Goal: Task Accomplishment & Management: Manage account settings

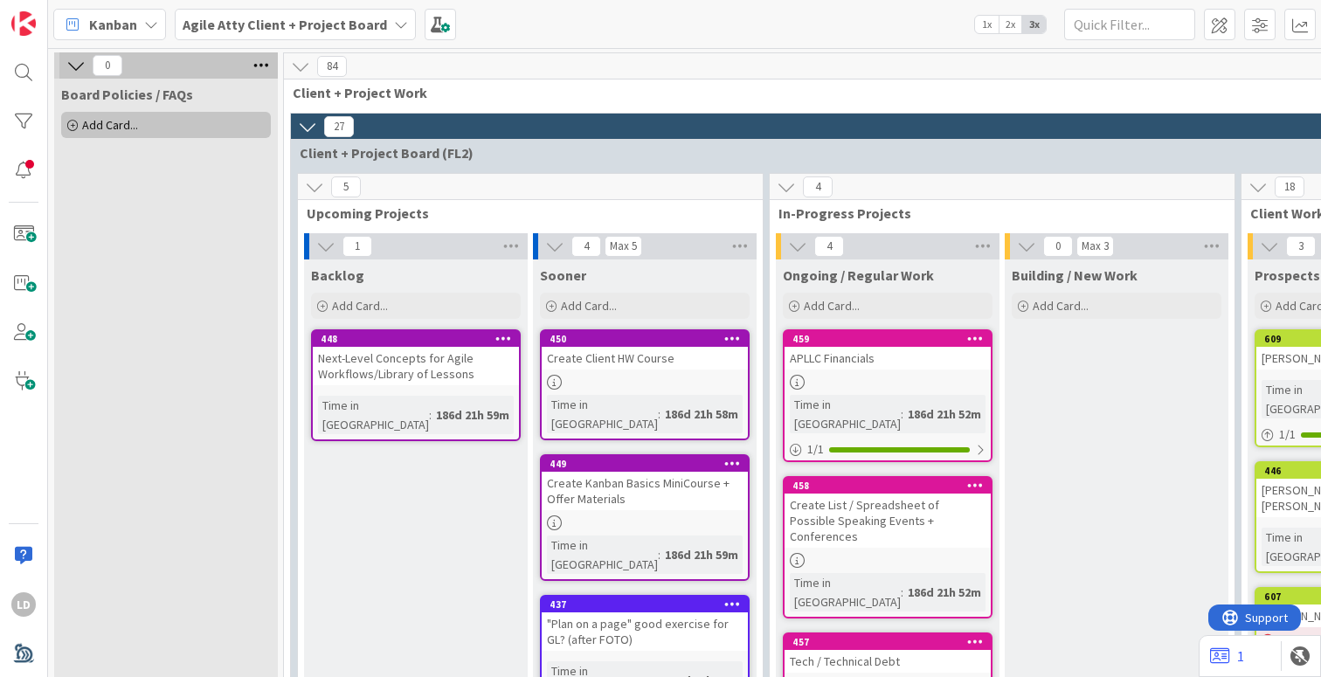
scroll to position [1625, 225]
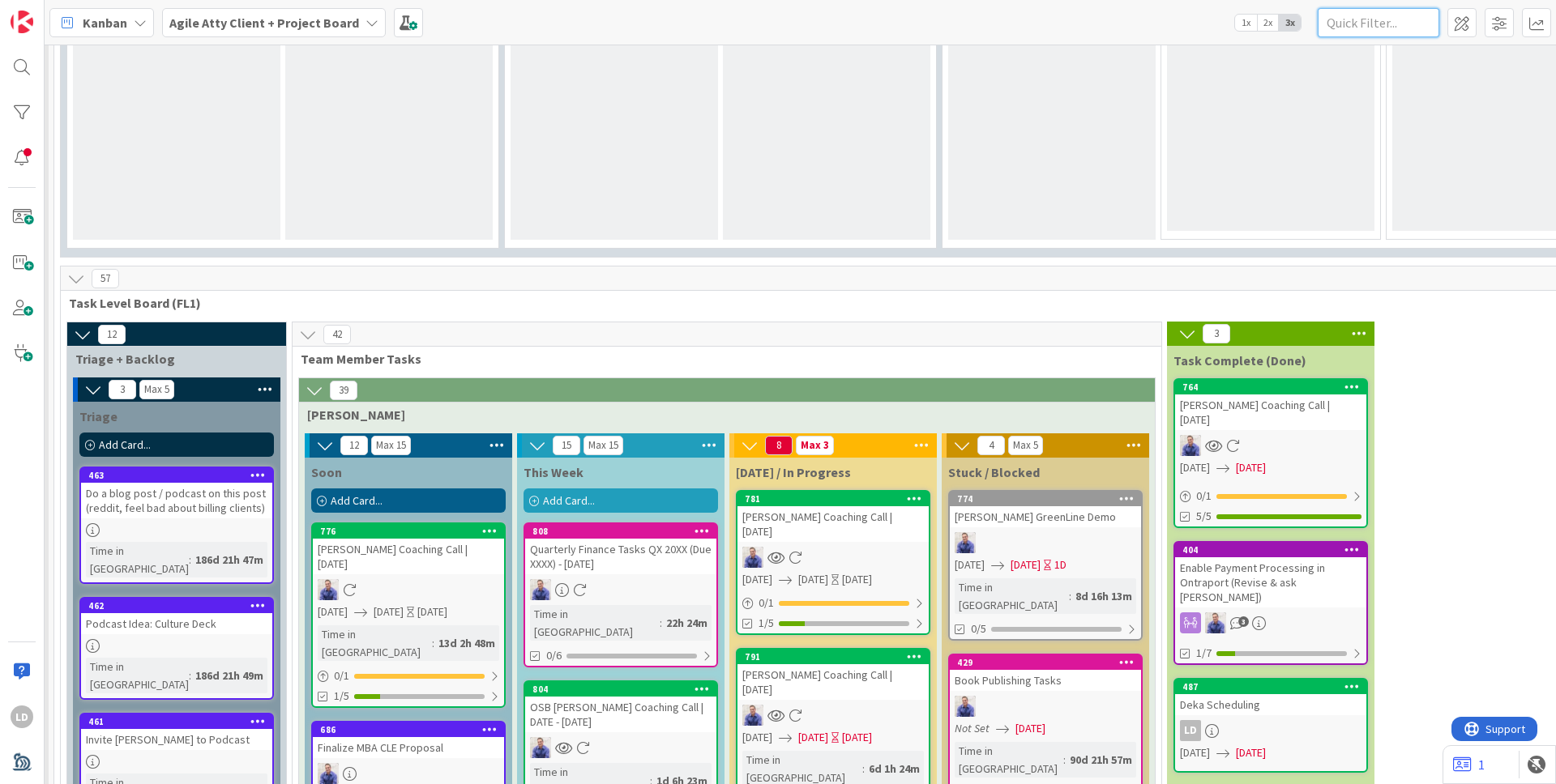
click at [1224, 27] on input "text" at bounding box center [1378, 22] width 121 height 29
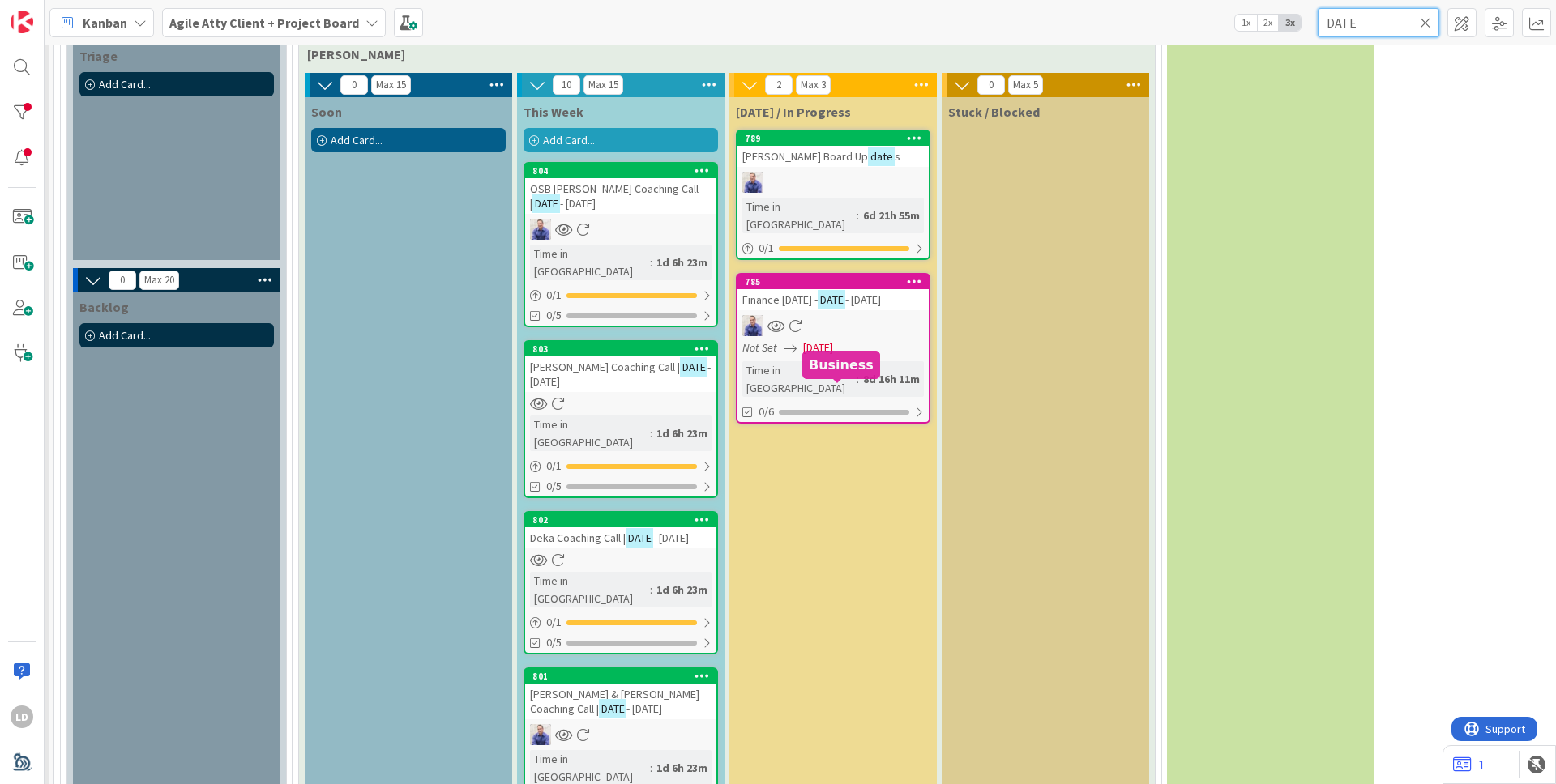
scroll to position [770, 209]
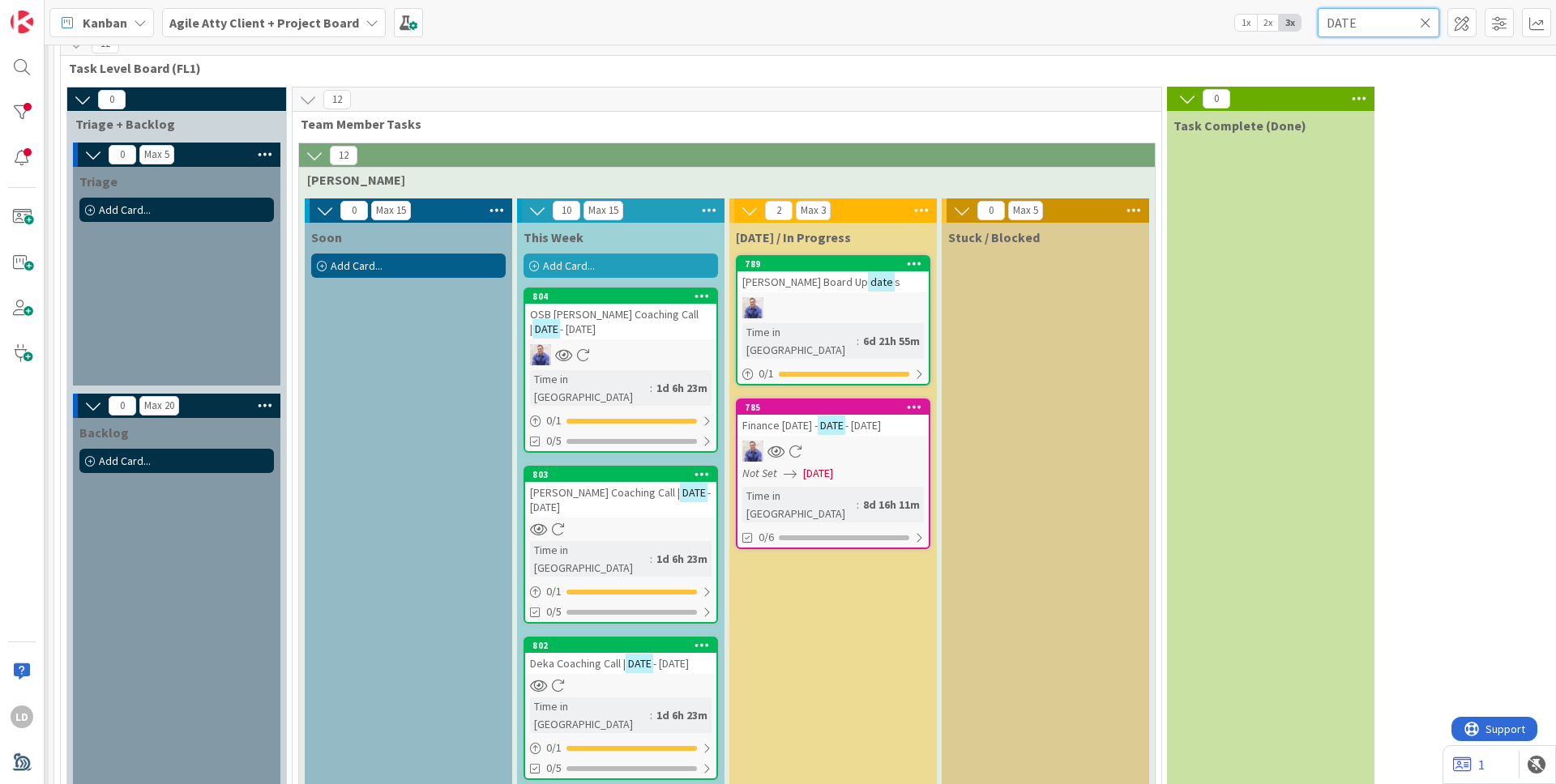
type input "DATE"
click at [561, 322] on span "- [DATE]" at bounding box center [578, 329] width 35 height 15
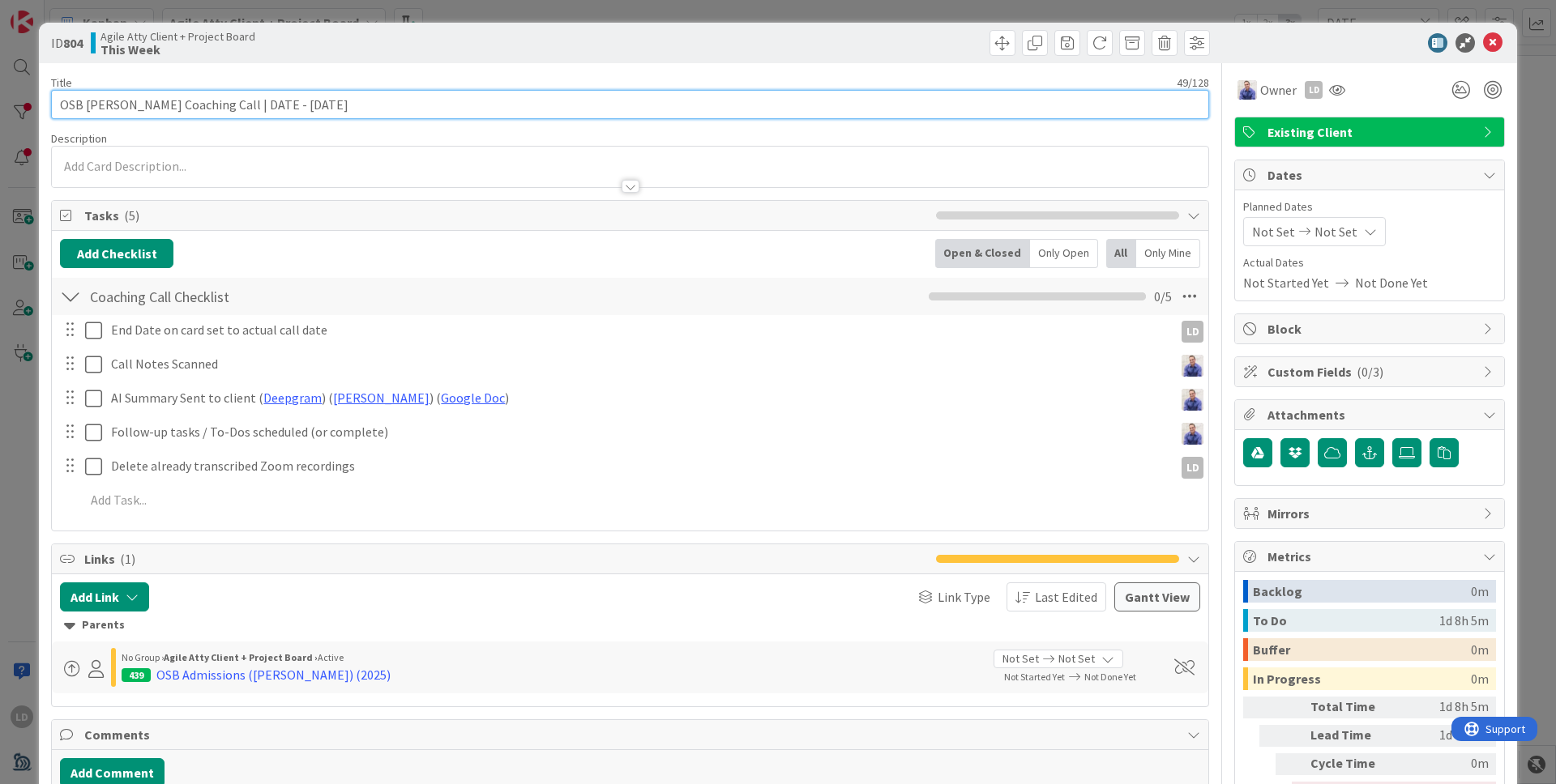
click at [304, 106] on input "OSB [PERSON_NAME] Coaching Call | DATE - [DATE]" at bounding box center [630, 104] width 1158 height 29
drag, startPoint x: 272, startPoint y: 106, endPoint x: 246, endPoint y: 106, distance: 26.0
click at [246, 106] on input "OSB [PERSON_NAME] Coaching Call | DATE - [DATE]" at bounding box center [630, 104] width 1158 height 29
type input "OSB [PERSON_NAME] Coaching Call | [DATE]"
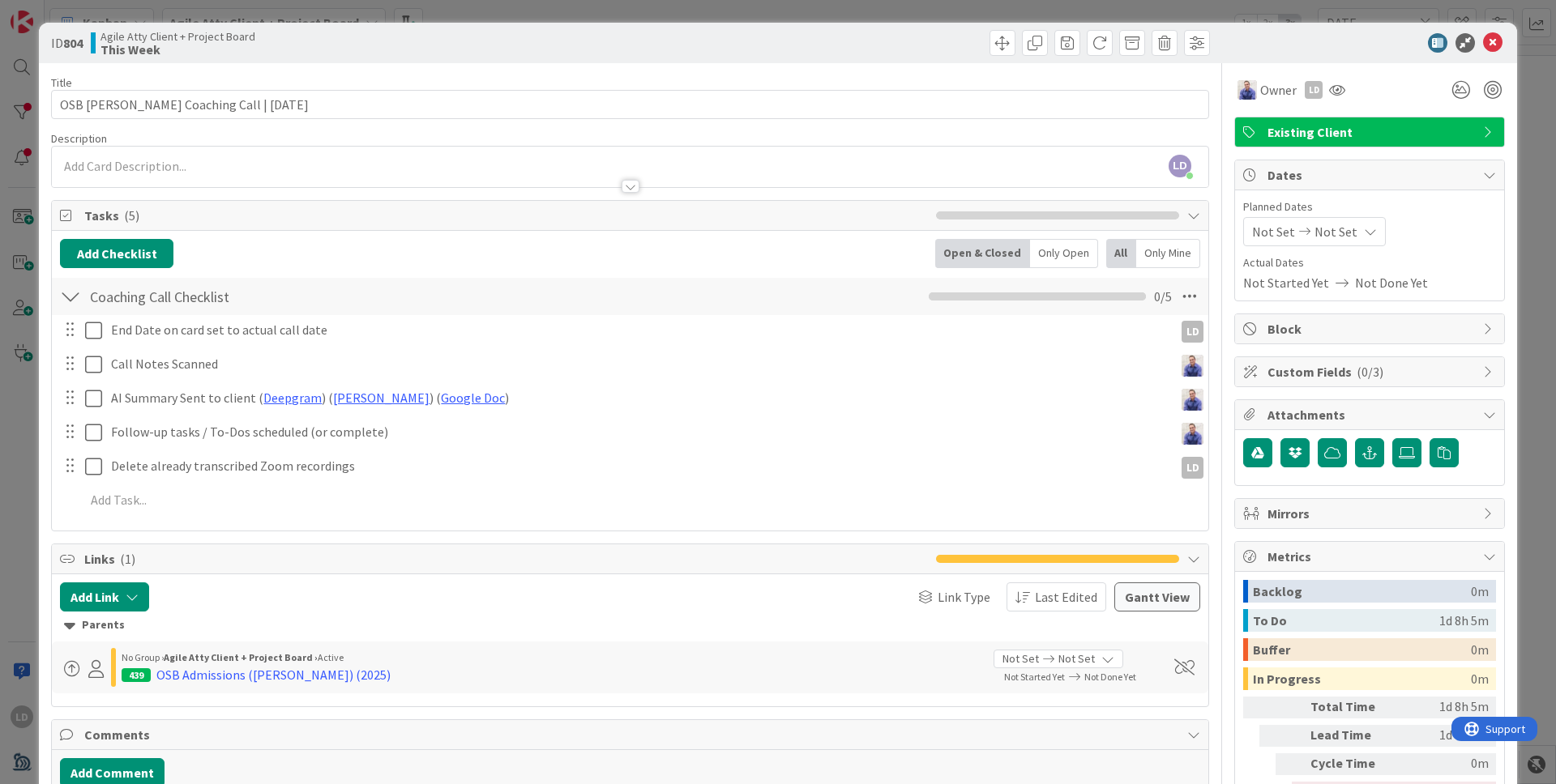
click at [1224, 217] on div "Not Set Not Set" at bounding box center [1314, 231] width 143 height 29
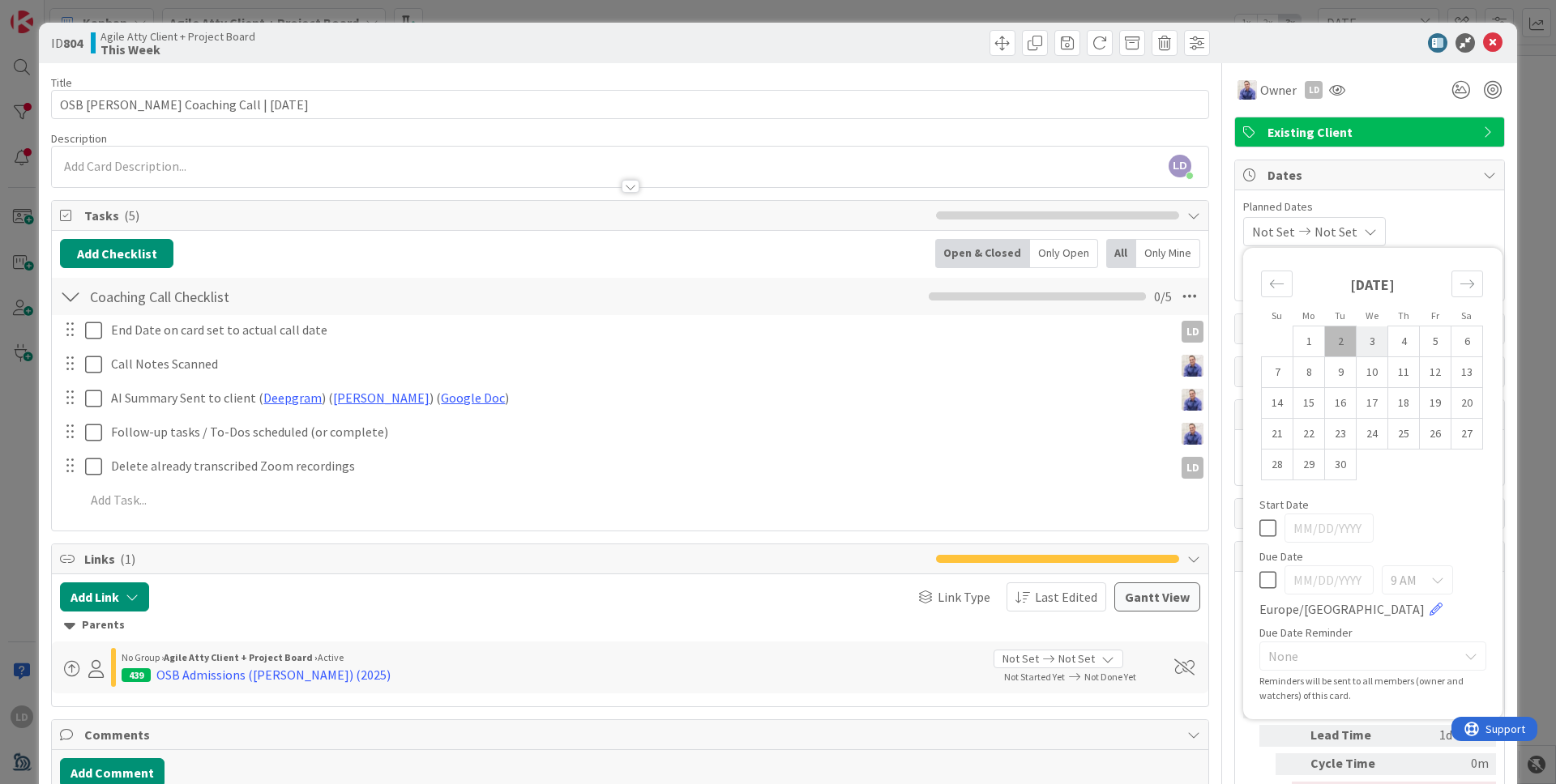
click at [1224, 328] on td "3" at bounding box center [1372, 341] width 32 height 31
type input "[DATE]"
click at [1224, 336] on td "3" at bounding box center [1372, 341] width 32 height 31
type input "[DATE]"
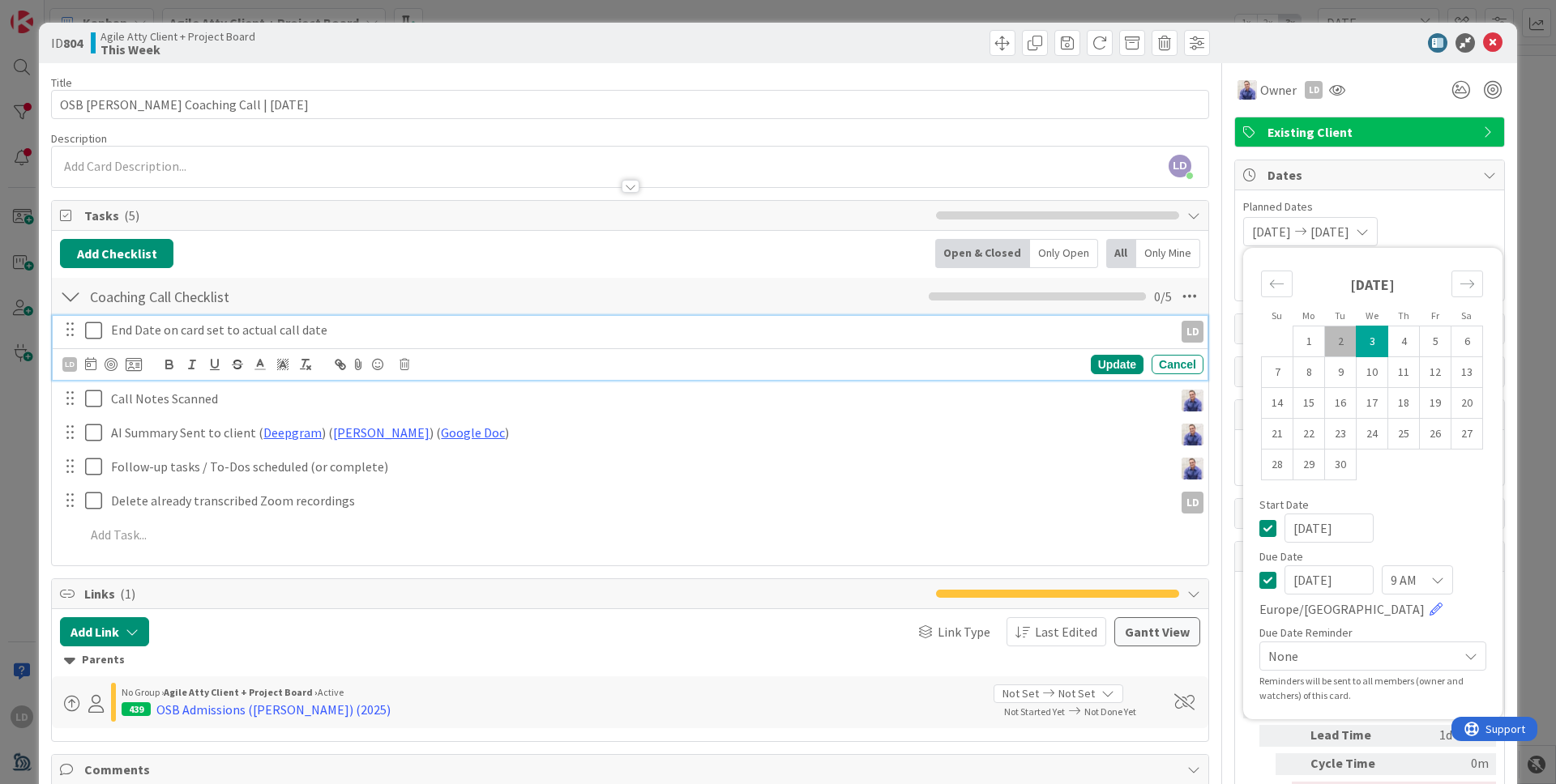
click at [92, 330] on icon at bounding box center [94, 330] width 17 height 19
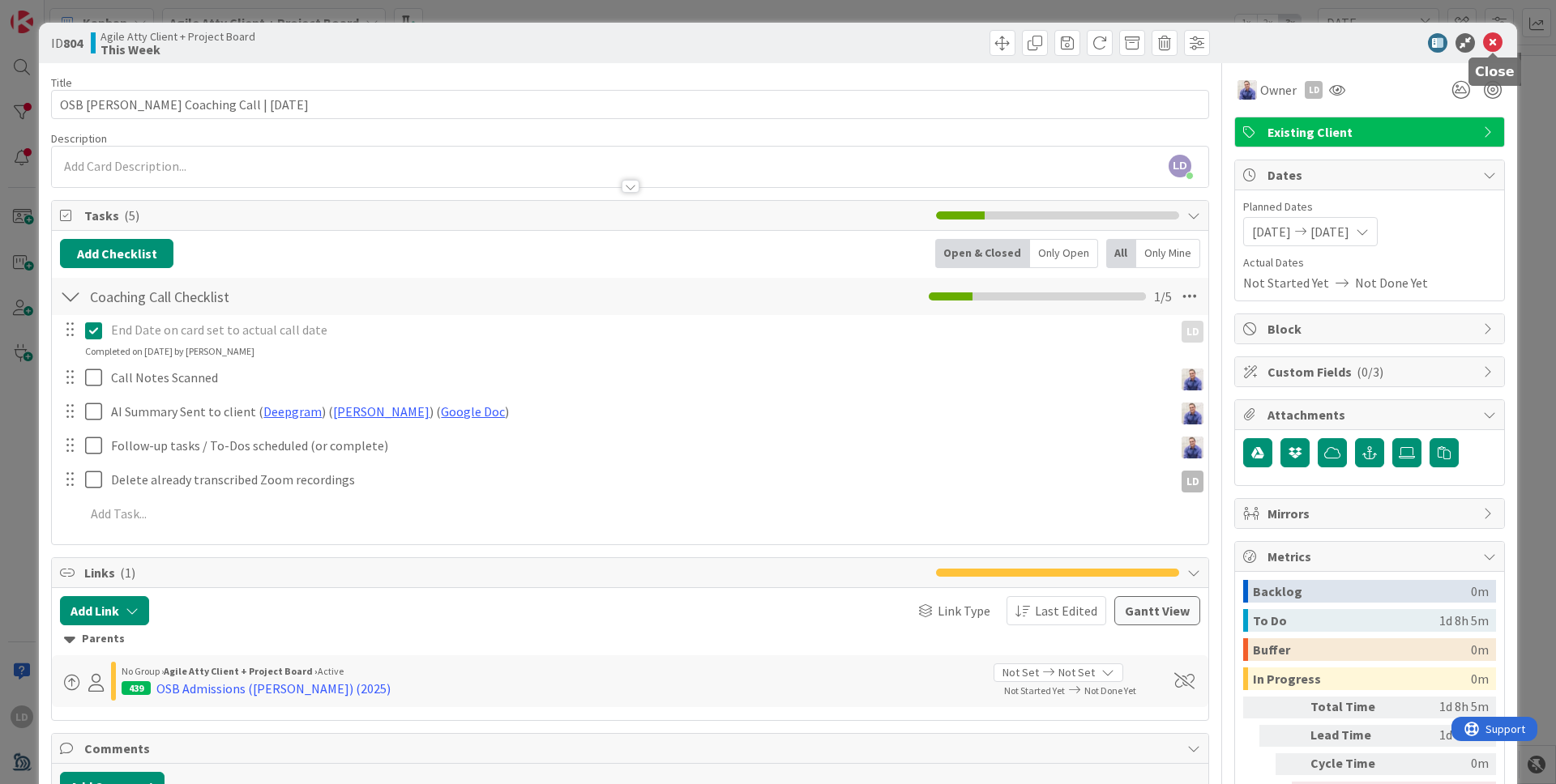
click at [1224, 49] on icon at bounding box center [1492, 43] width 19 height 19
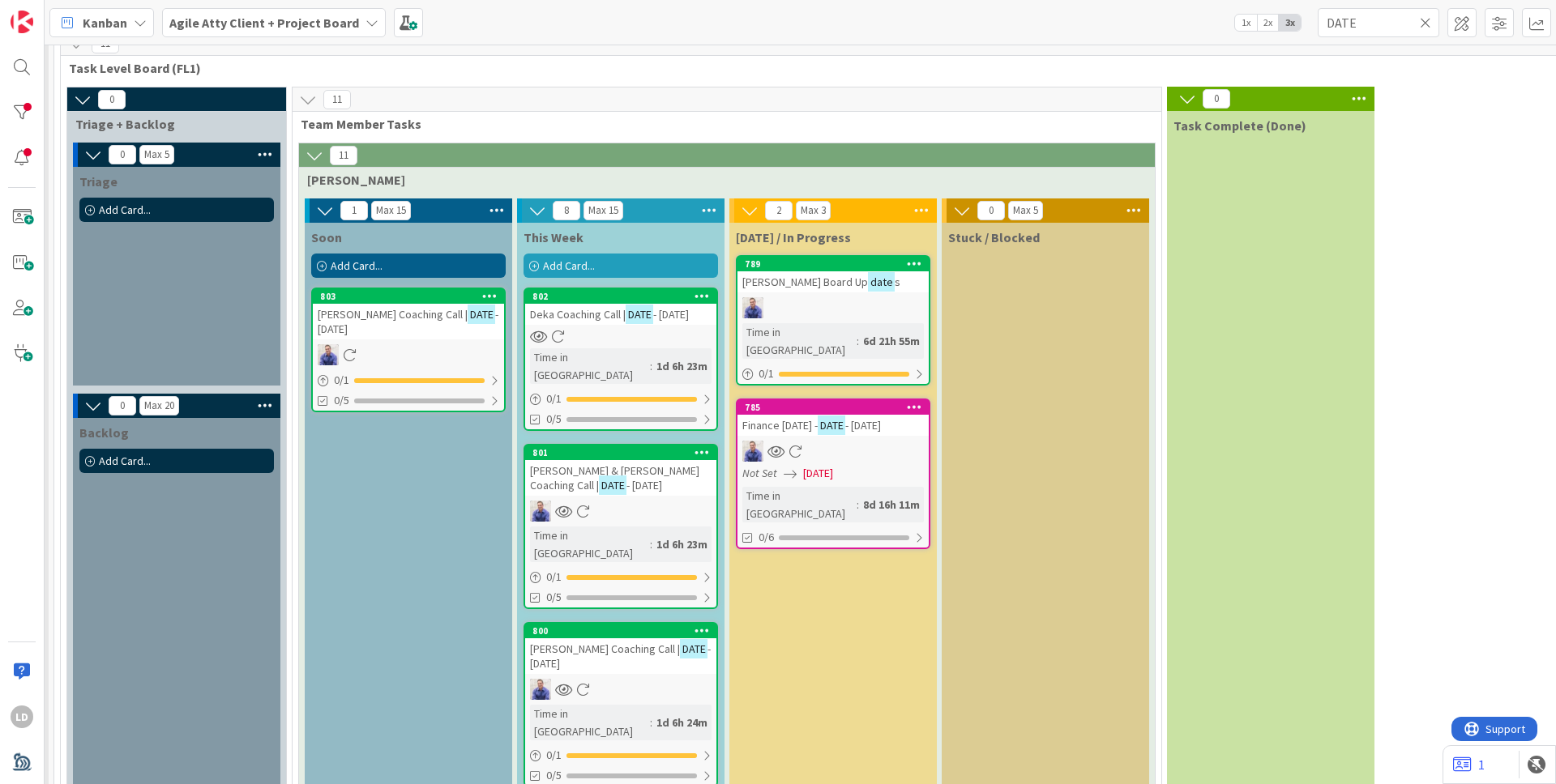
click at [390, 316] on span "[PERSON_NAME] Coaching Call |" at bounding box center [392, 314] width 150 height 15
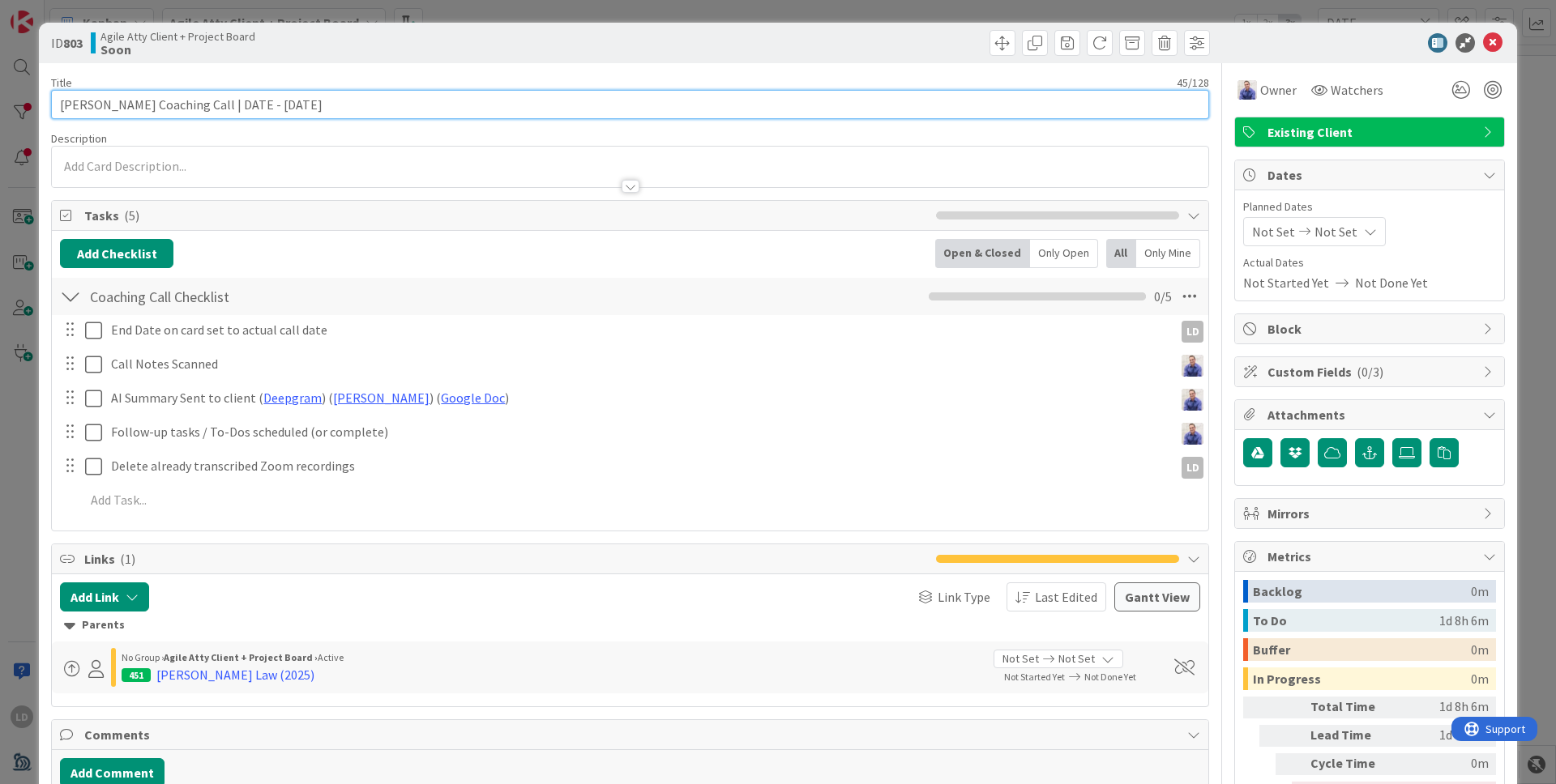
click at [279, 102] on input "[PERSON_NAME] Coaching Call | DATE - [DATE]" at bounding box center [630, 104] width 1158 height 29
drag, startPoint x: 250, startPoint y: 107, endPoint x: 228, endPoint y: 107, distance: 22.0
click at [228, 107] on input "[PERSON_NAME] Coaching Call | DATE - [DATE]" at bounding box center [630, 104] width 1158 height 29
type input "[PERSON_NAME] Coaching Call | [DATE]"
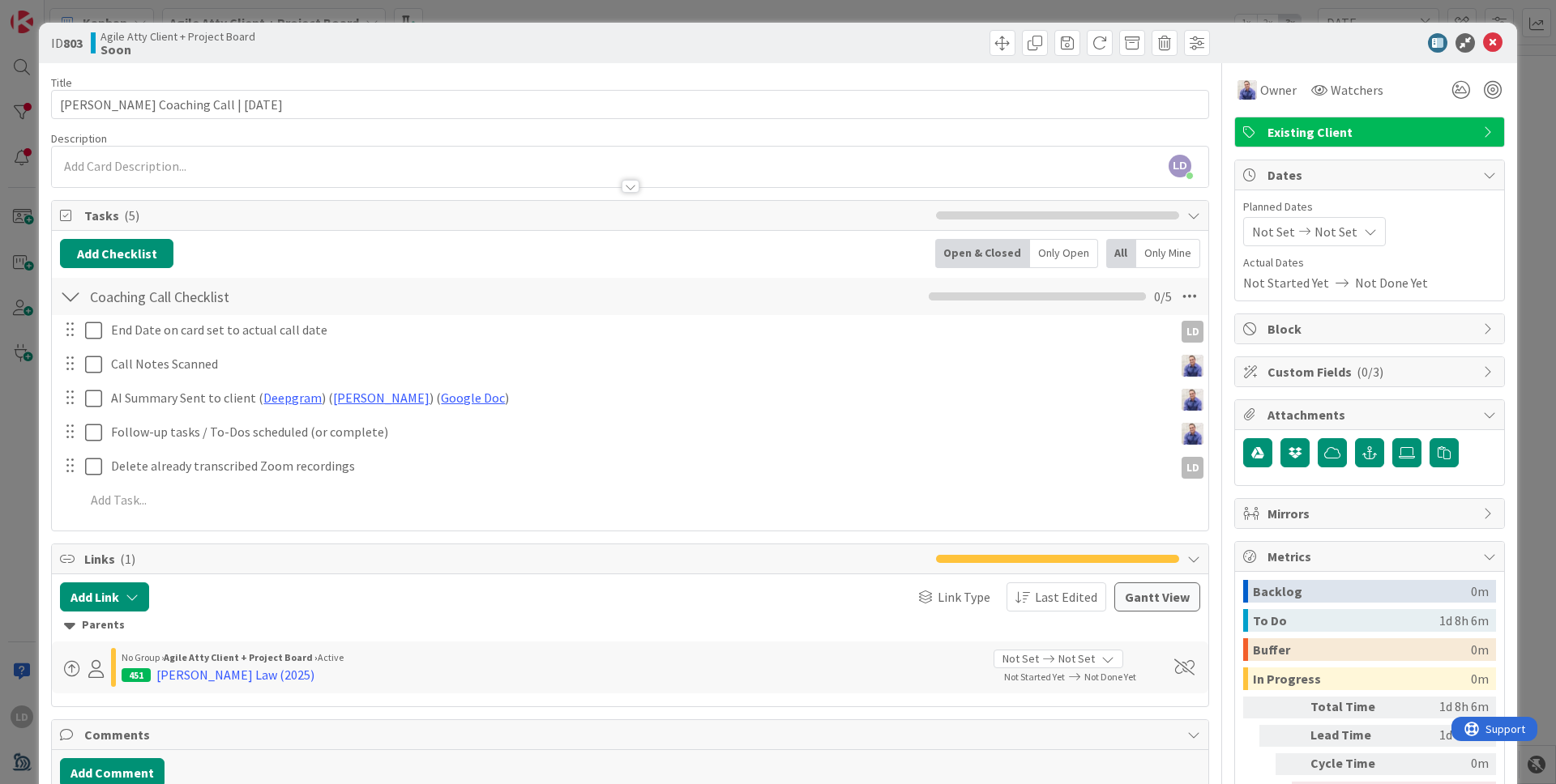
click at [1224, 228] on span "Not Set" at bounding box center [1273, 231] width 43 height 19
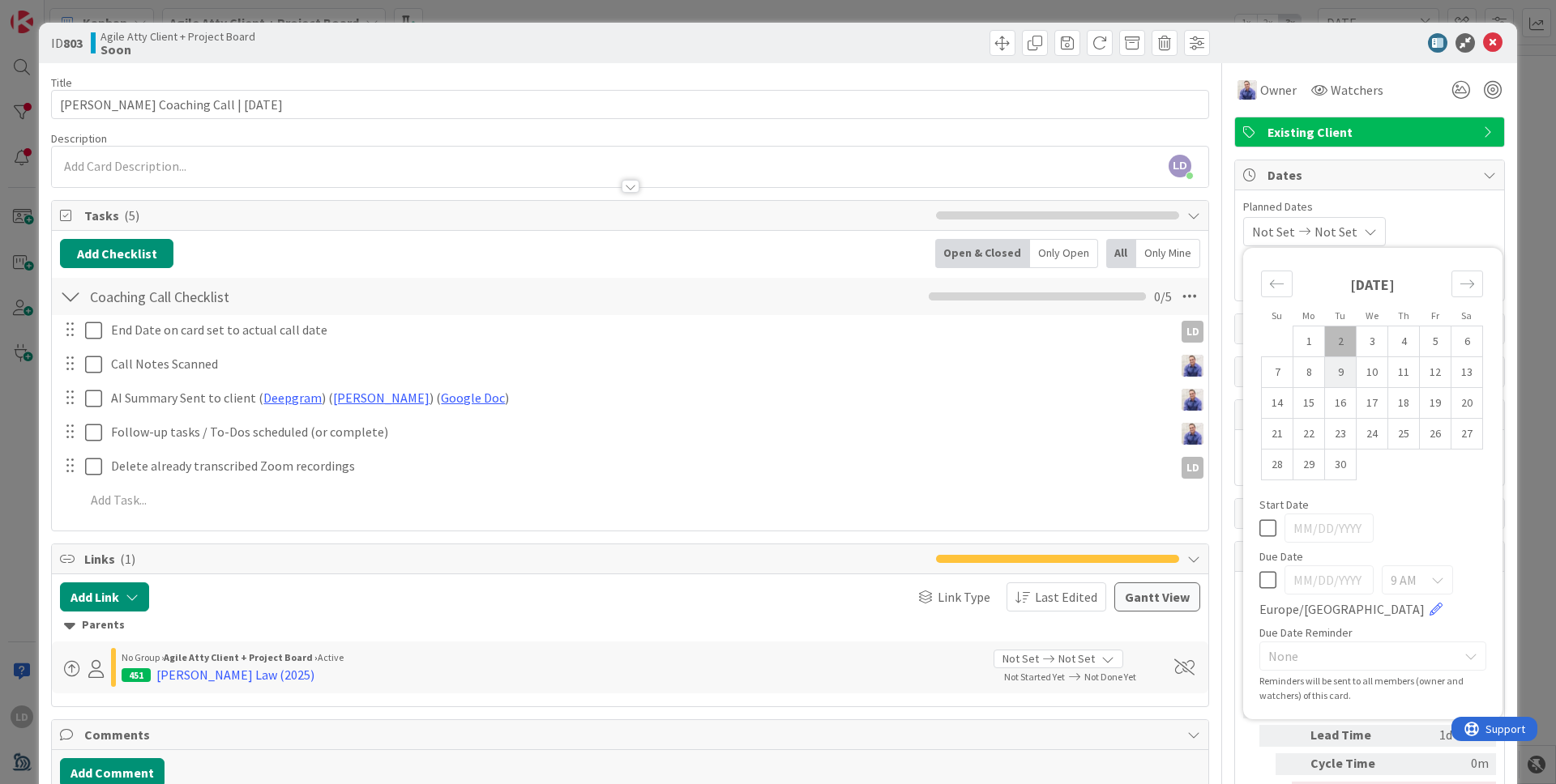
click at [1224, 367] on td "9" at bounding box center [1341, 372] width 32 height 31
type input "[DATE]"
click at [1224, 372] on td "9" at bounding box center [1341, 372] width 32 height 31
type input "[DATE]"
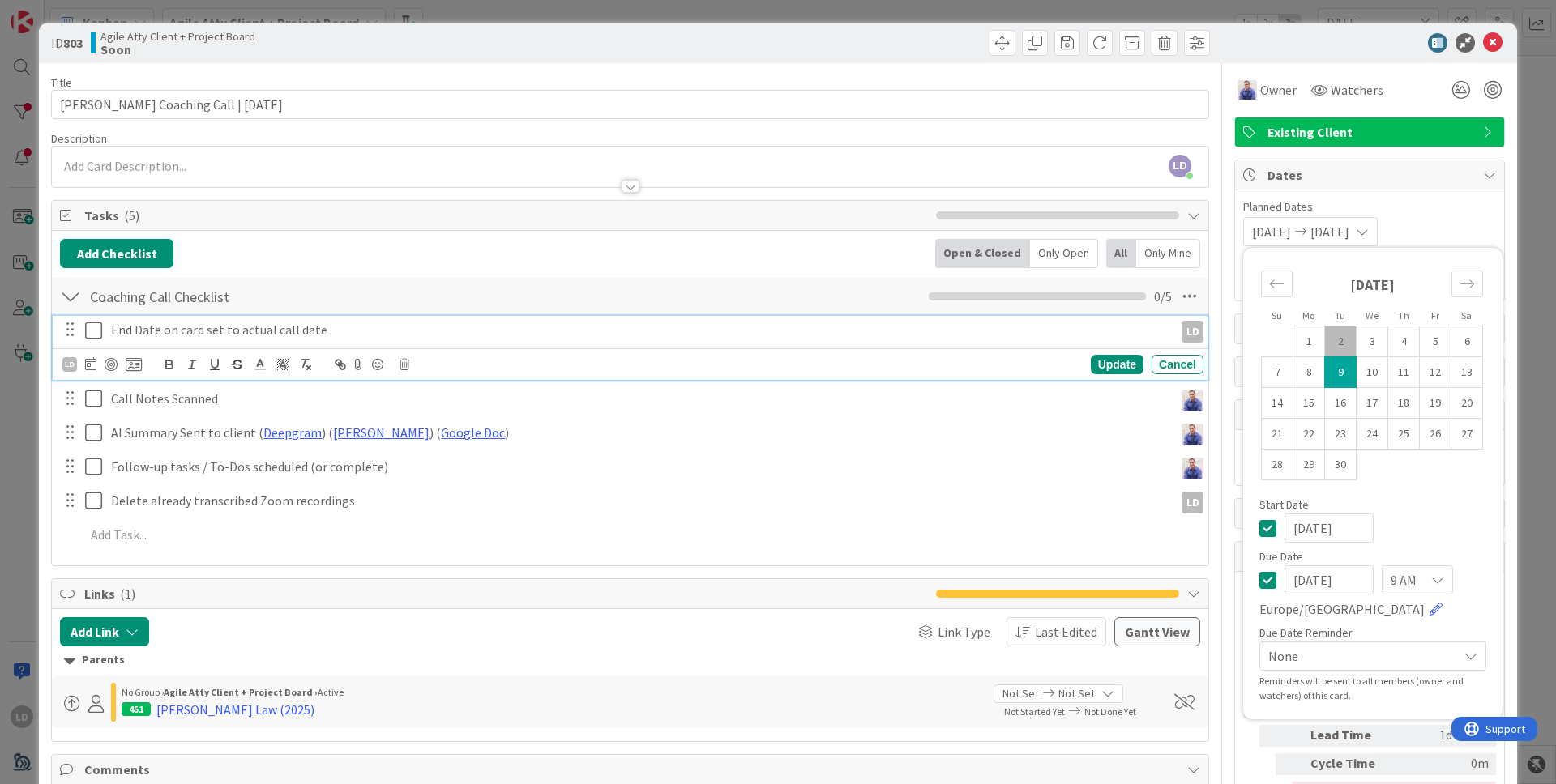
click at [94, 330] on icon at bounding box center [94, 330] width 17 height 19
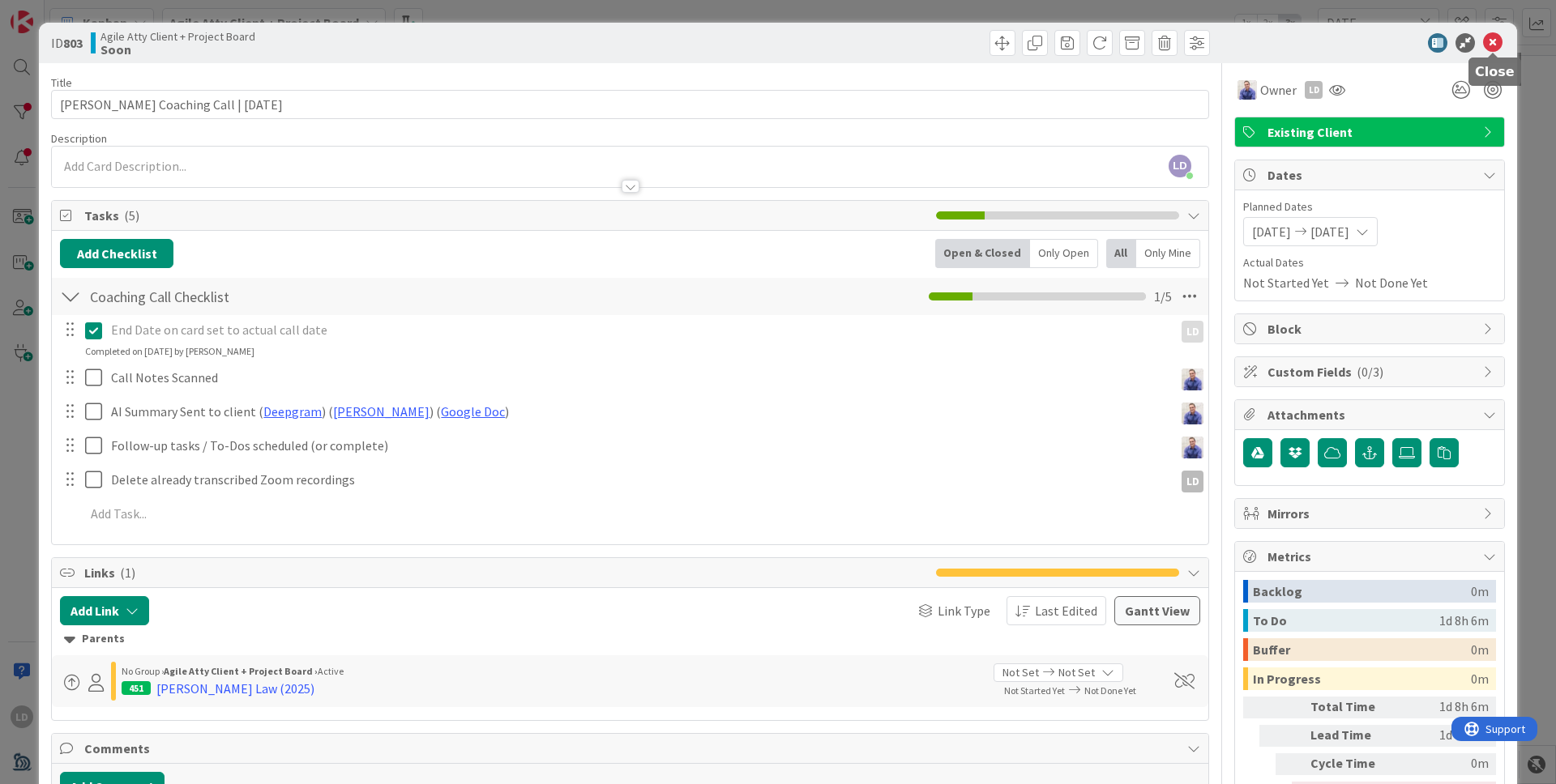
click at [1224, 46] on icon at bounding box center [1492, 43] width 19 height 19
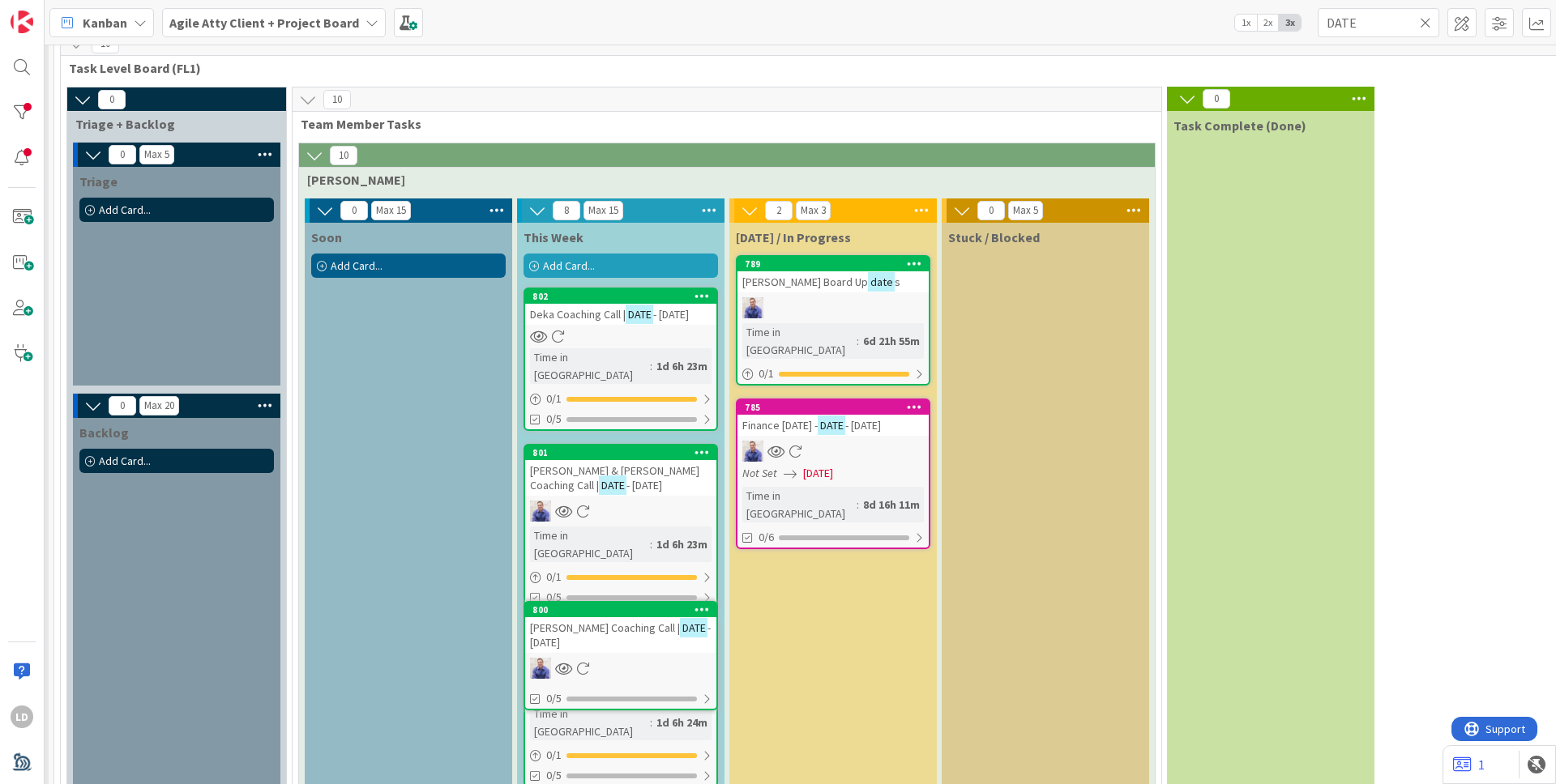
scroll to position [782, 209]
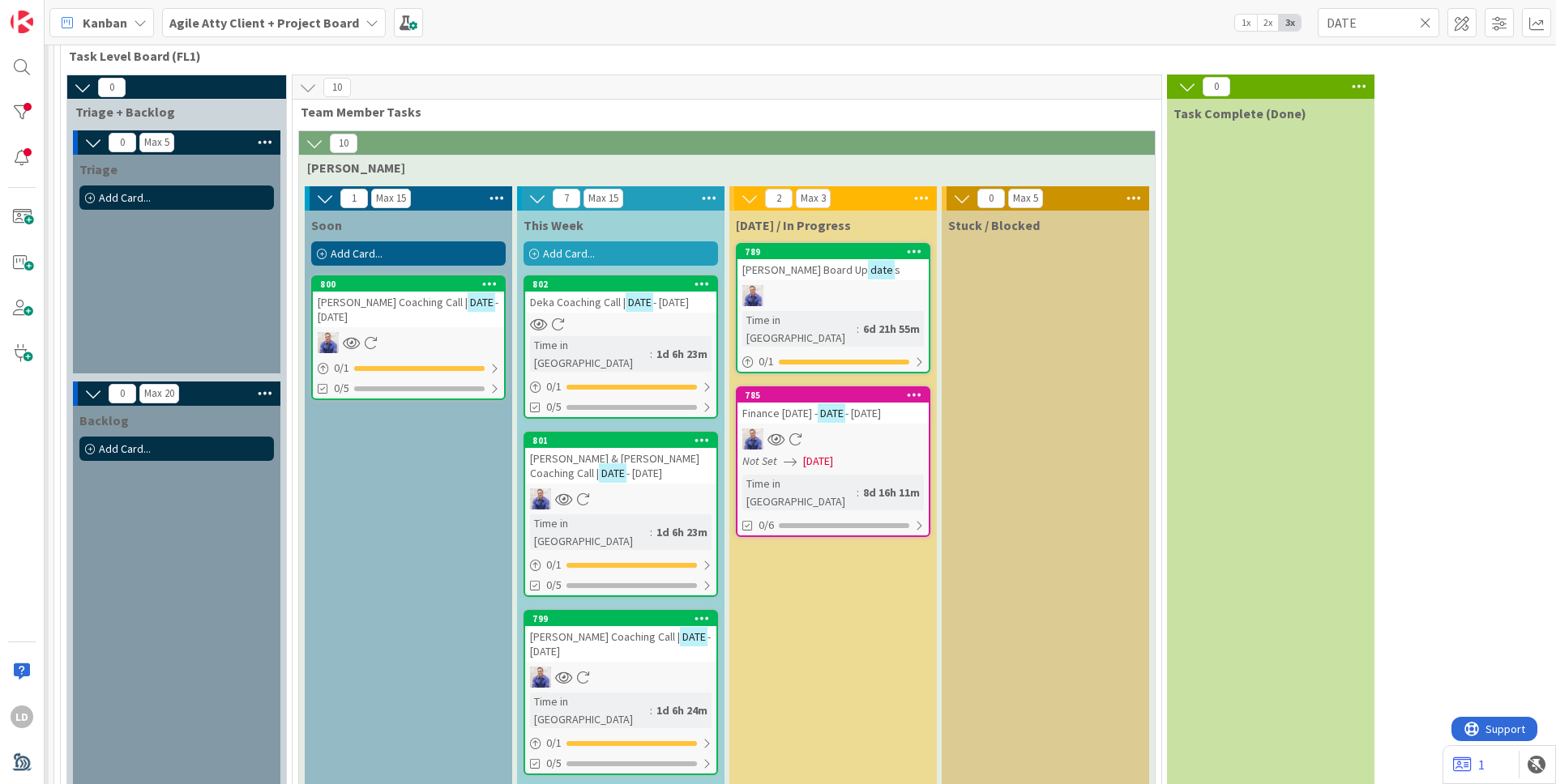
click at [382, 305] on span "[PERSON_NAME] Coaching Call |" at bounding box center [392, 302] width 150 height 15
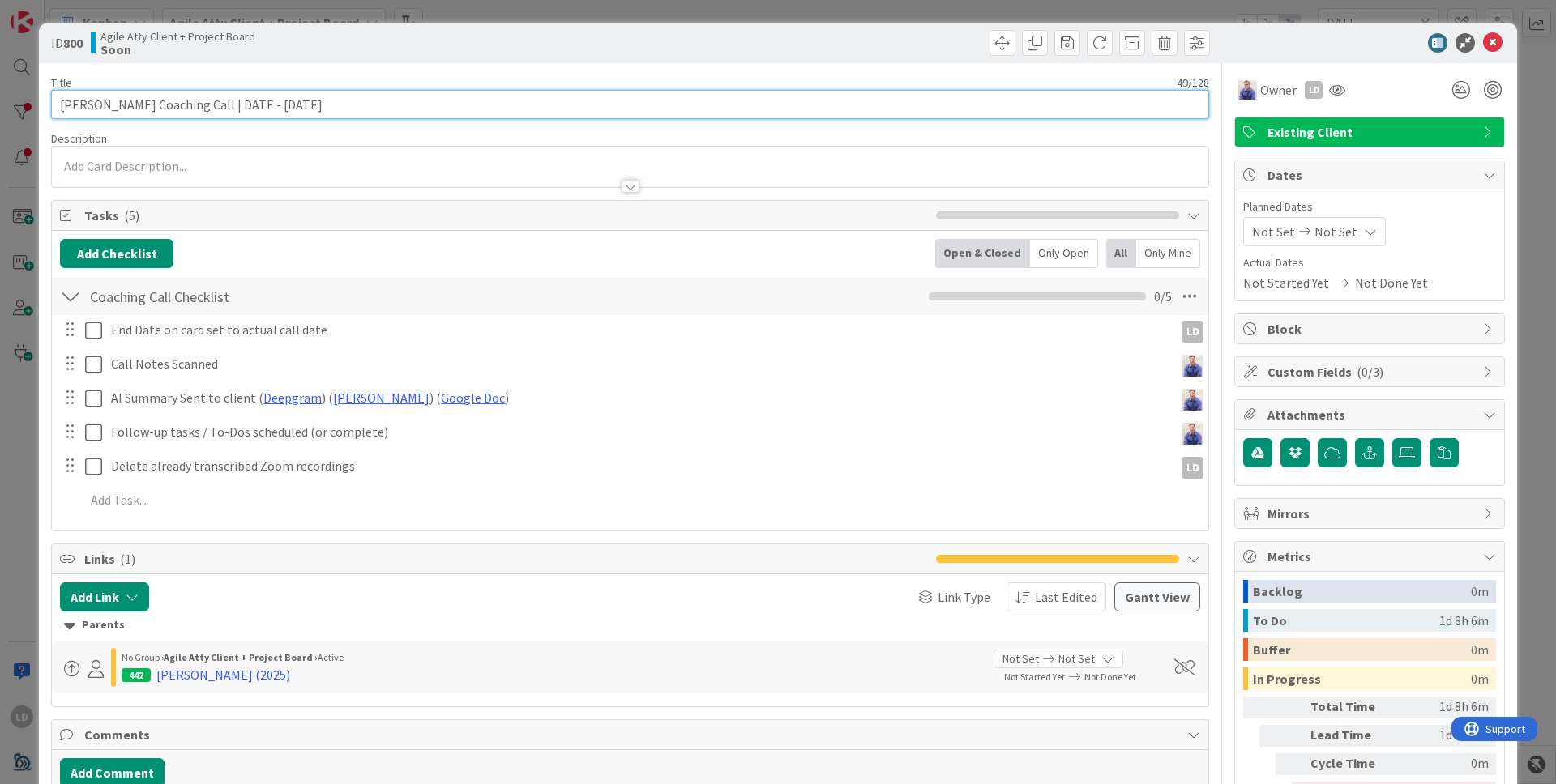
click at [302, 101] on input "[PERSON_NAME] Coaching Call | DATE - [DATE]" at bounding box center [630, 104] width 1158 height 29
click at [277, 106] on input "[PERSON_NAME] Coaching Call | DATE - [DATE]" at bounding box center [630, 104] width 1158 height 29
drag, startPoint x: 274, startPoint y: 104, endPoint x: 250, endPoint y: 100, distance: 24.3
click at [250, 100] on input "[PERSON_NAME] Coaching Call | DATE - [DATE]" at bounding box center [630, 104] width 1158 height 29
type input "[PERSON_NAME] Coaching Call | [DATE]"
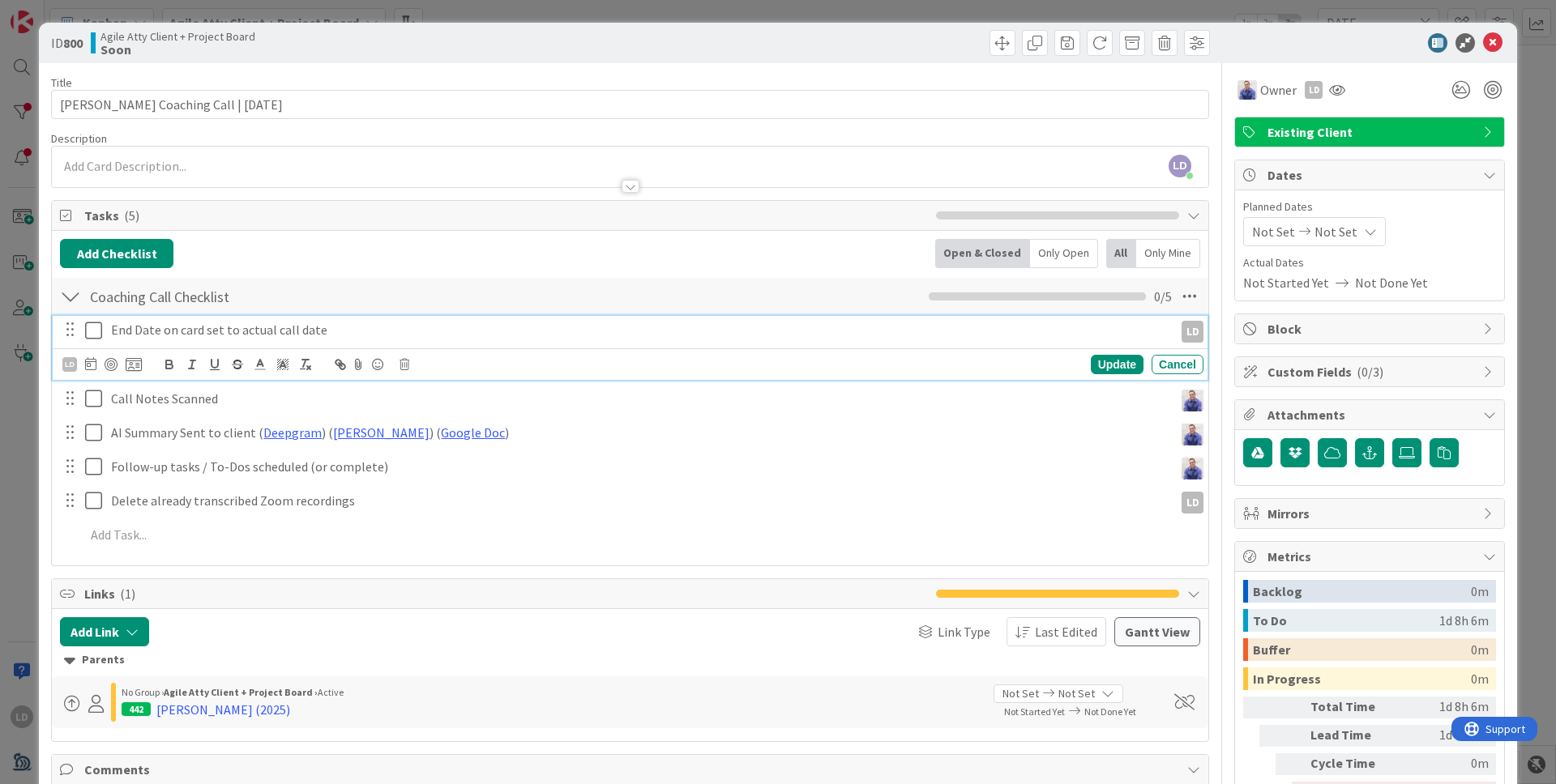
click at [89, 330] on icon at bounding box center [94, 330] width 17 height 19
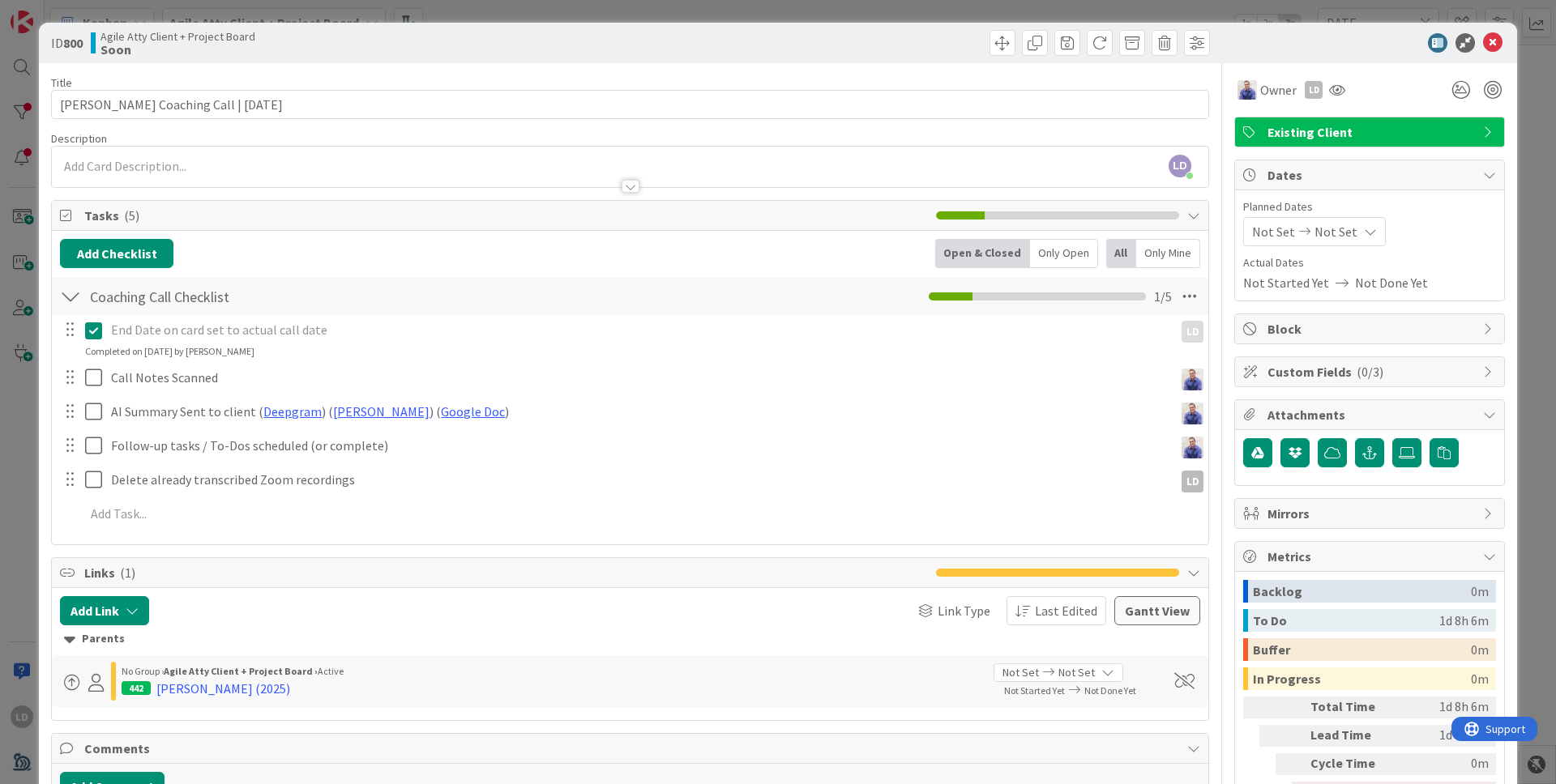
click at [1224, 233] on span "Not Set" at bounding box center [1273, 231] width 43 height 19
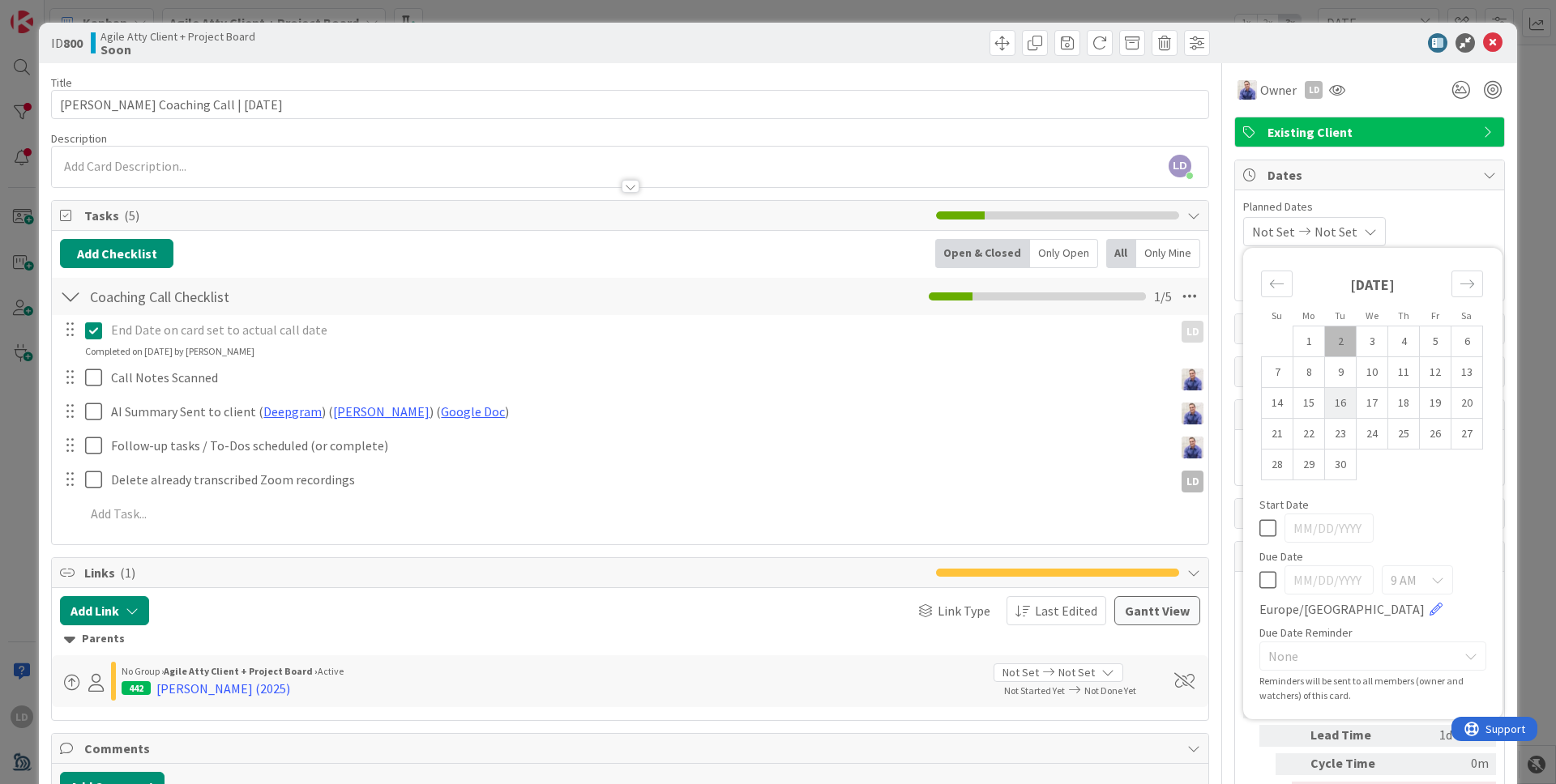
click at [1224, 407] on td "16" at bounding box center [1341, 403] width 32 height 31
type input "[DATE]"
click at [1224, 407] on td "16" at bounding box center [1341, 403] width 32 height 31
type input "[DATE]"
click at [1224, 49] on icon at bounding box center [1492, 43] width 19 height 19
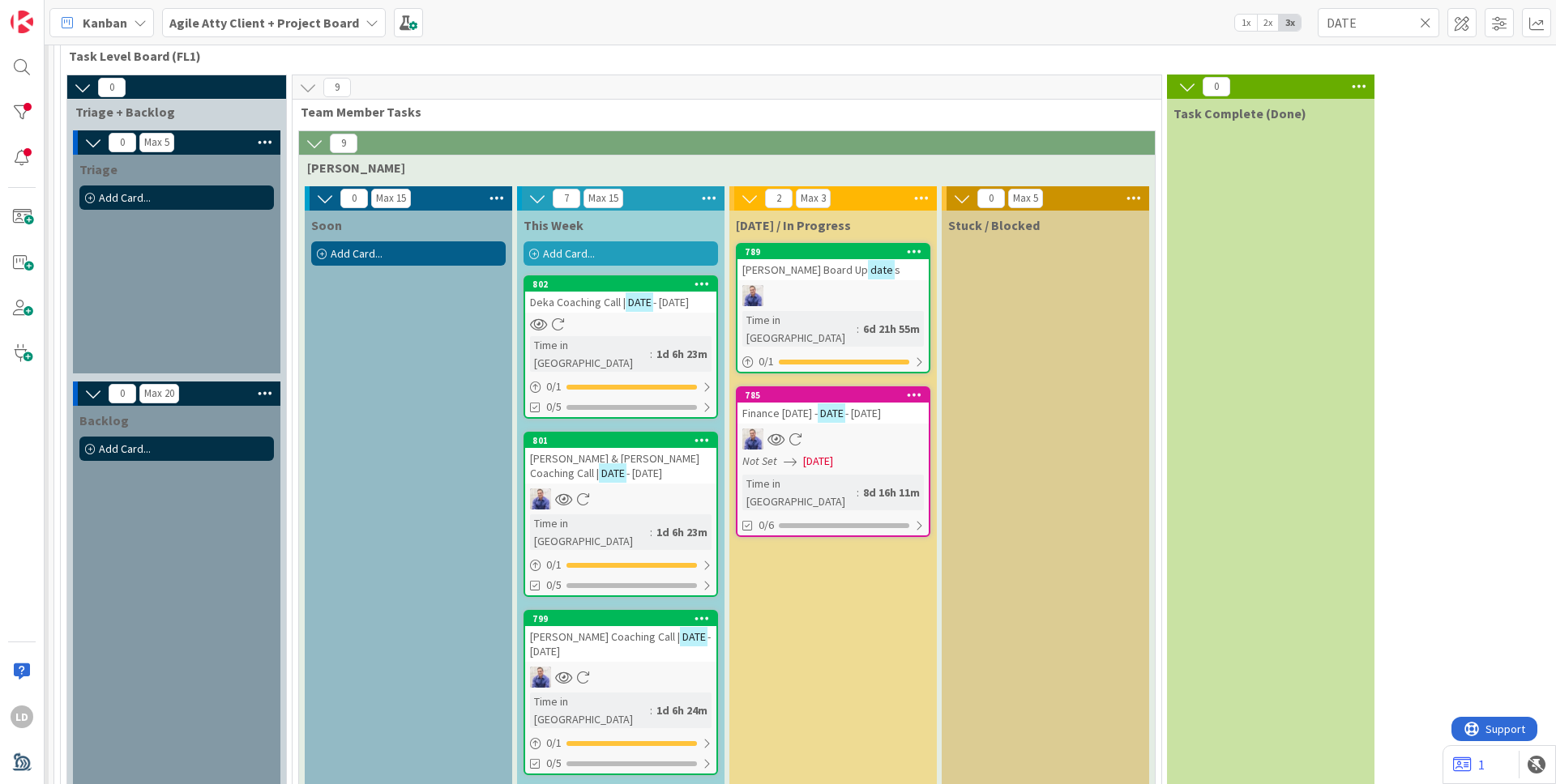
click at [701, 613] on icon at bounding box center [702, 618] width 16 height 11
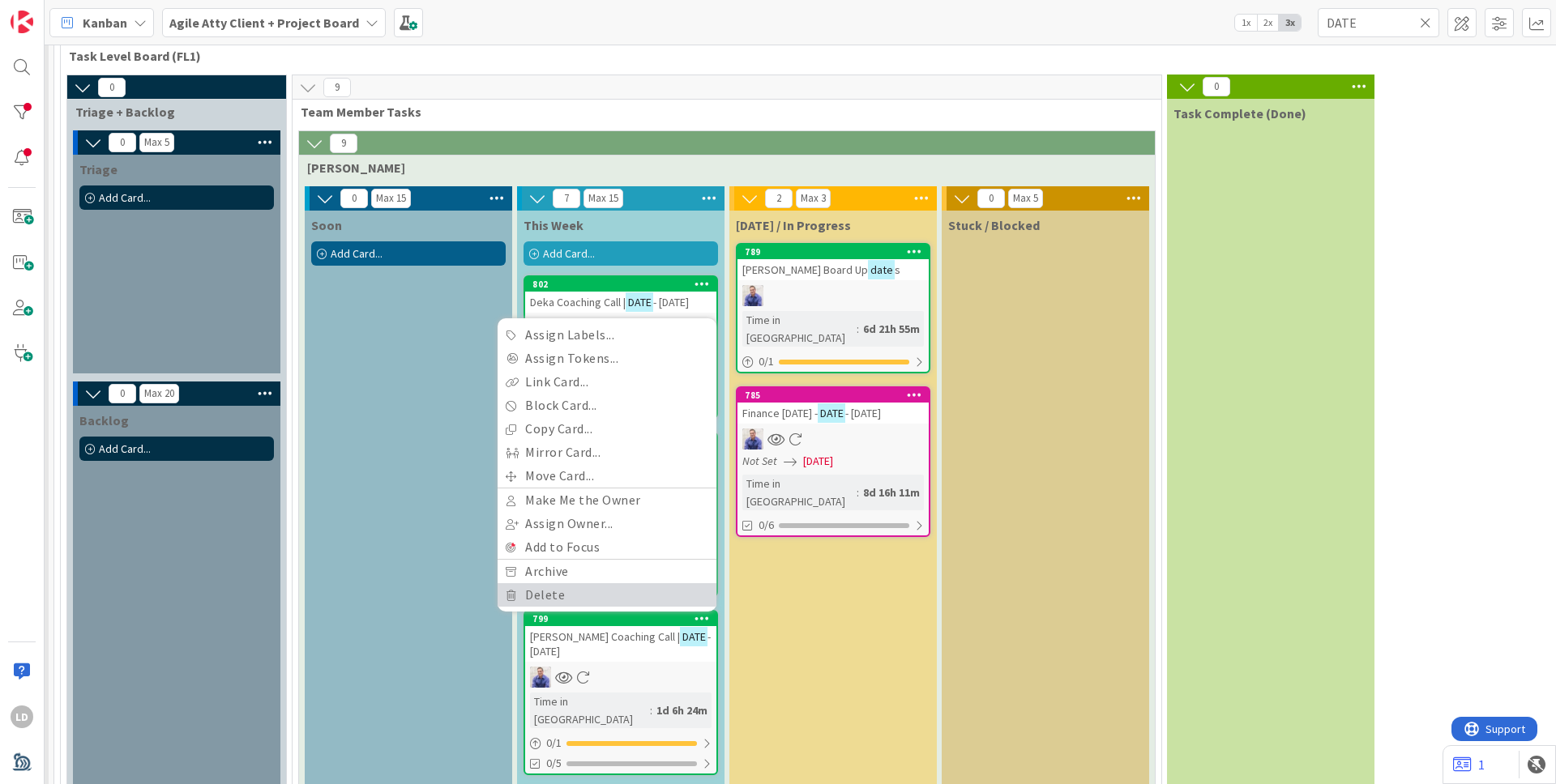
click at [631, 583] on link "Delete" at bounding box center [606, 594] width 219 height 23
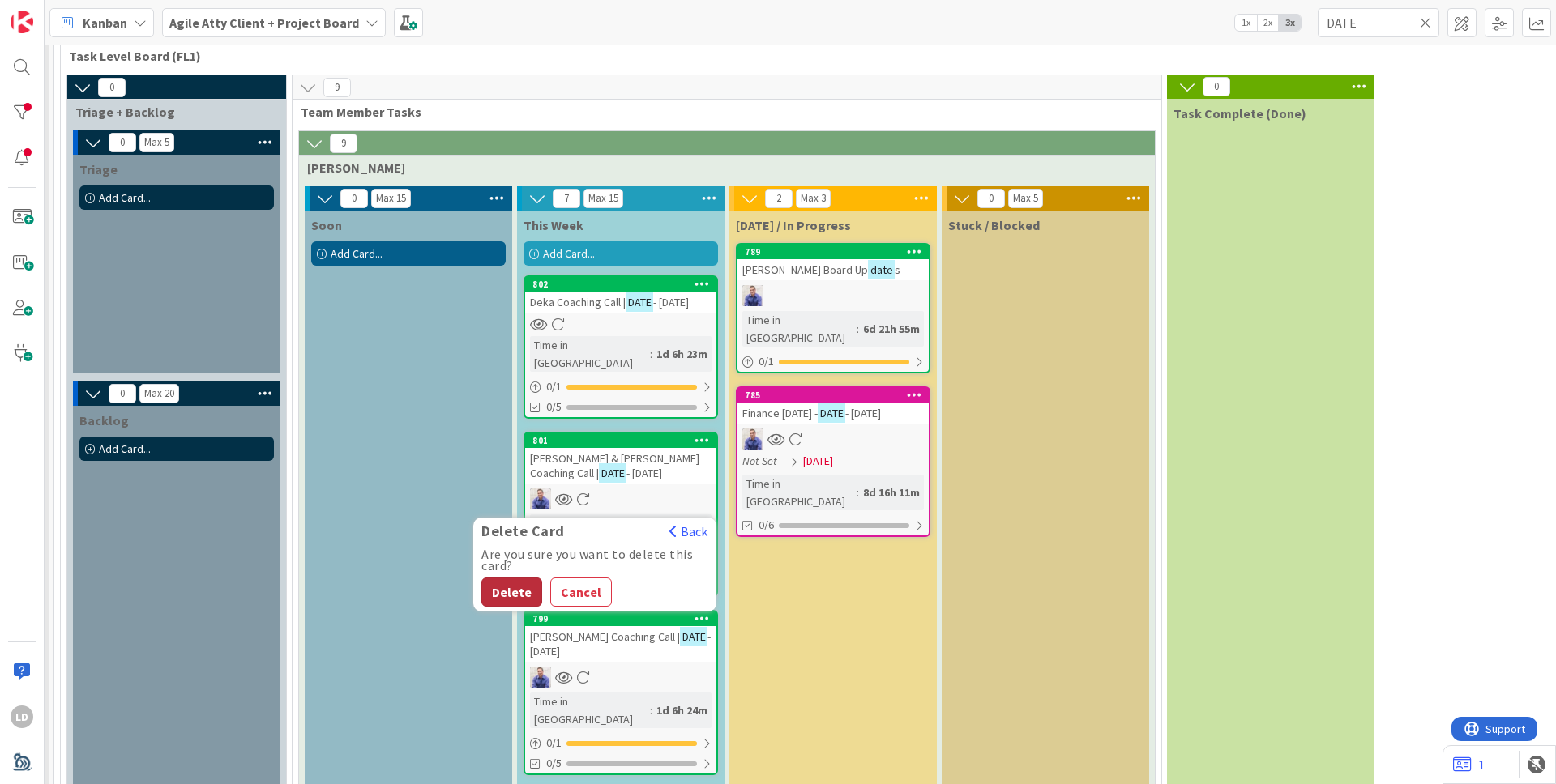
click at [490, 577] on button "Delete" at bounding box center [512, 591] width 61 height 29
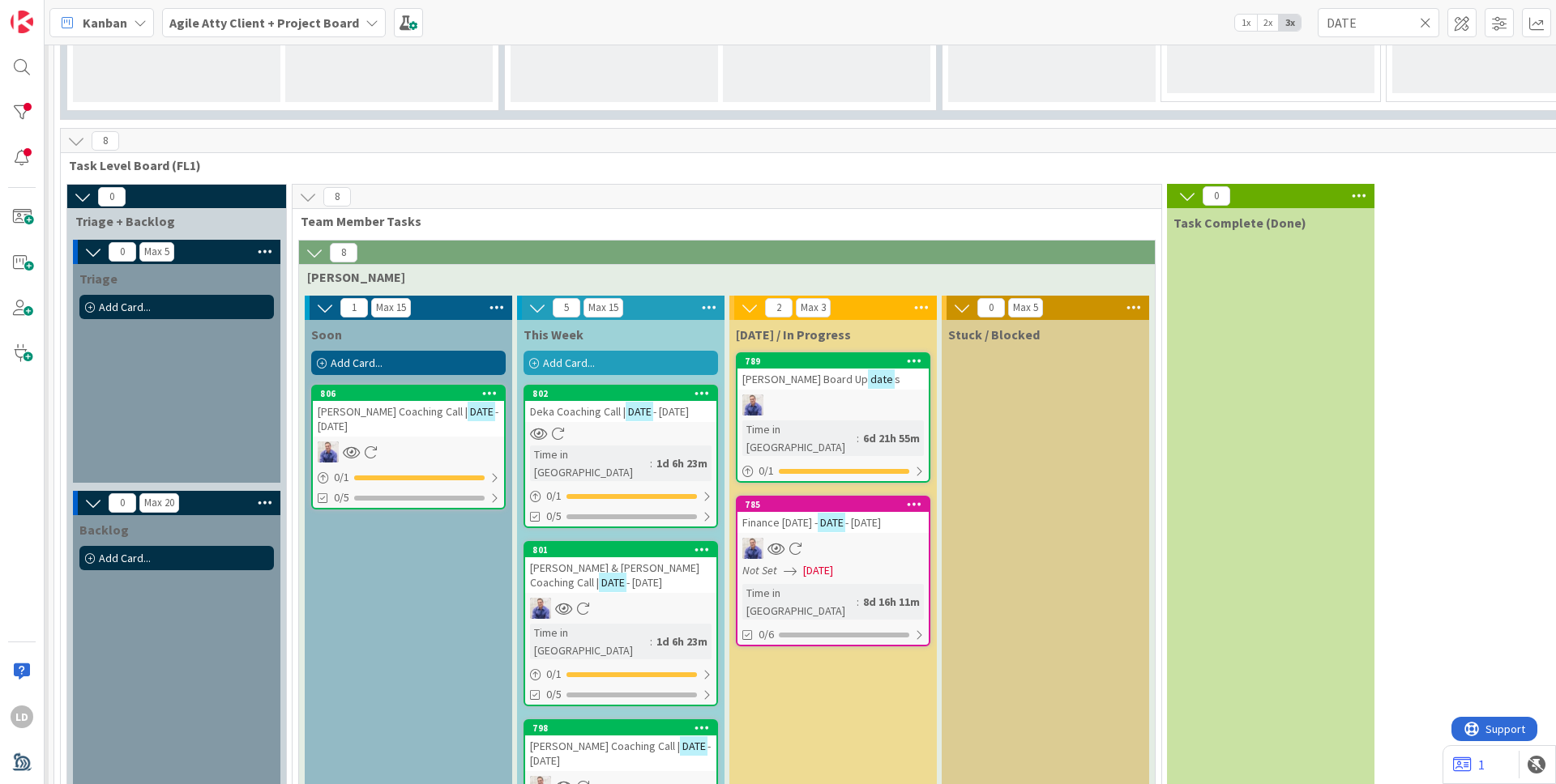
scroll to position [575, 209]
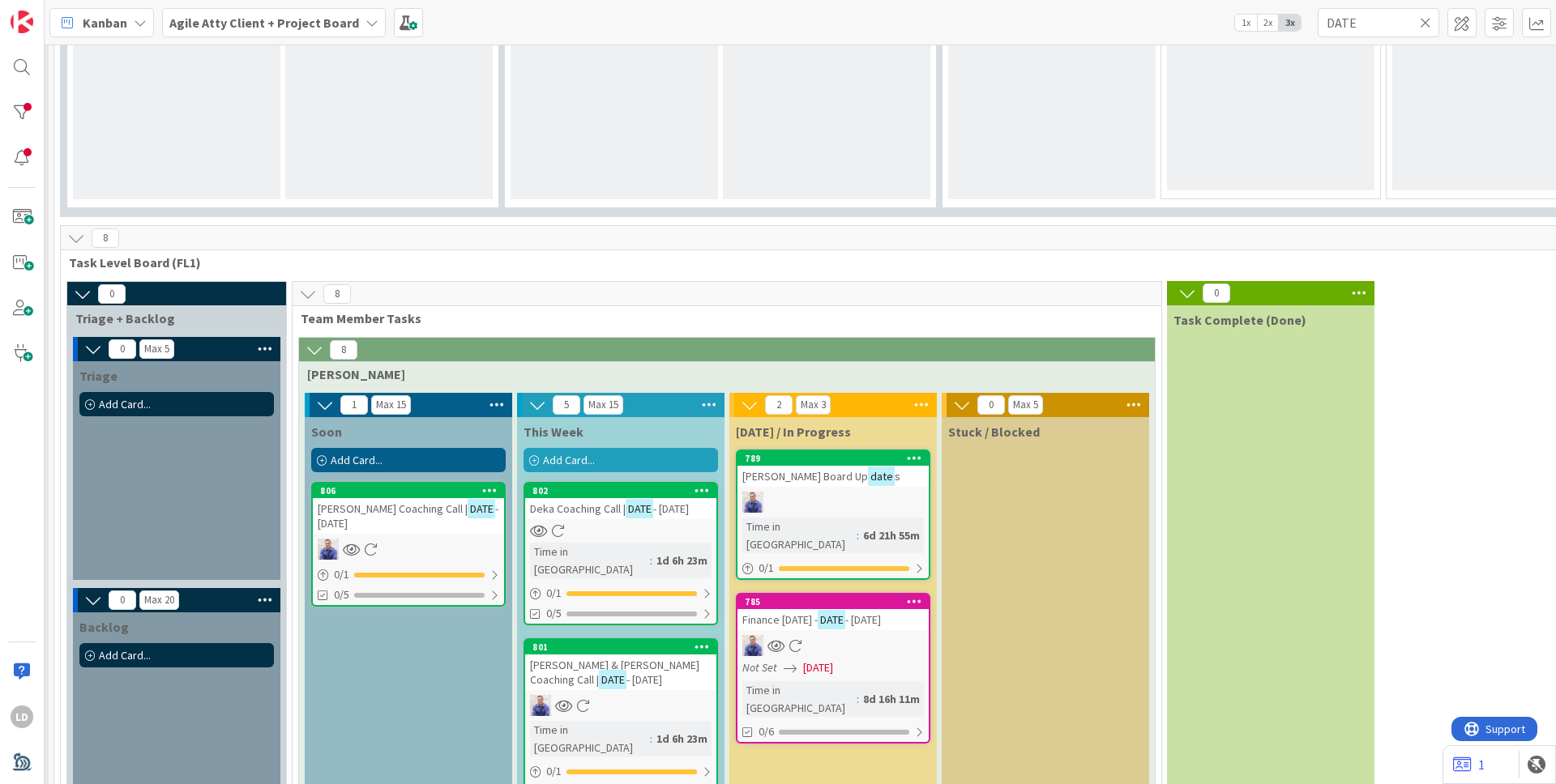
click at [364, 504] on span "[PERSON_NAME] Coaching Call |" at bounding box center [392, 509] width 150 height 15
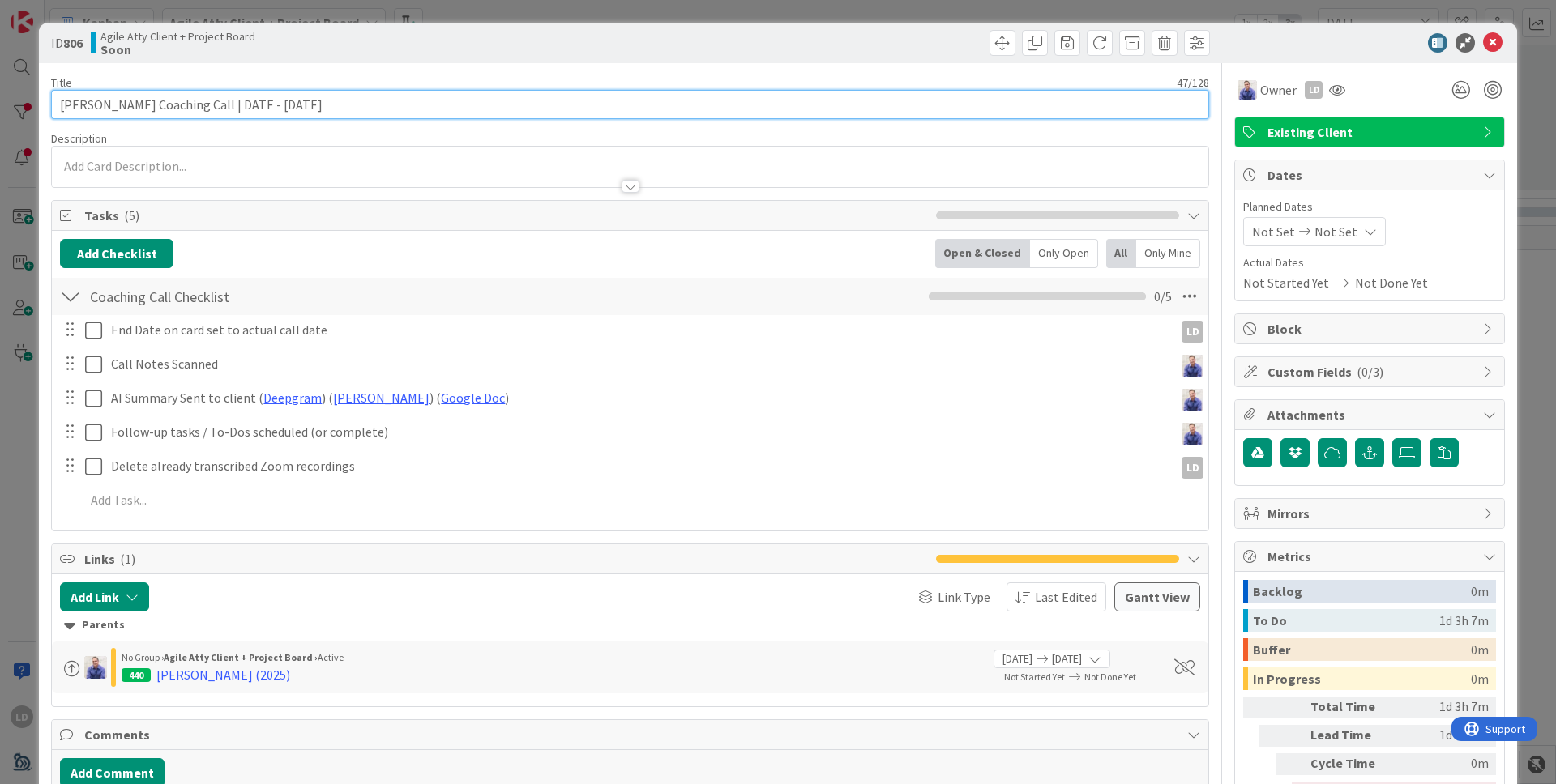
click at [282, 104] on input "[PERSON_NAME] Coaching Call | DATE - [DATE]" at bounding box center [630, 104] width 1158 height 29
click at [258, 106] on input "[PERSON_NAME] Coaching Call | DATE - [DATE]" at bounding box center [630, 104] width 1158 height 29
type input "[PERSON_NAME] Coaching Call | [DATE]"
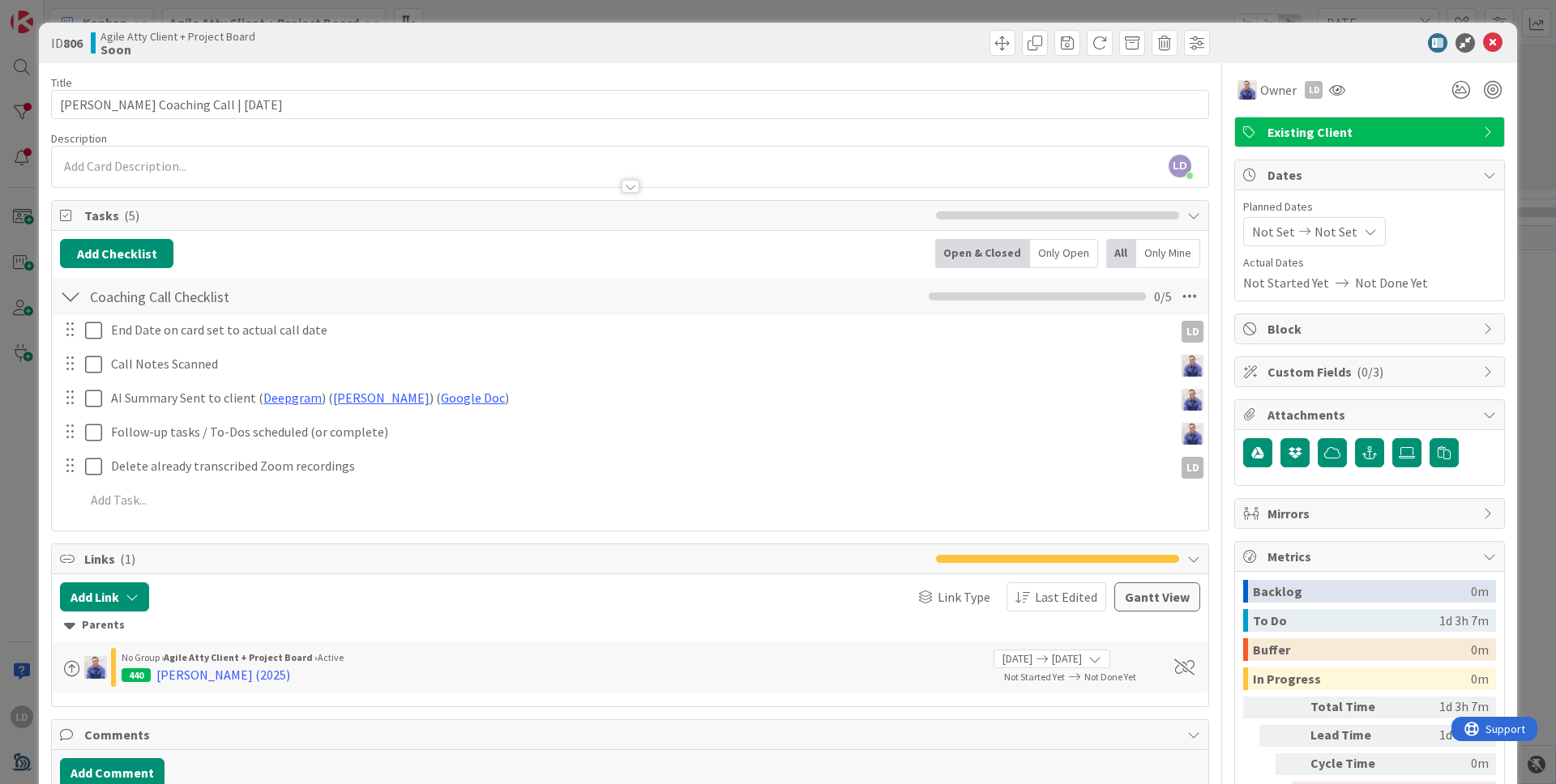
click at [1224, 226] on icon at bounding box center [1304, 232] width 19 height 11
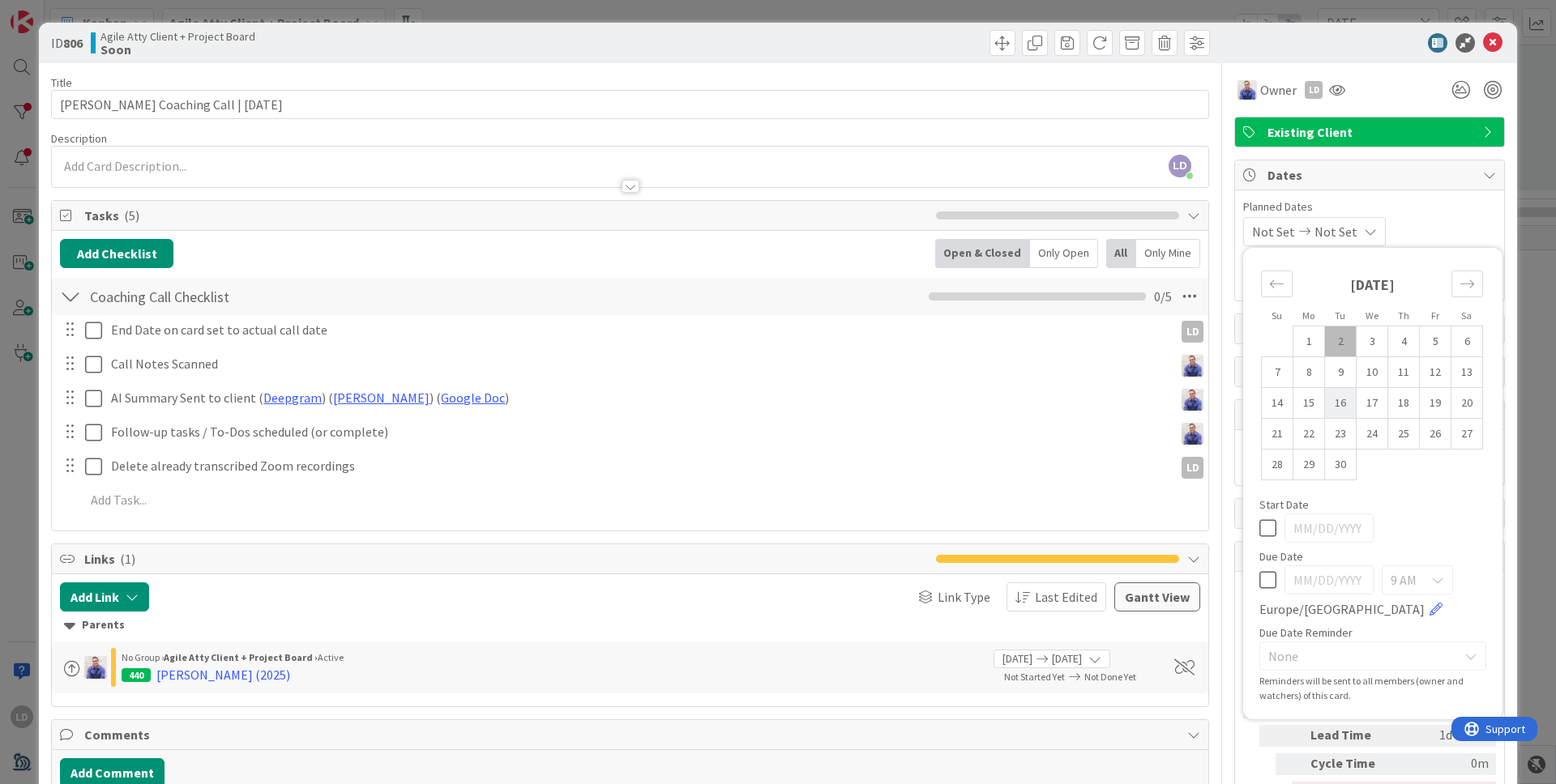
click at [1224, 409] on td "16" at bounding box center [1341, 403] width 32 height 31
type input "[DATE]"
click at [1224, 409] on td "16" at bounding box center [1341, 403] width 32 height 31
type input "[DATE]"
click at [80, 334] on div at bounding box center [70, 329] width 21 height 24
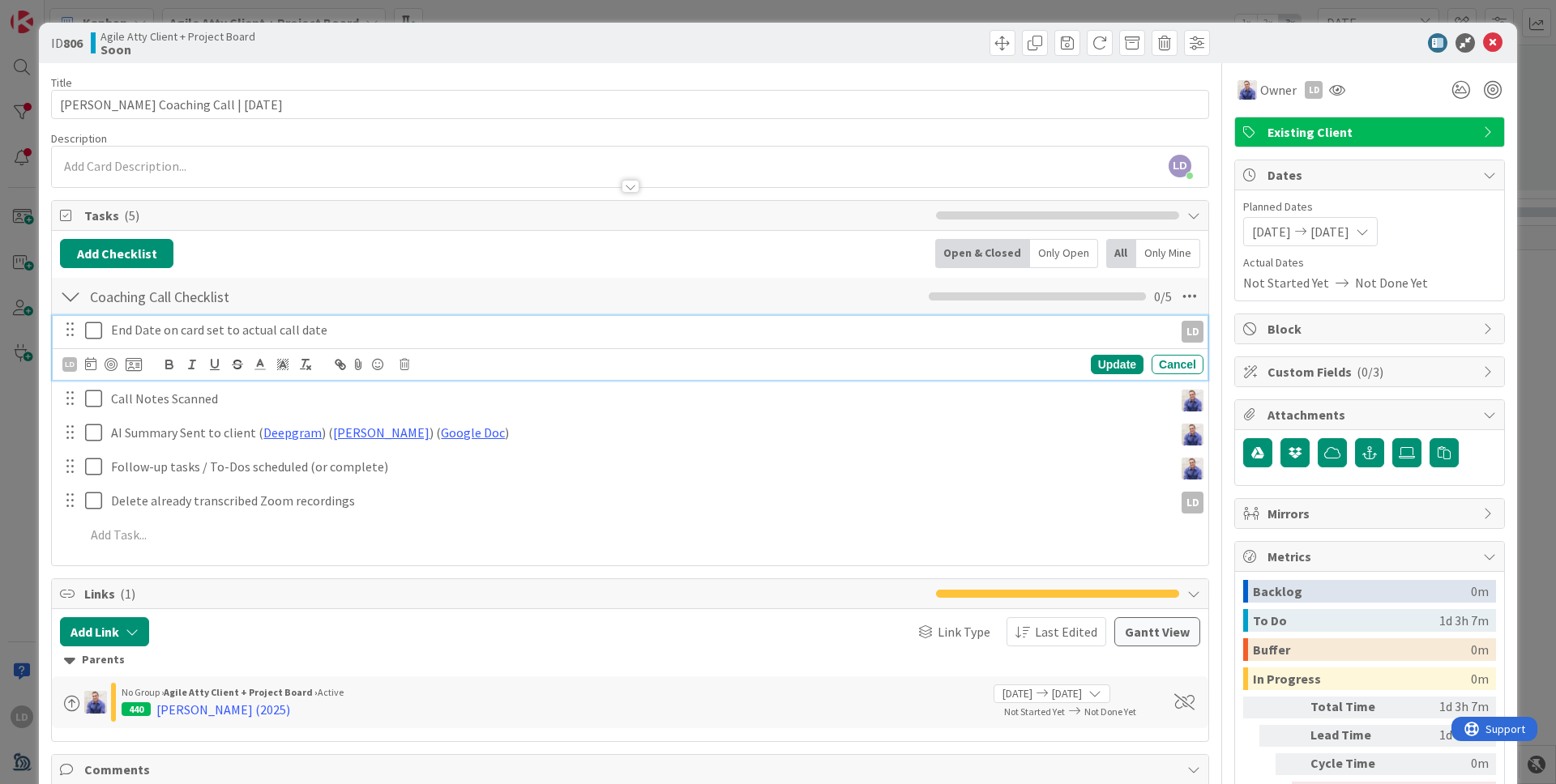
click at [93, 334] on icon at bounding box center [94, 330] width 17 height 19
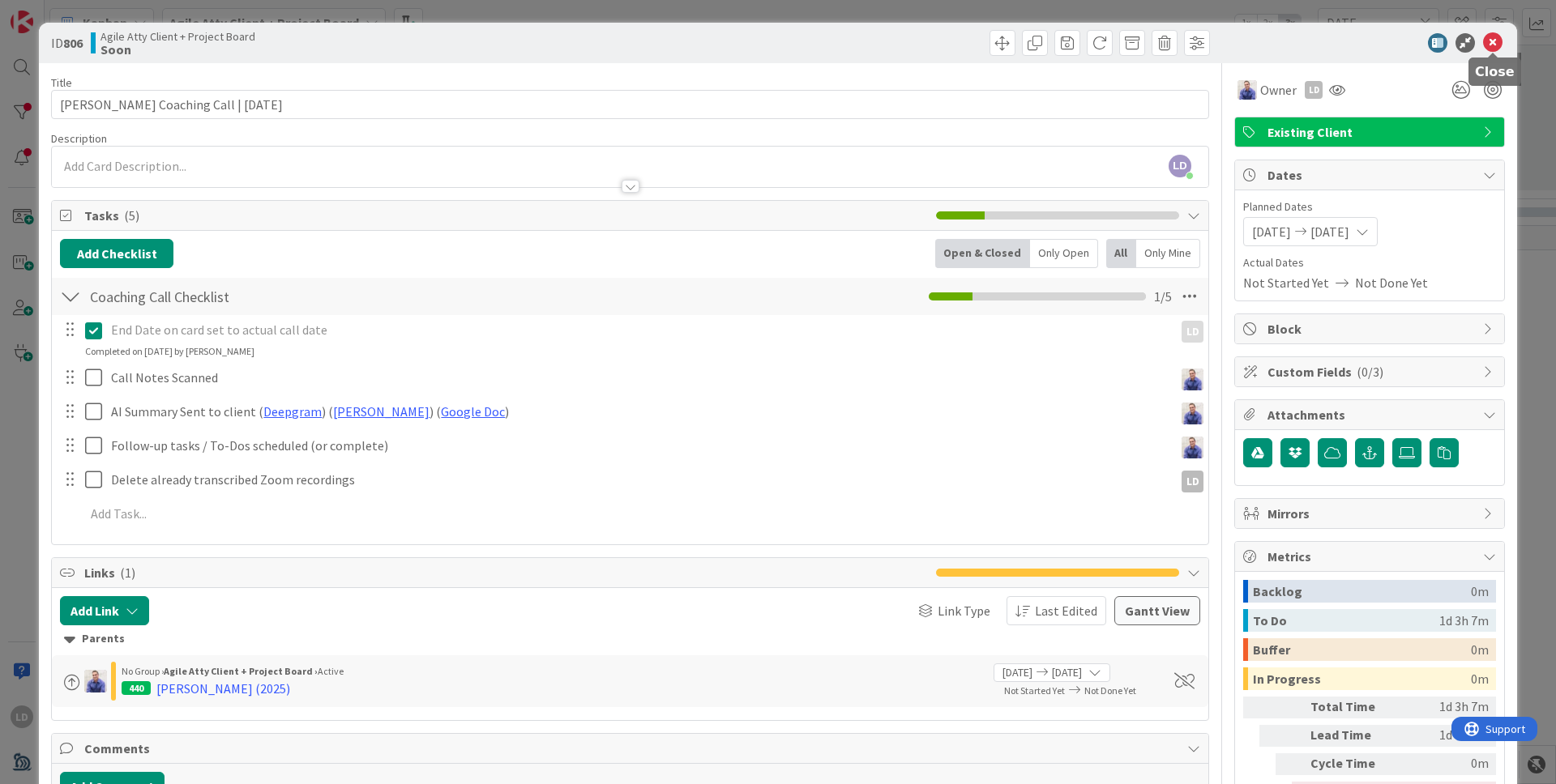
click at [1224, 39] on icon at bounding box center [1492, 43] width 19 height 19
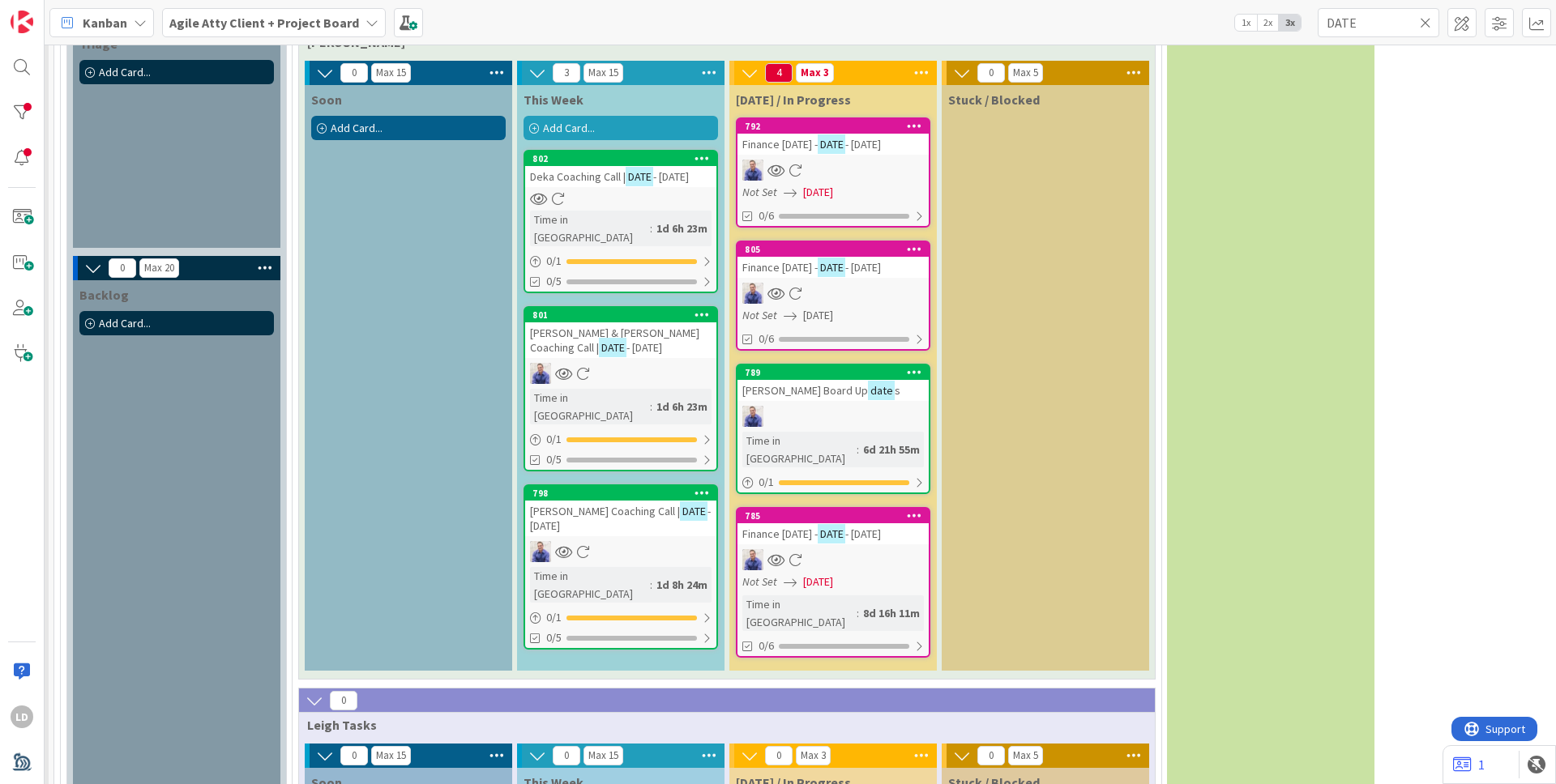
scroll to position [906, 209]
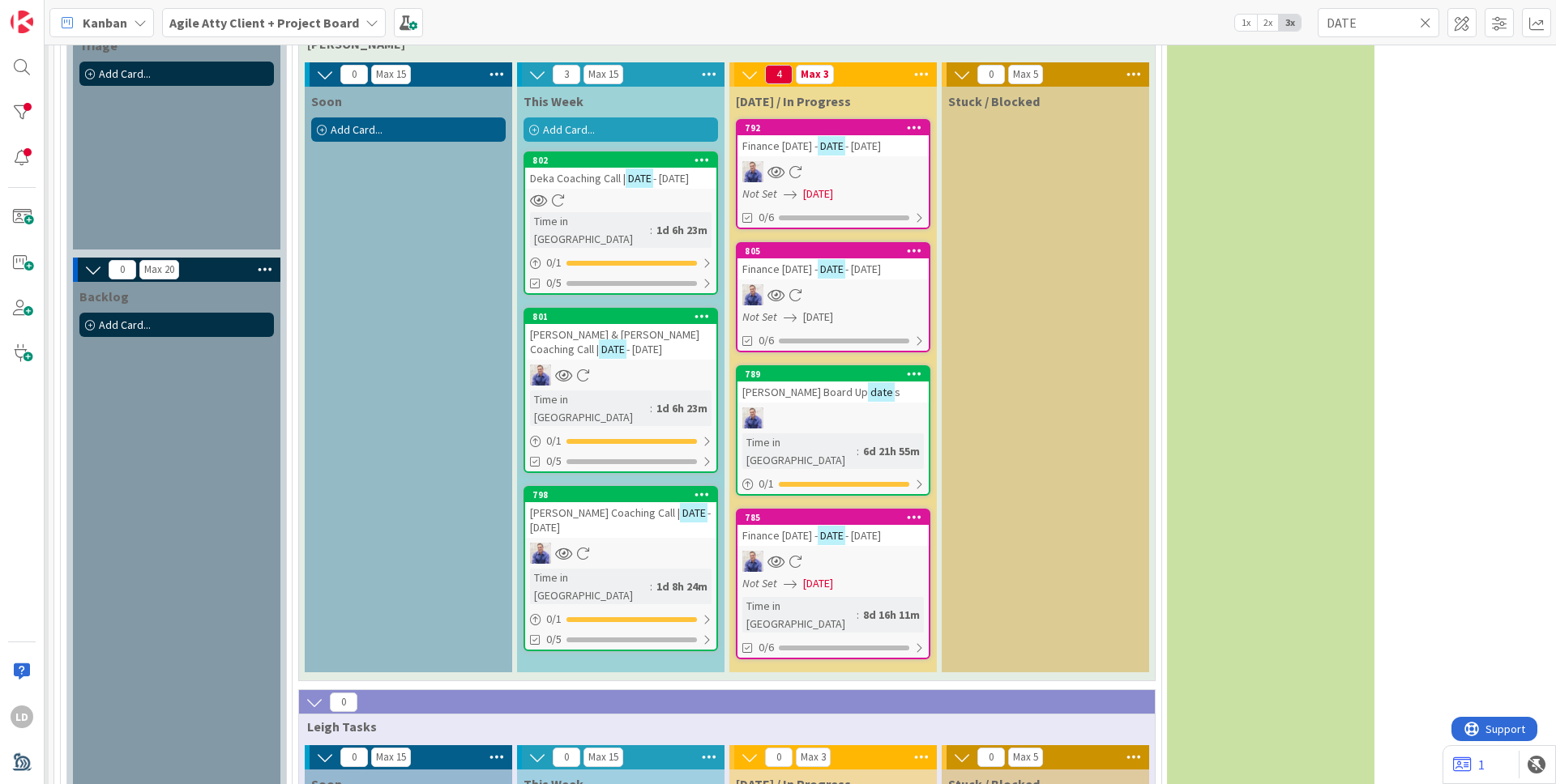
click at [596, 505] on span "[PERSON_NAME] Coaching Call |" at bounding box center [605, 512] width 150 height 15
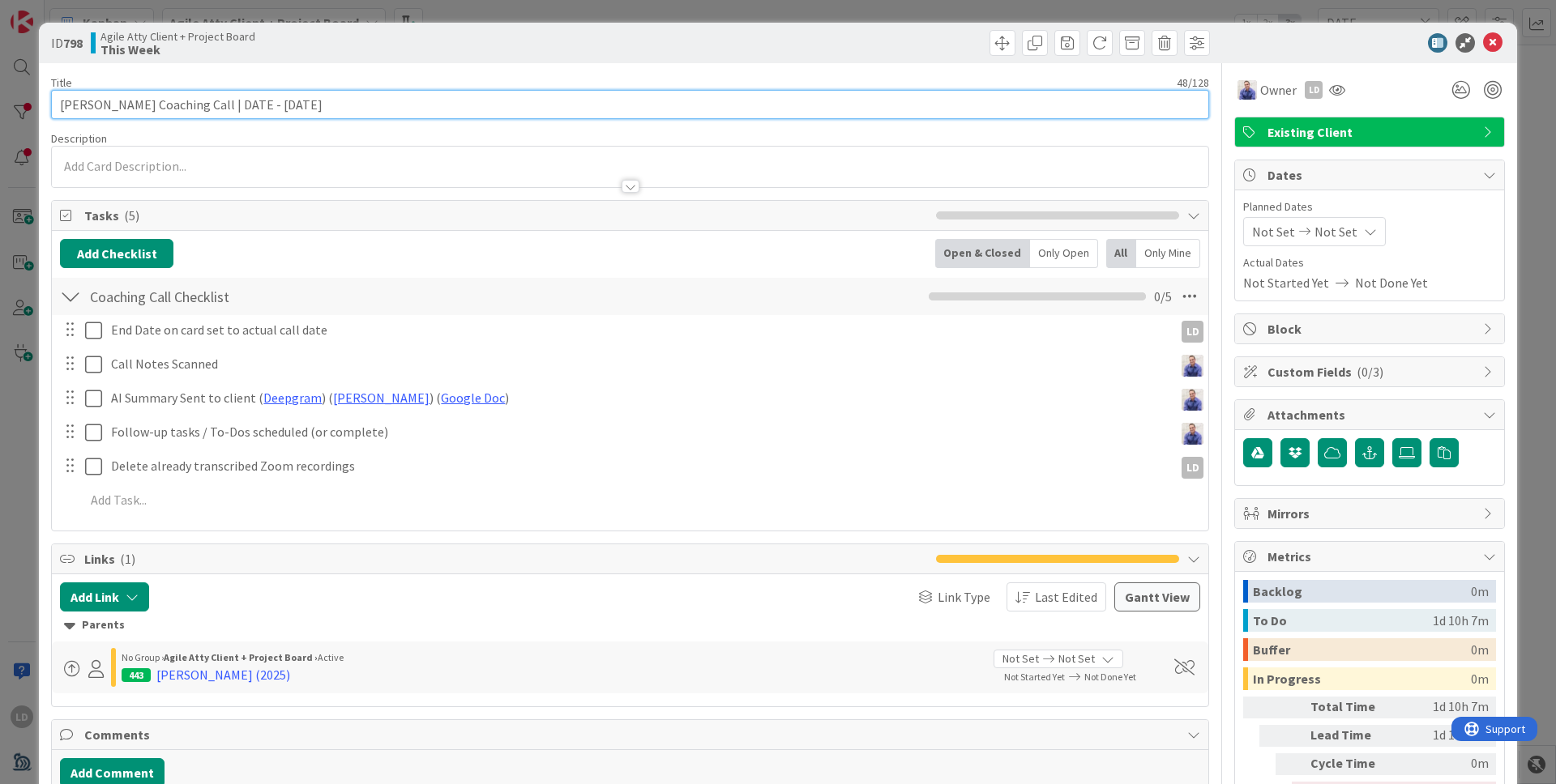
click at [325, 100] on input "[PERSON_NAME] Coaching Call | DATE - [DATE]" at bounding box center [630, 104] width 1158 height 29
drag, startPoint x: 261, startPoint y: 103, endPoint x: 228, endPoint y: 94, distance: 34.2
click at [228, 94] on input "[PERSON_NAME] Coaching Call | DATE - [DATE]" at bounding box center [630, 104] width 1158 height 29
click at [230, 102] on input "[PERSON_NAME] Coaching Call | DATE - [DATE]" at bounding box center [630, 104] width 1158 height 29
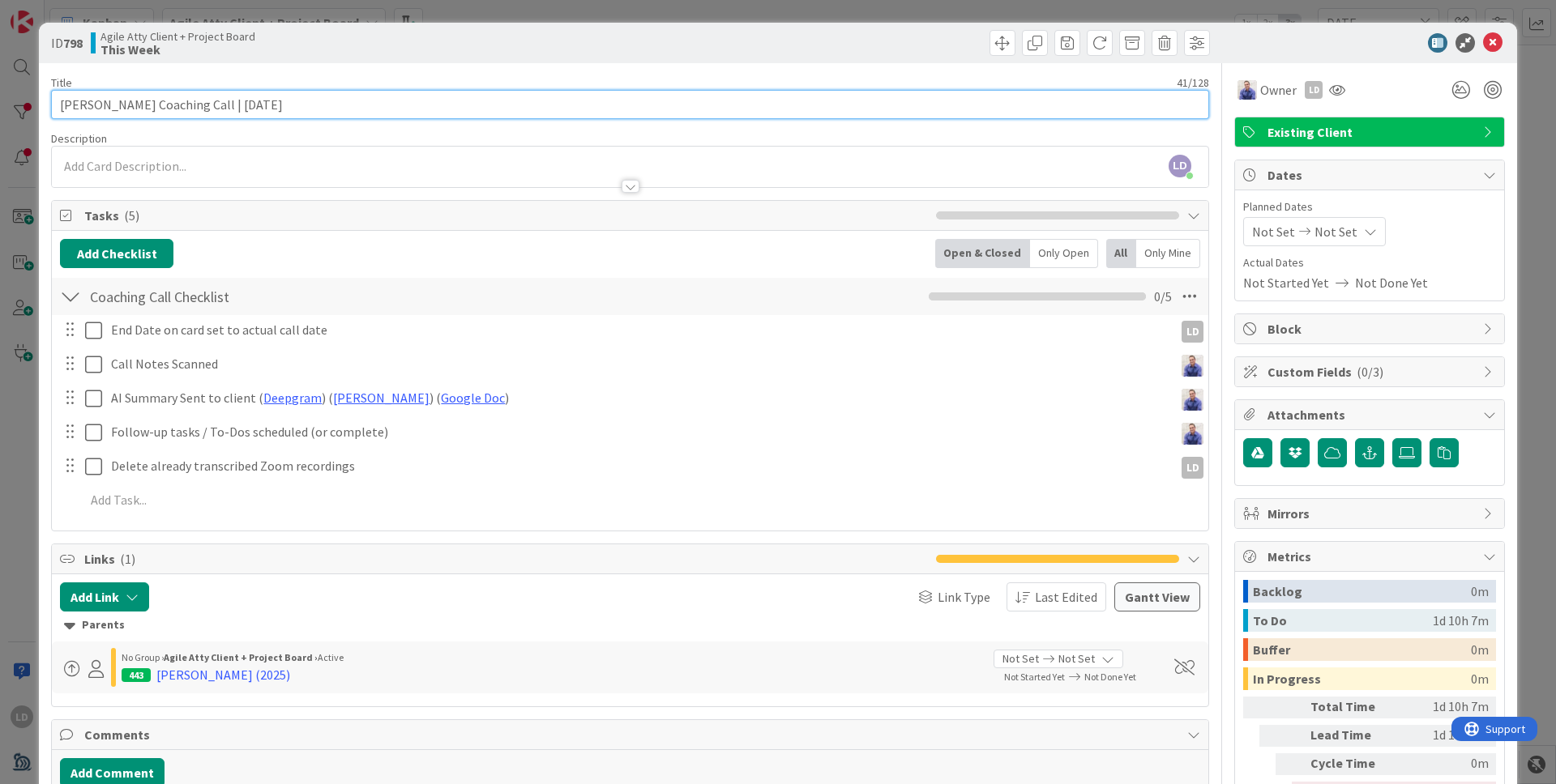
type input "[PERSON_NAME] Coaching Call | [DATE]"
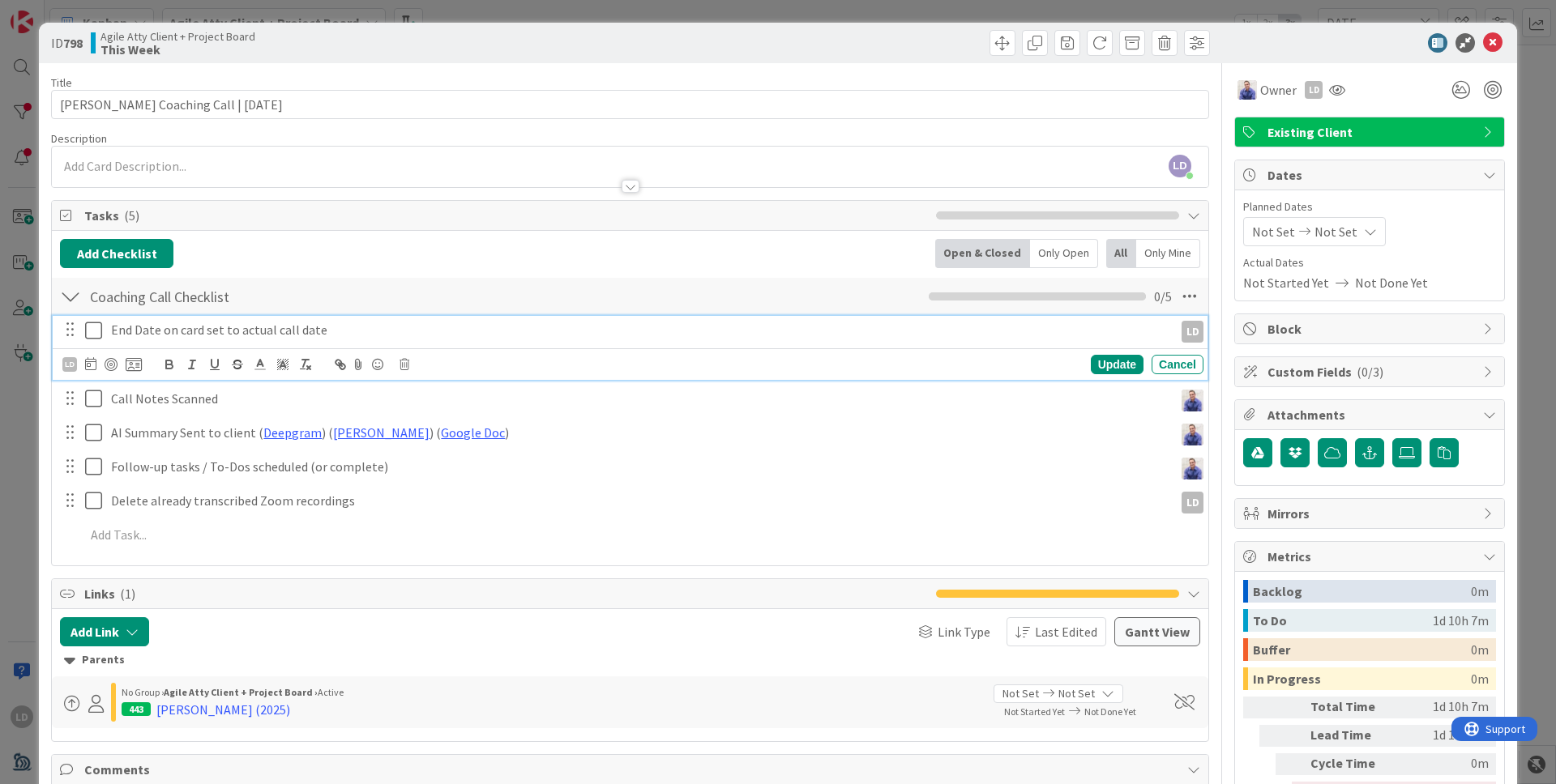
click at [96, 327] on icon at bounding box center [94, 330] width 17 height 19
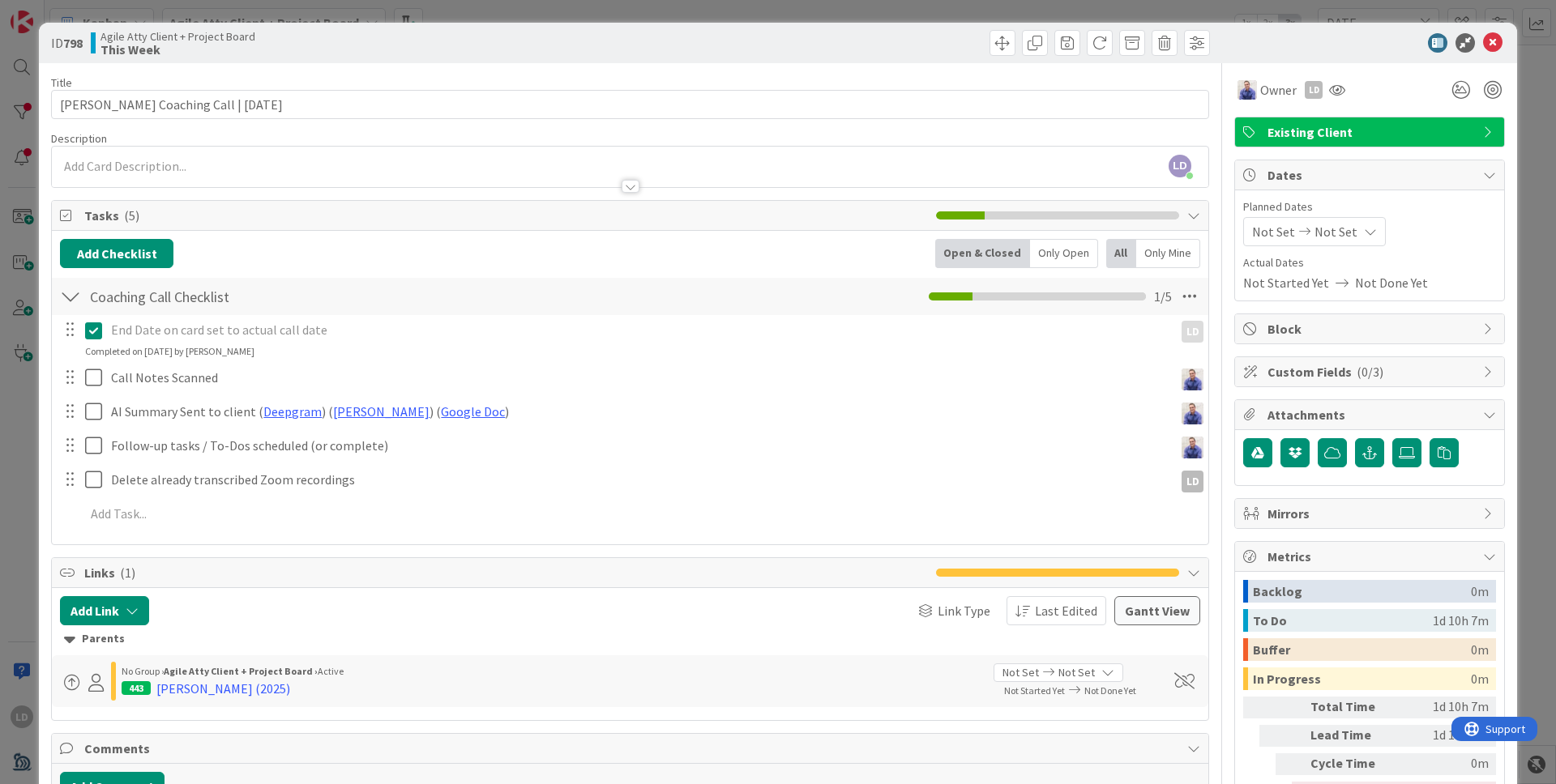
click at [1224, 222] on span "Not Set" at bounding box center [1273, 231] width 43 height 19
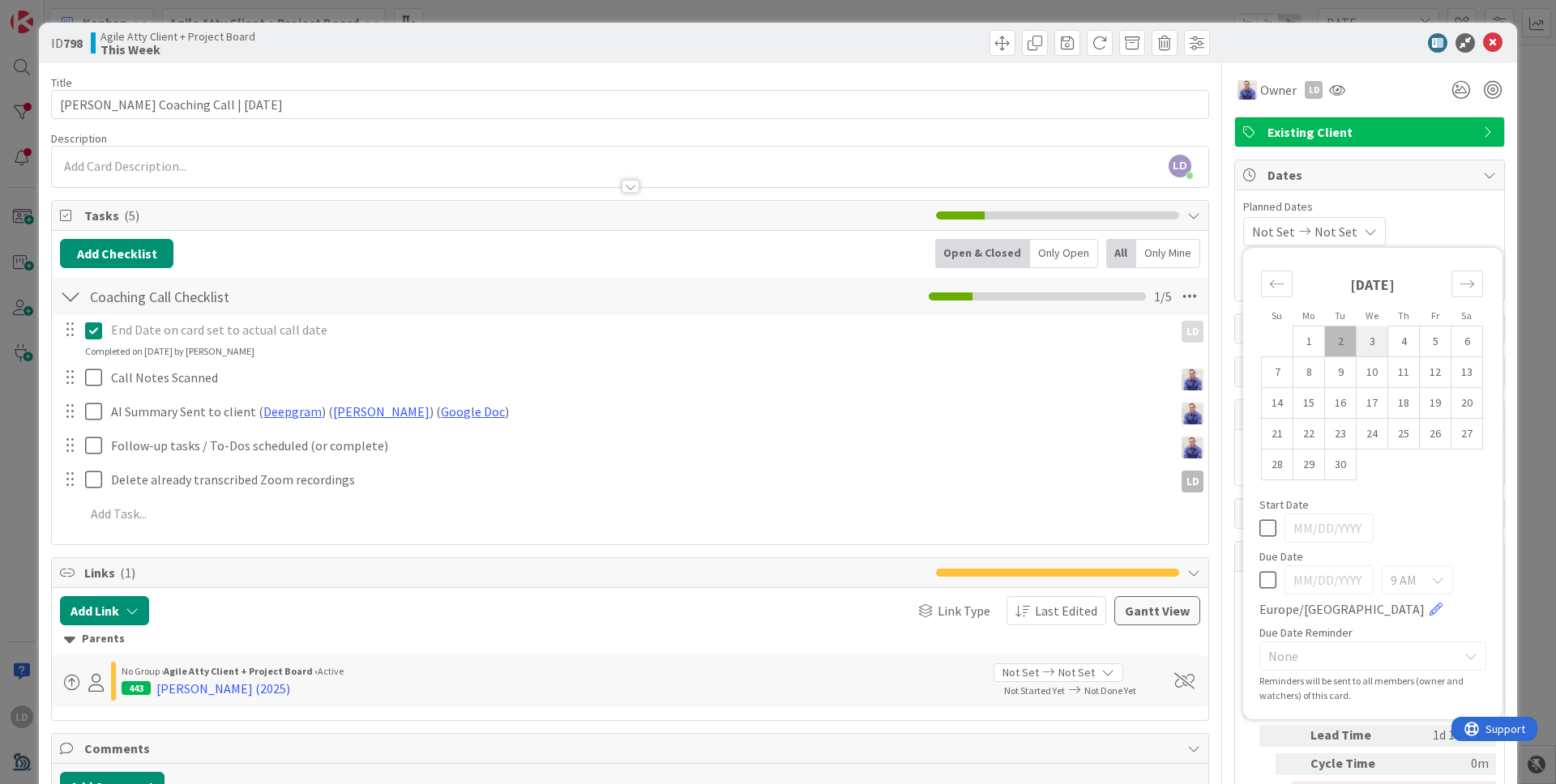
click at [1224, 333] on td "3" at bounding box center [1372, 341] width 32 height 31
type input "[DATE]"
click at [1224, 333] on td "3" at bounding box center [1372, 341] width 32 height 31
type input "[DATE]"
click at [1224, 42] on icon at bounding box center [1492, 43] width 19 height 19
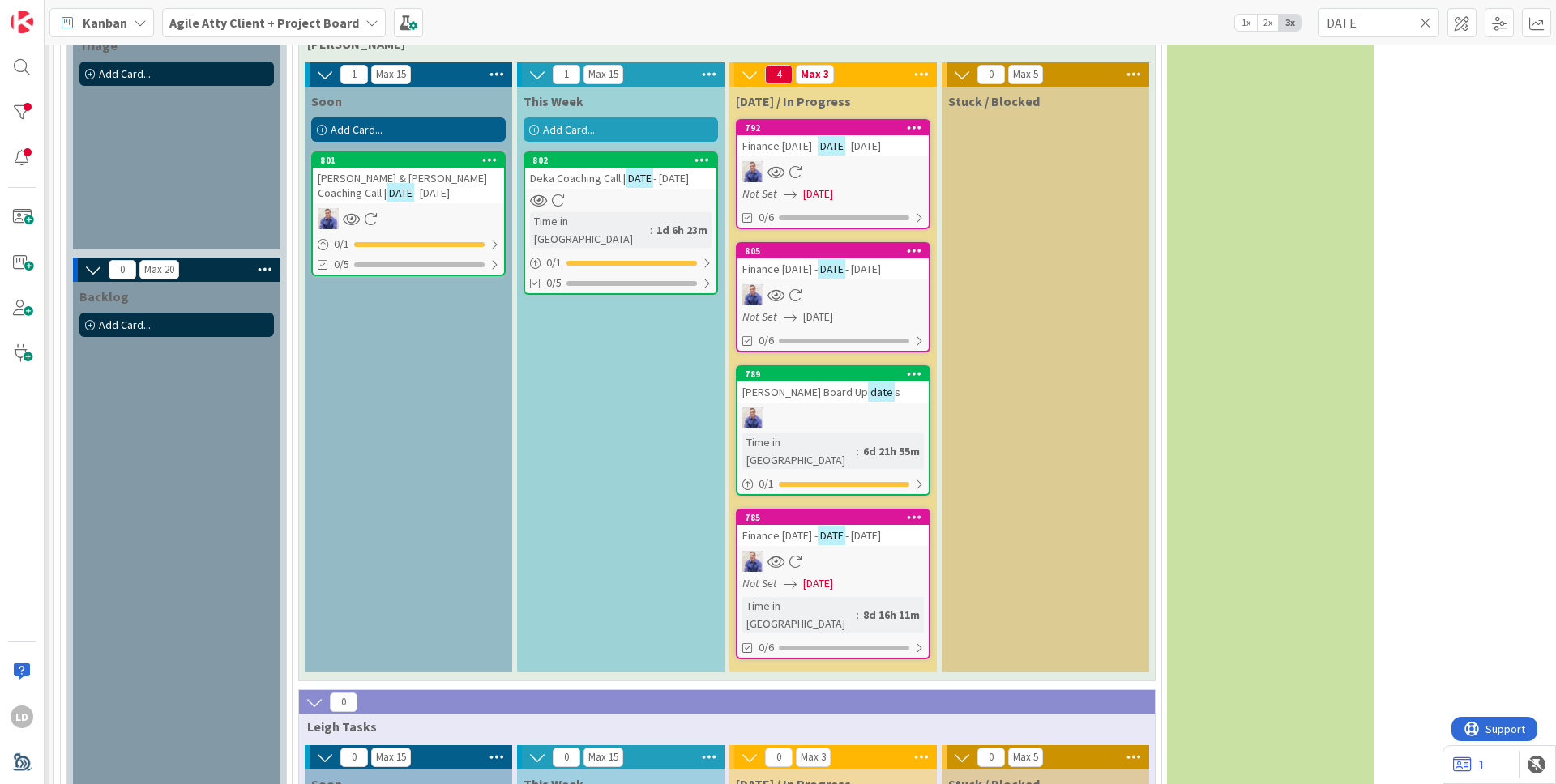
click at [421, 179] on span "[PERSON_NAME] & [PERSON_NAME] Coaching Call |" at bounding box center [402, 184] width 170 height 29
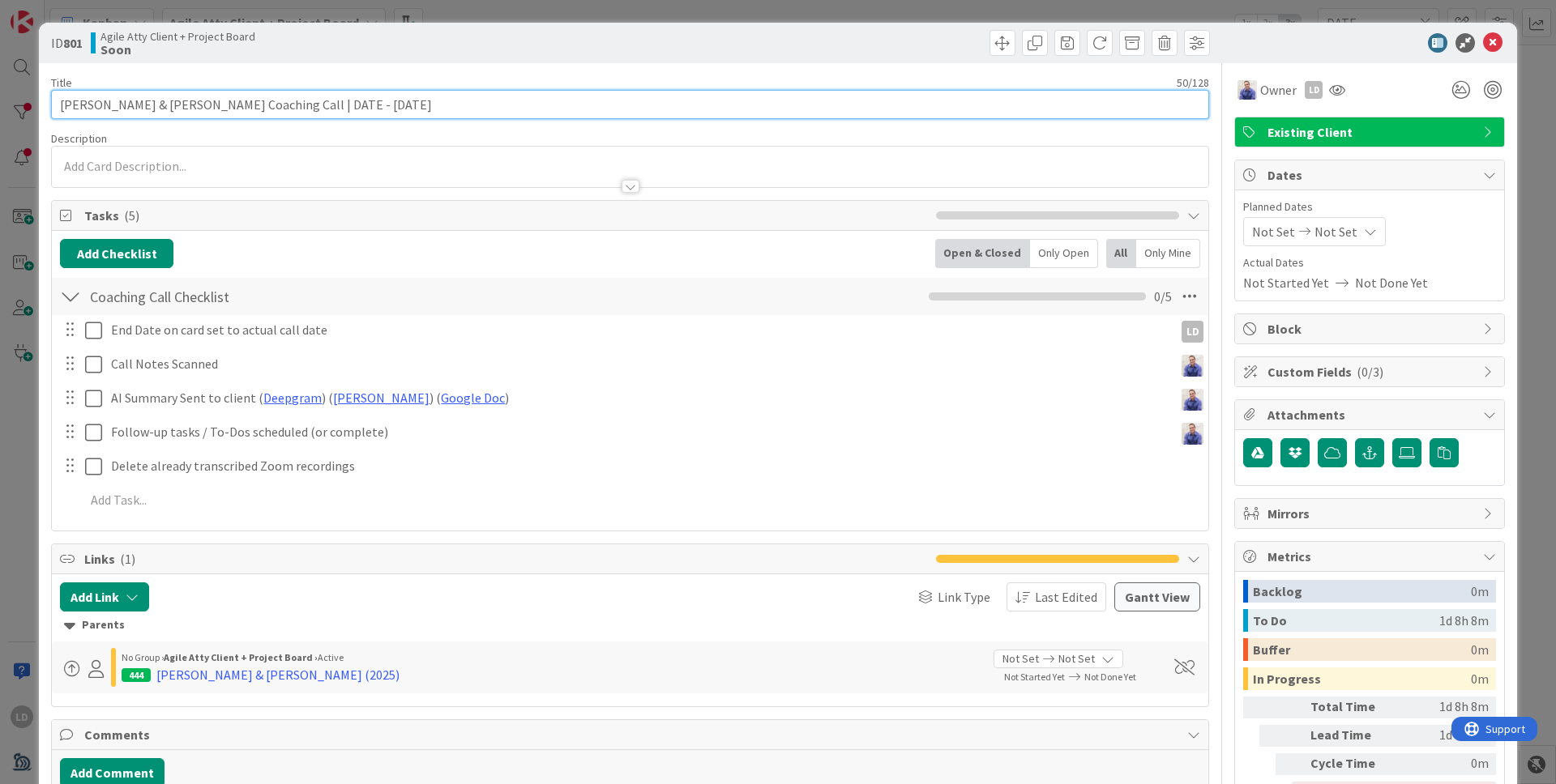
click at [306, 106] on input "[PERSON_NAME] & [PERSON_NAME] Coaching Call | DATE - [DATE]" at bounding box center [630, 104] width 1158 height 29
drag, startPoint x: 279, startPoint y: 107, endPoint x: 250, endPoint y: 104, distance: 29.2
click at [250, 104] on input "[PERSON_NAME] & [PERSON_NAME] Coaching Call | DATE - [DATE]" at bounding box center [630, 104] width 1158 height 29
type input "[PERSON_NAME] & [PERSON_NAME] Coaching Call | [DATE]"
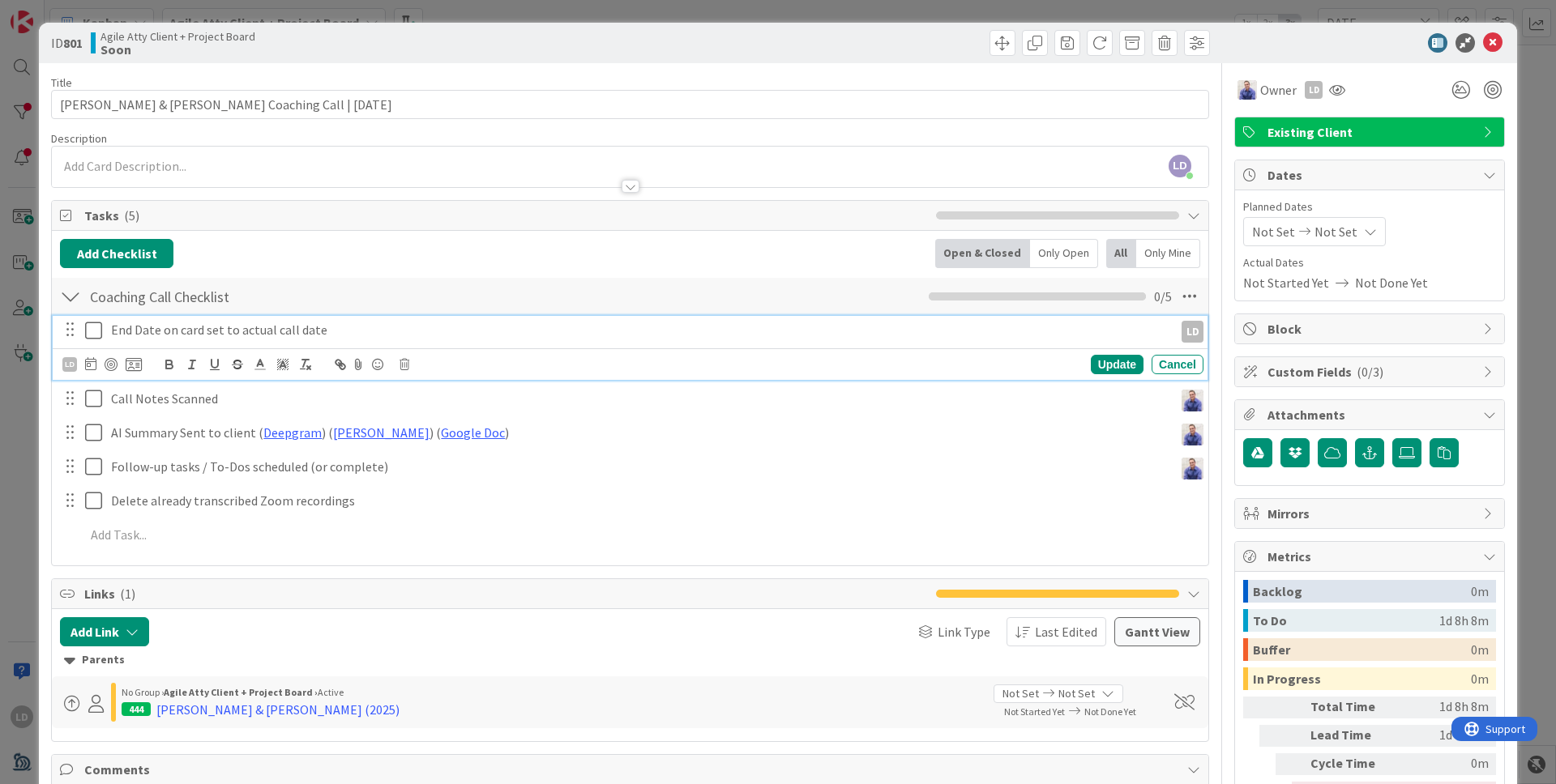
click at [93, 327] on icon at bounding box center [94, 330] width 17 height 19
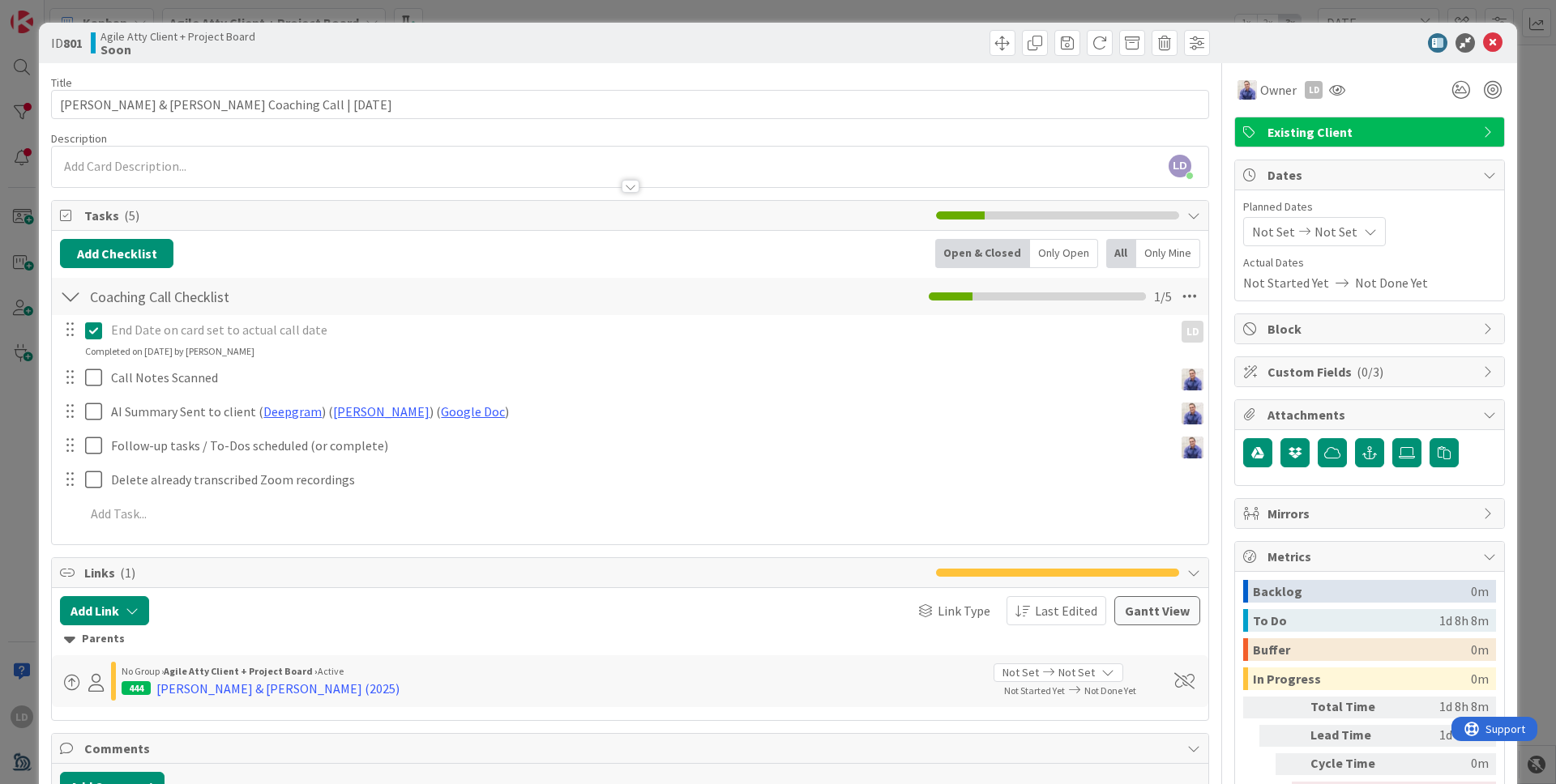
click at [1224, 233] on span "Not Set" at bounding box center [1273, 231] width 43 height 19
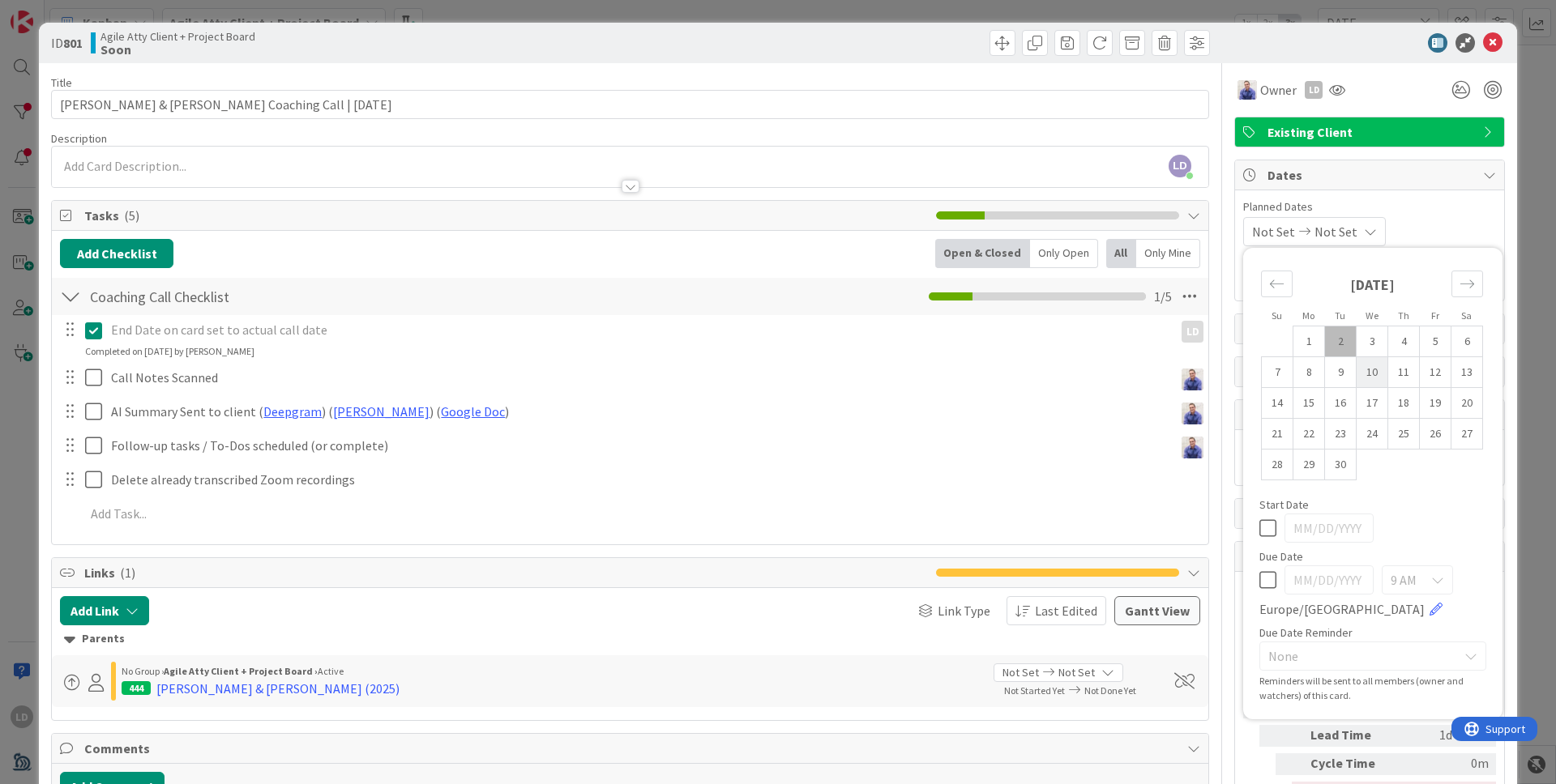
click at [1224, 376] on td "10" at bounding box center [1372, 372] width 32 height 31
type input "[DATE]"
click at [1224, 376] on td "10" at bounding box center [1372, 372] width 32 height 31
type input "[DATE]"
click at [1224, 217] on div "[DATE] [DATE] Su Mo Tu We Th Fr Sa [DATE] 1 2 3 4 5 6 7 8 9 10 11 12 13 14 15 1…" at bounding box center [1369, 231] width 253 height 29
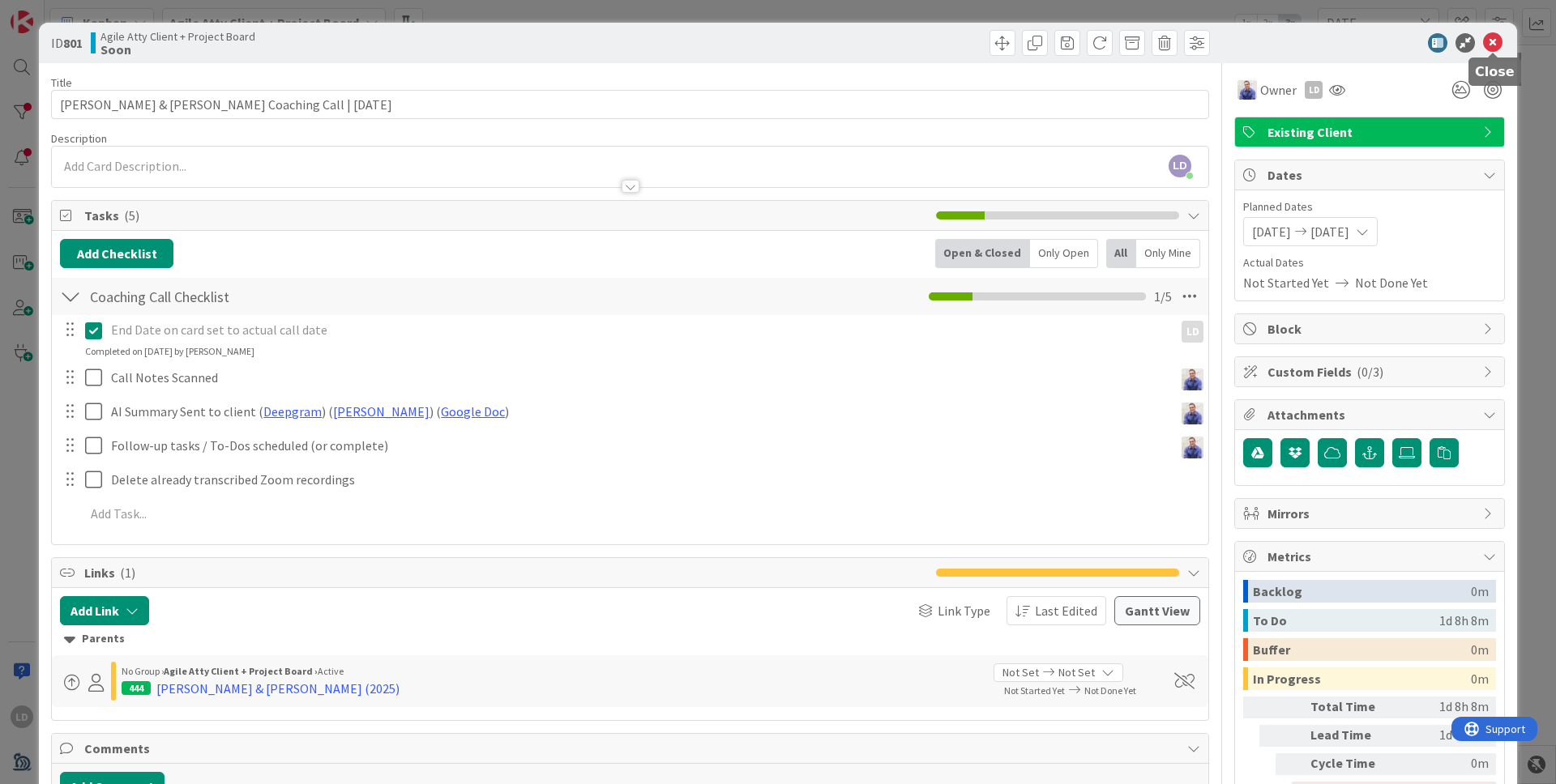
click at [1224, 44] on icon at bounding box center [1492, 43] width 19 height 19
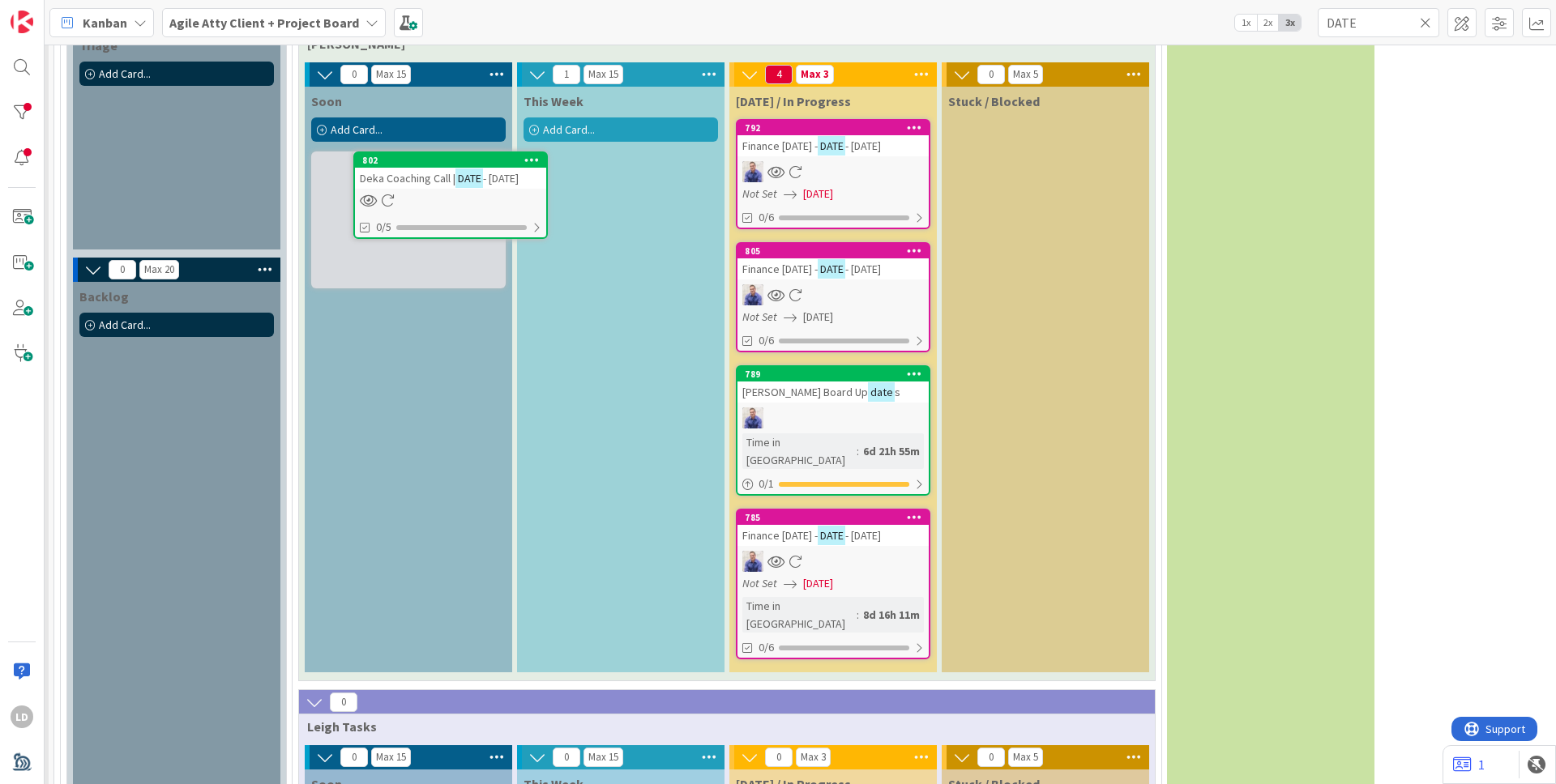
scroll to position [870, 209]
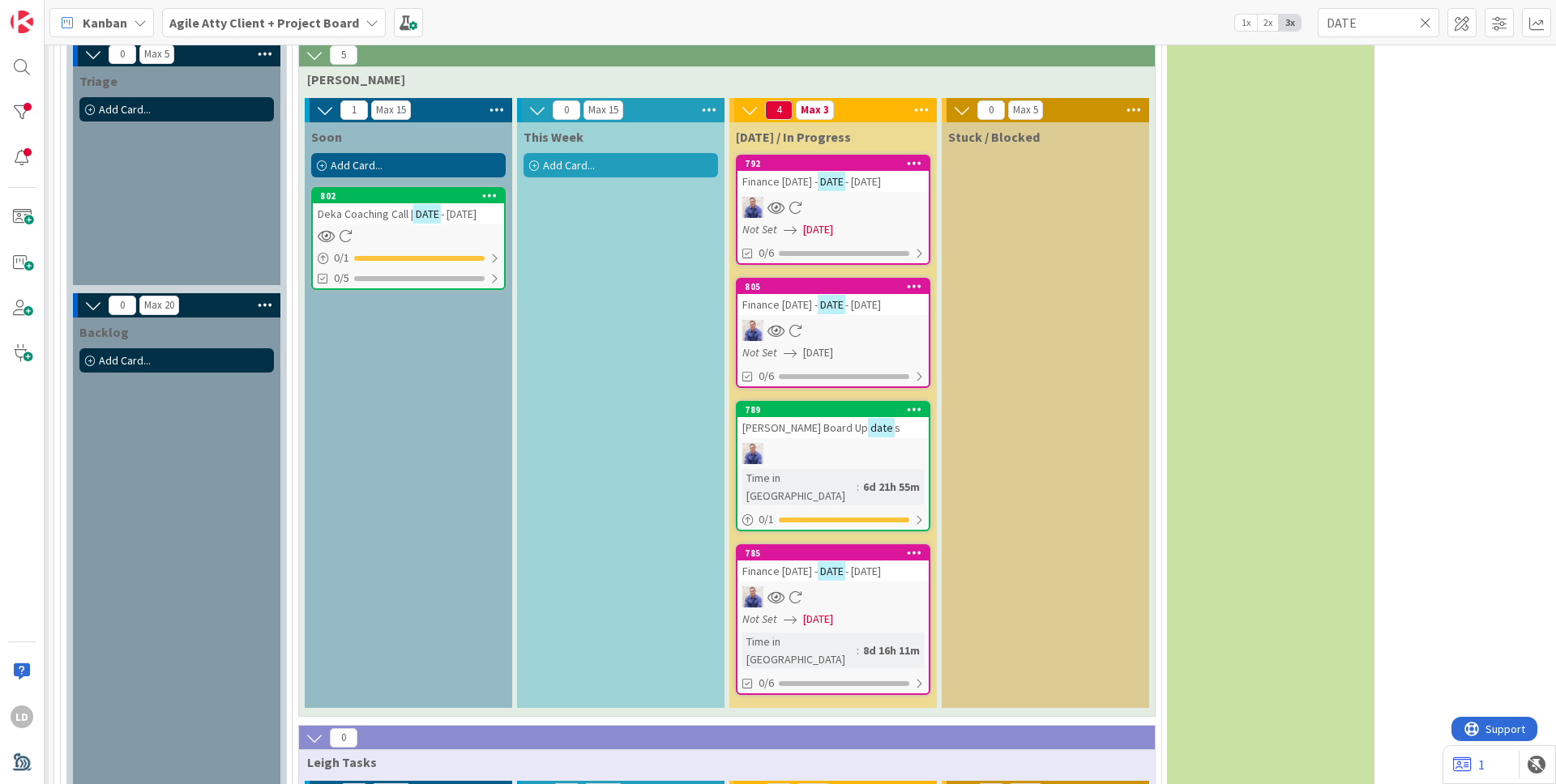
click at [376, 214] on span "Deka Coaching Call |" at bounding box center [364, 214] width 96 height 15
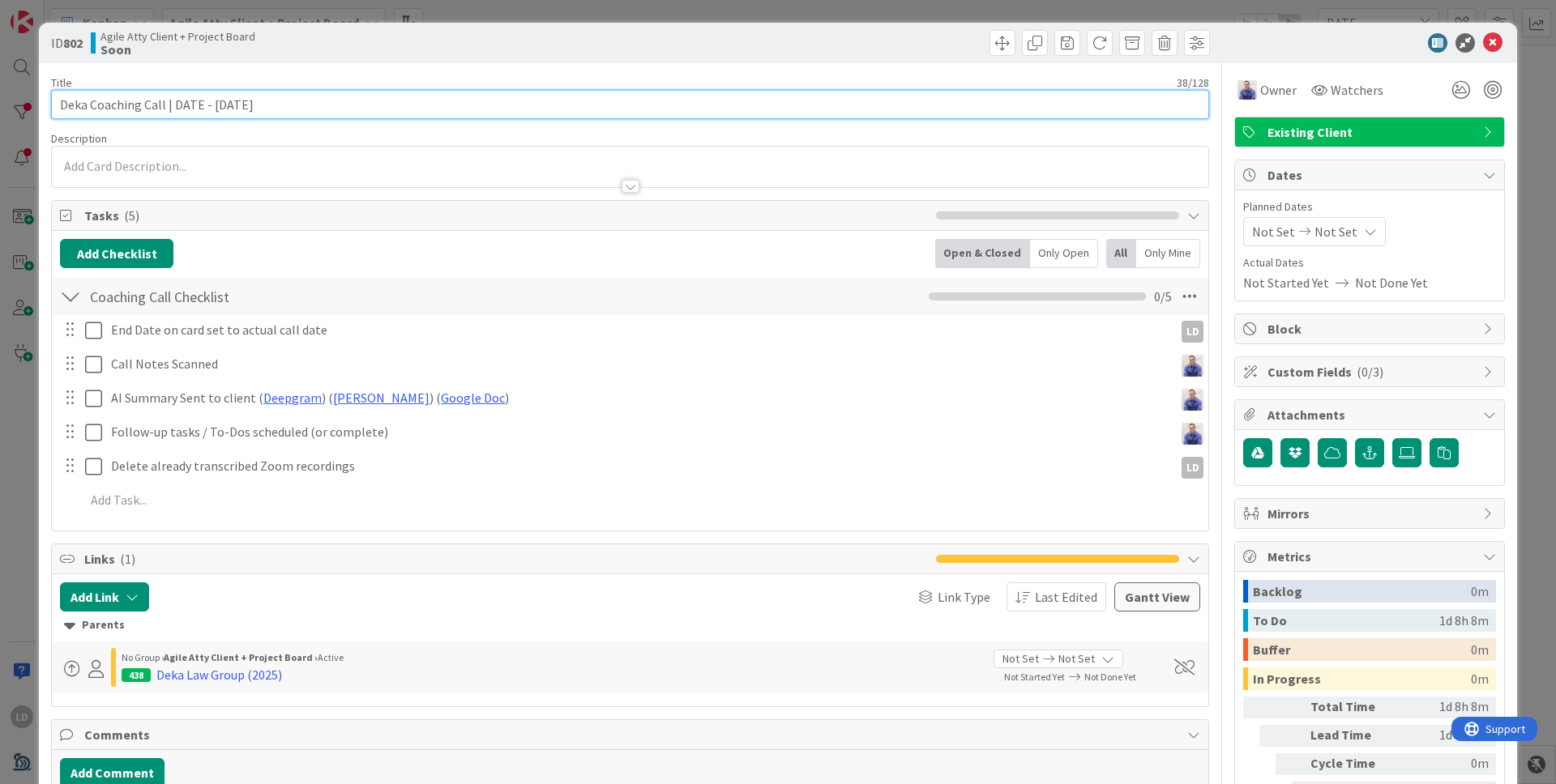
click at [238, 100] on input "Deka Coaching Call | DATE - [DATE]" at bounding box center [630, 104] width 1158 height 29
drag, startPoint x: 207, startPoint y: 102, endPoint x: 180, endPoint y: 102, distance: 27.0
click at [180, 102] on input "Deka Coaching Call | DATE - [DATE]" at bounding box center [630, 104] width 1158 height 29
type input "Deka Coaching Call | [DATE]"
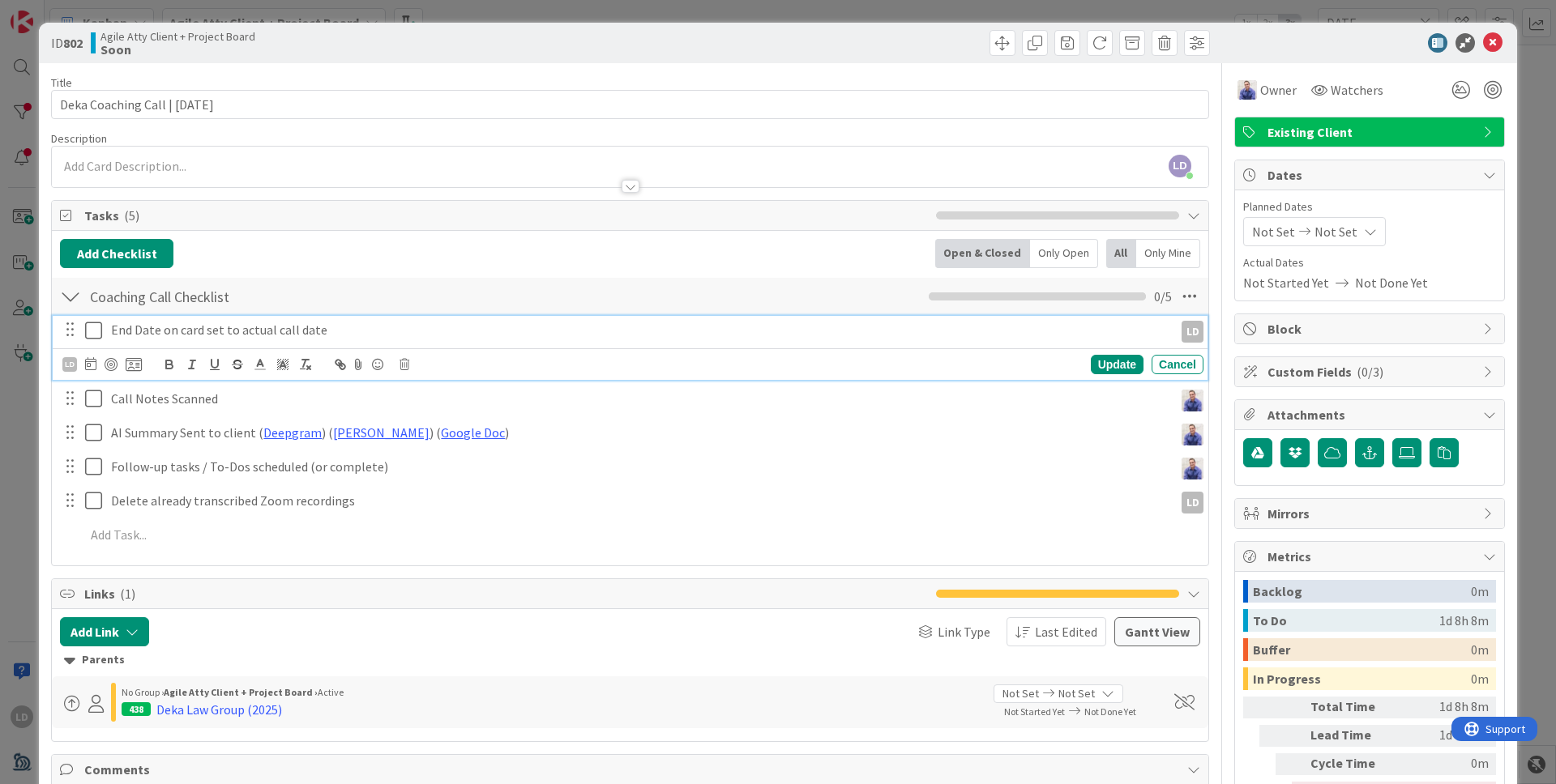
click at [95, 327] on icon at bounding box center [94, 330] width 17 height 19
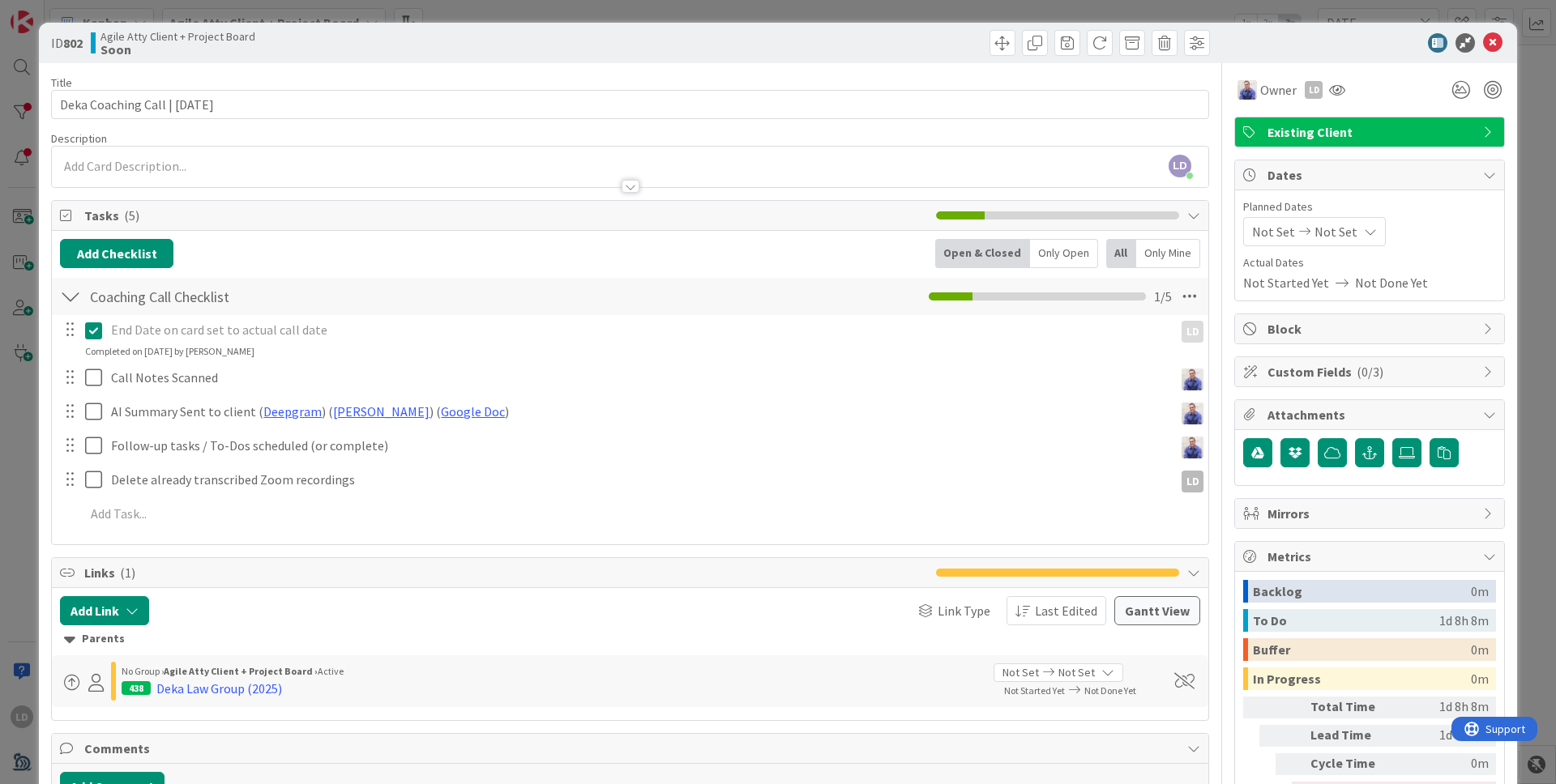
click at [1224, 229] on span "Not Set" at bounding box center [1273, 231] width 43 height 19
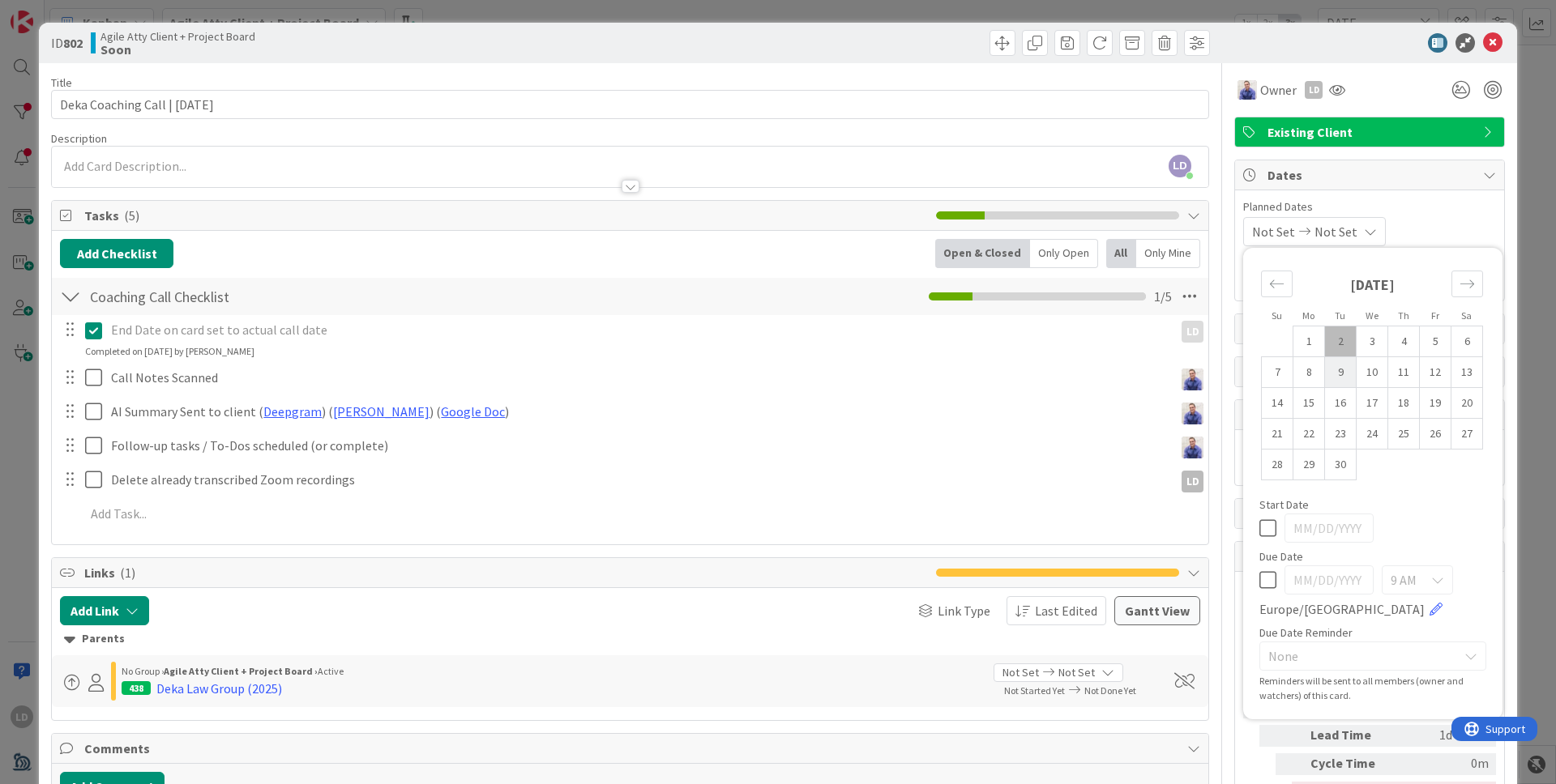
click at [1224, 367] on td "9" at bounding box center [1341, 372] width 32 height 31
type input "[DATE]"
click at [1224, 369] on td "9" at bounding box center [1341, 372] width 32 height 31
type input "[DATE]"
click at [1224, 49] on icon at bounding box center [1492, 43] width 19 height 19
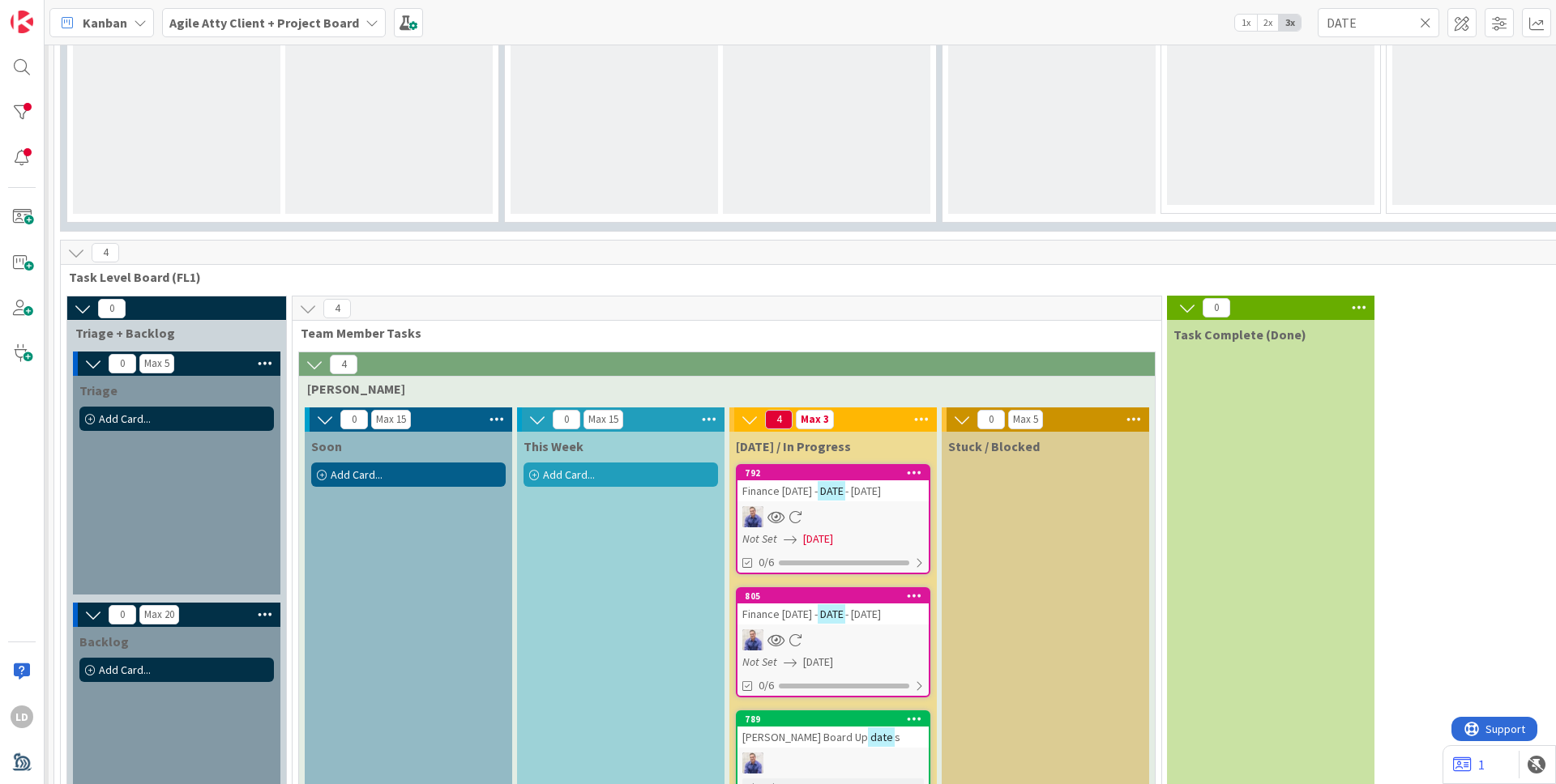
scroll to position [804, 209]
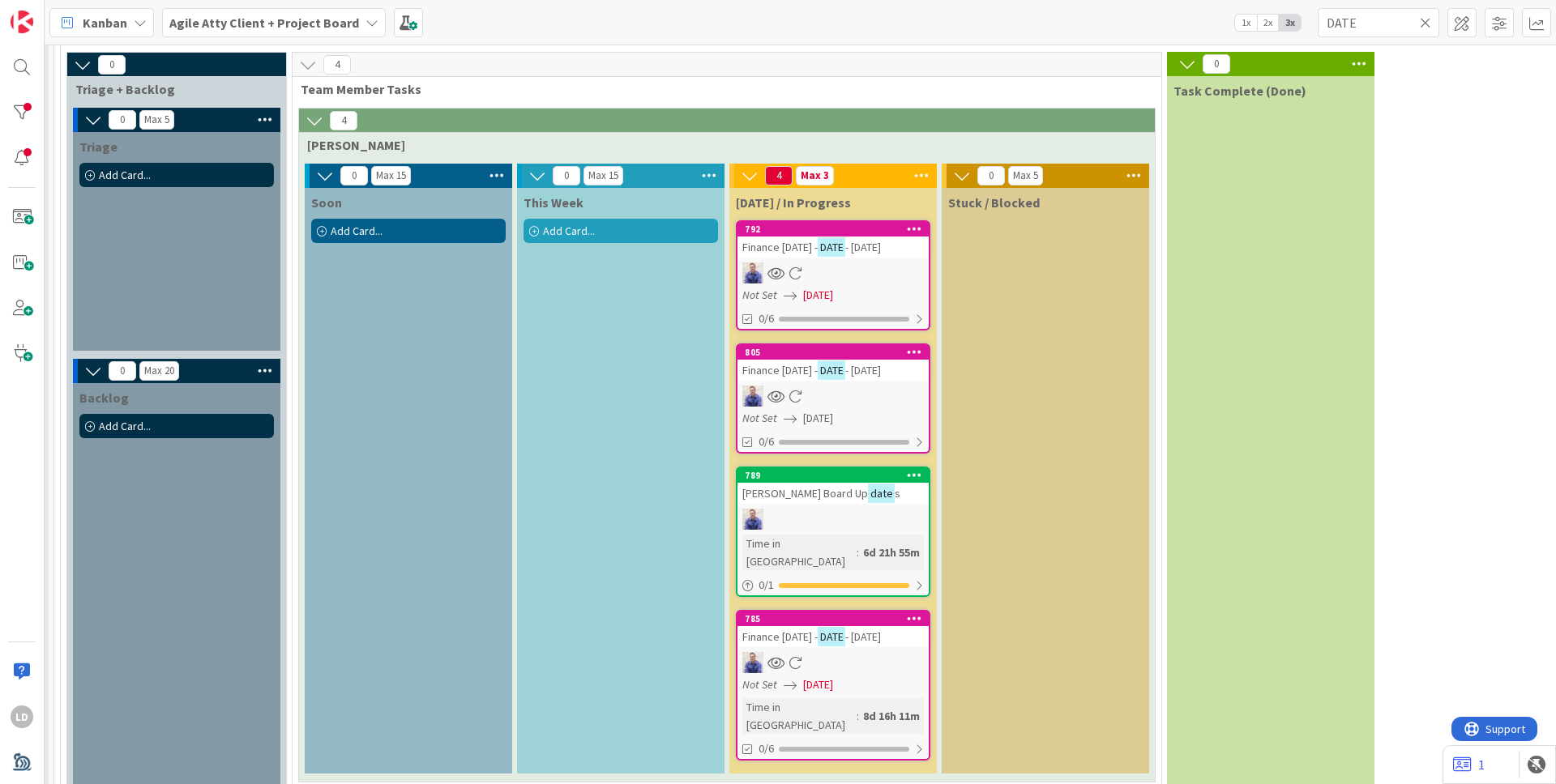
click at [1224, 24] on icon at bounding box center [1425, 23] width 11 height 15
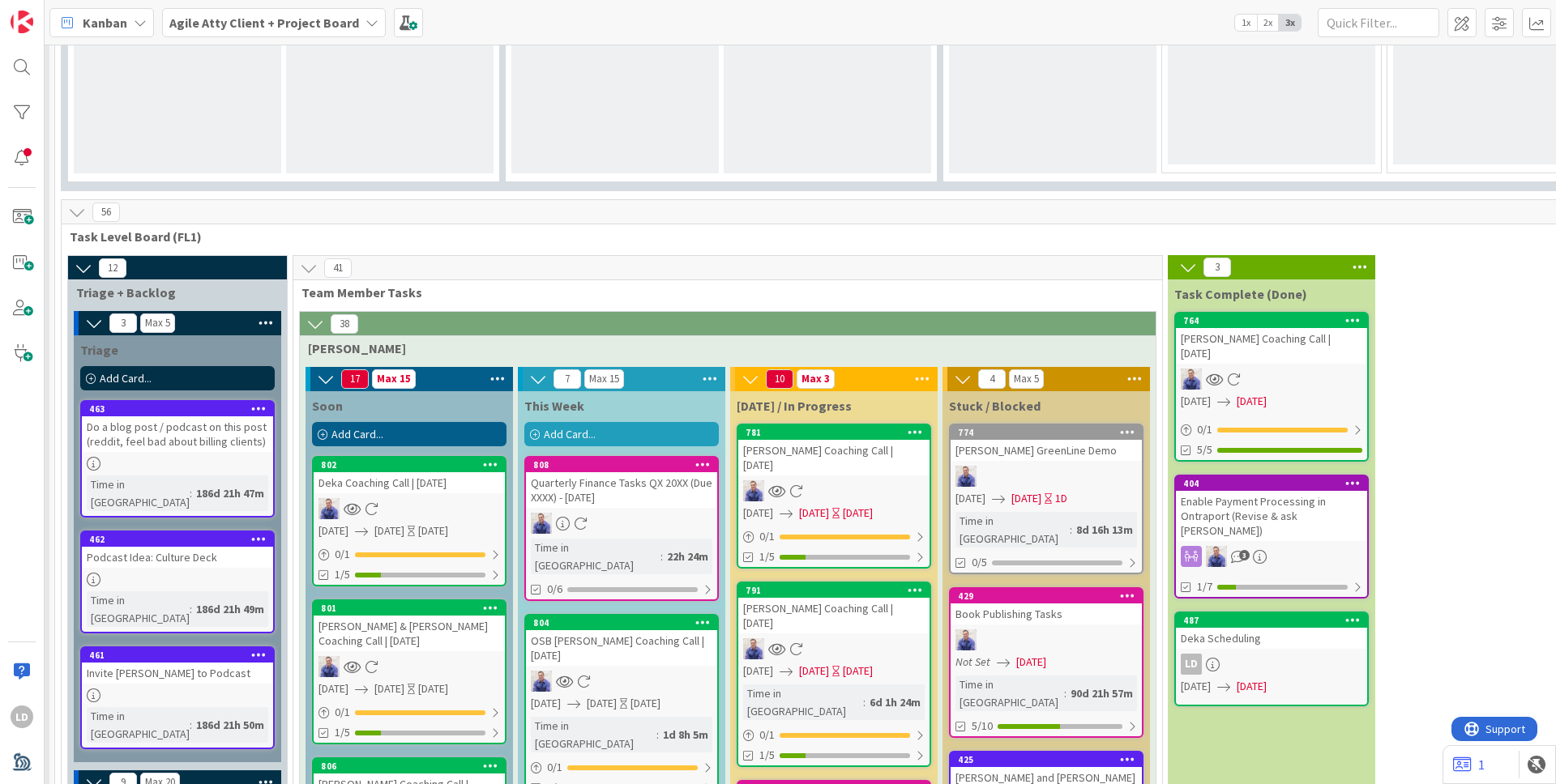
scroll to position [1555, 209]
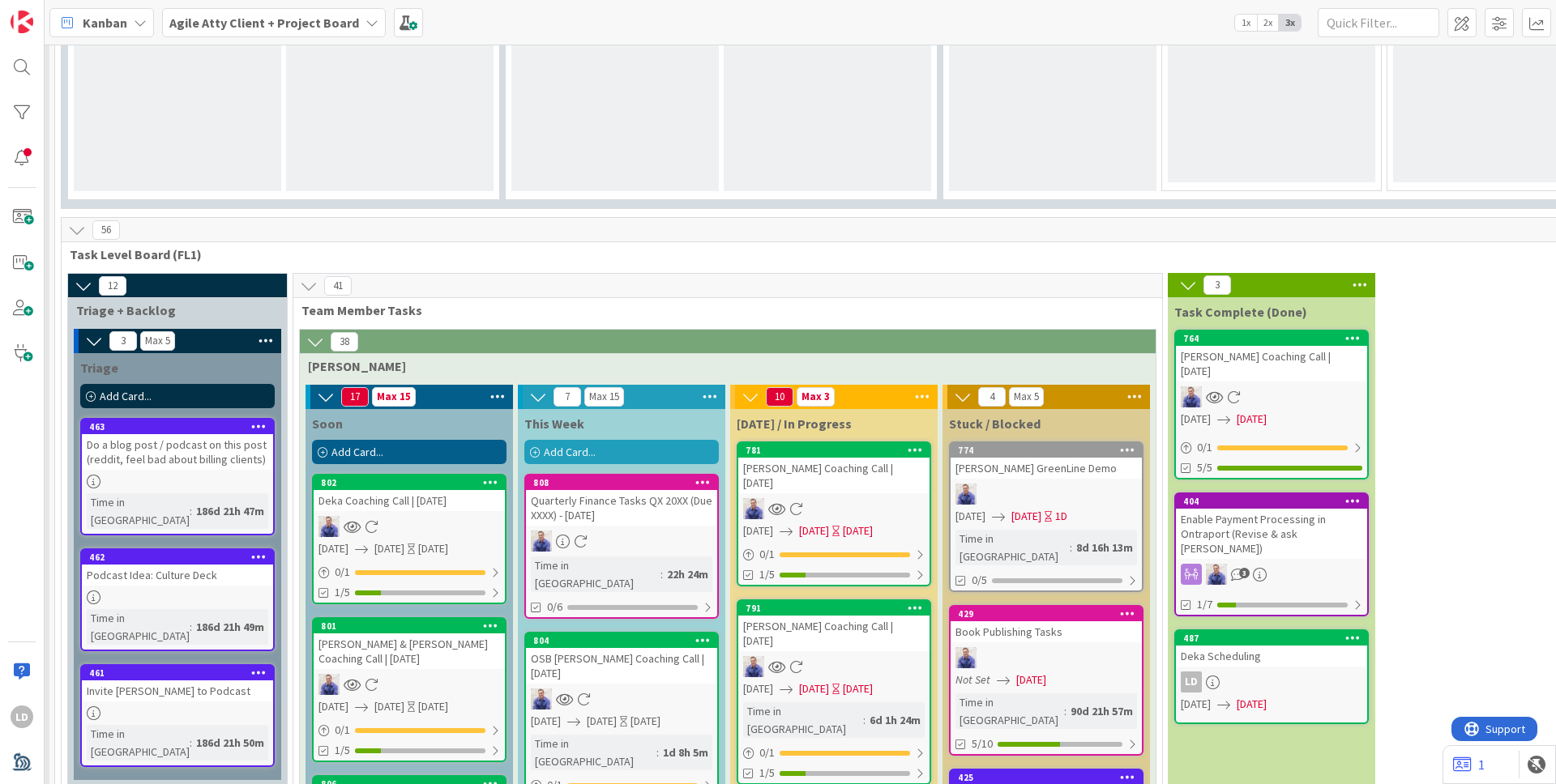
click at [1192, 274] on button at bounding box center [1188, 285] width 21 height 21
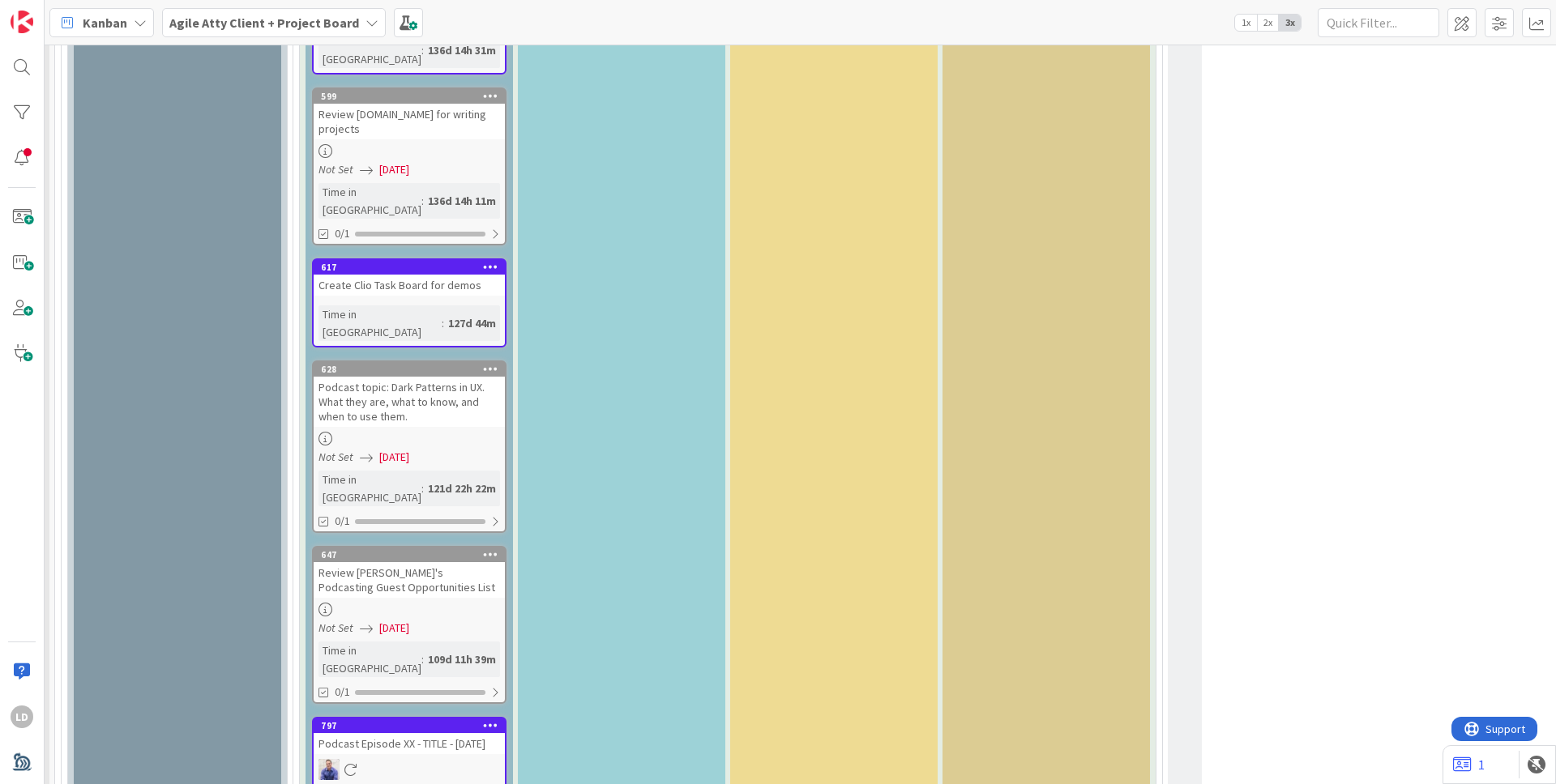
scroll to position [3888, 209]
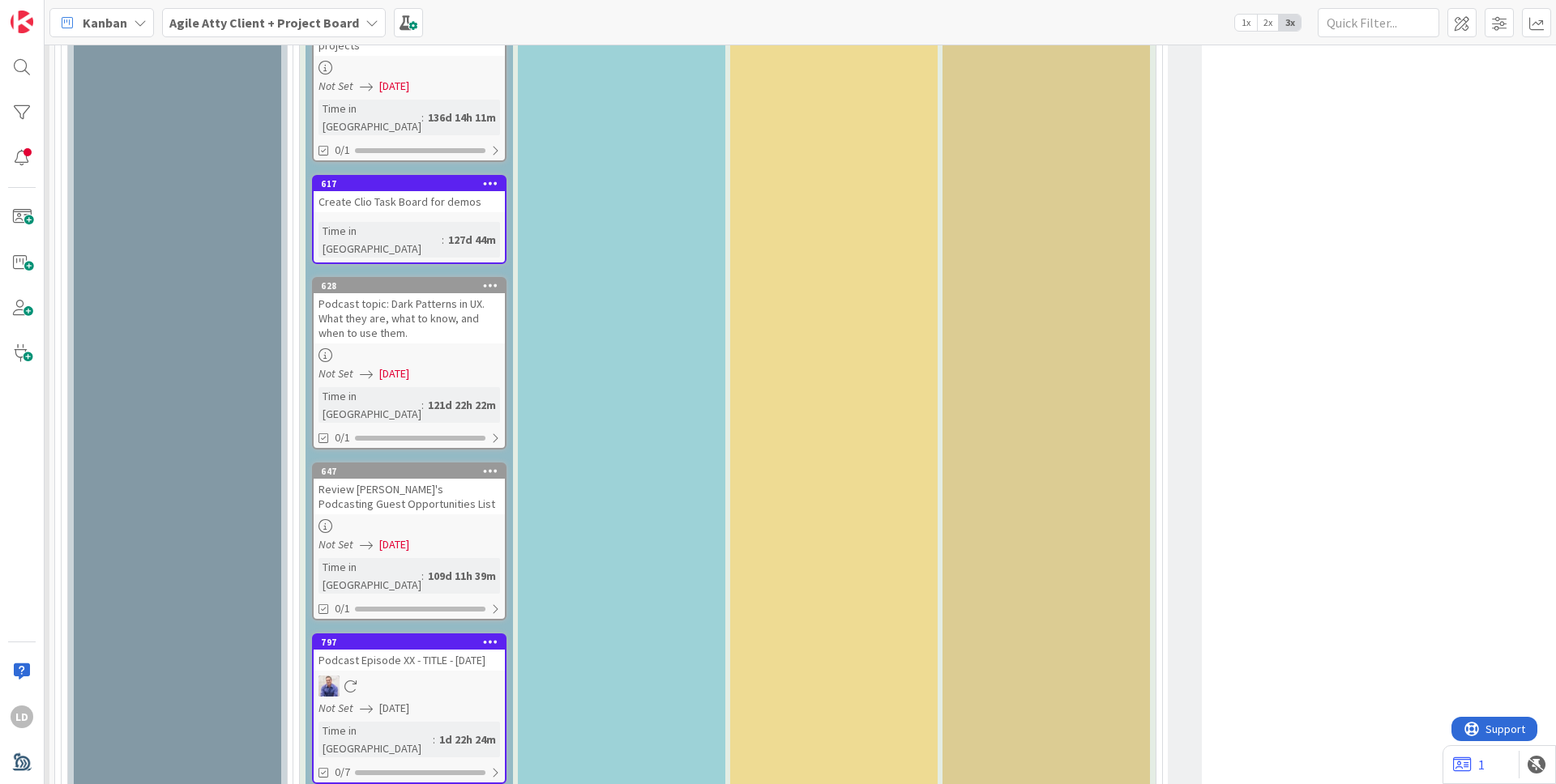
scroll to position [3831, 209]
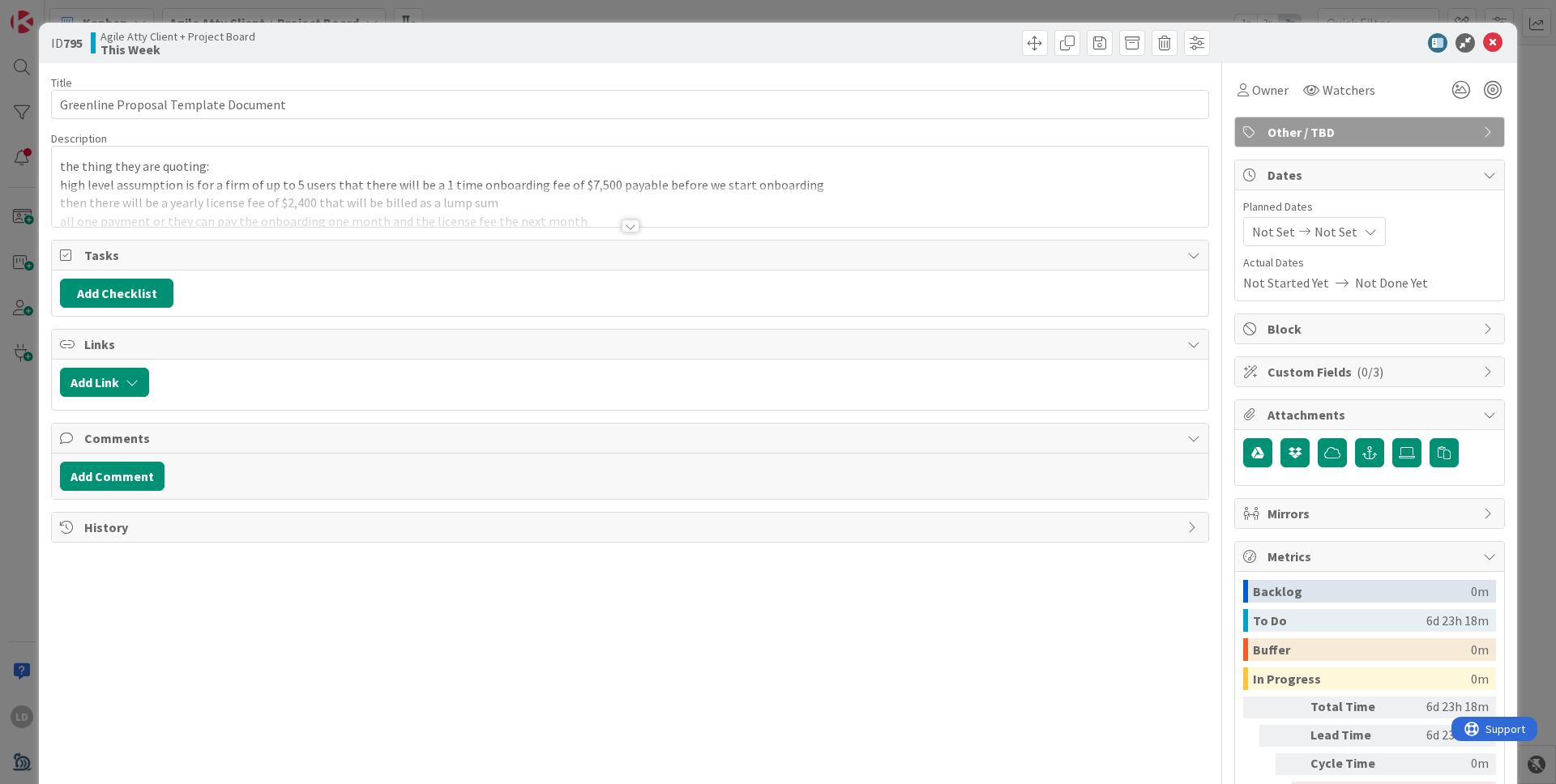
click at [628, 228] on div at bounding box center [630, 226] width 18 height 13
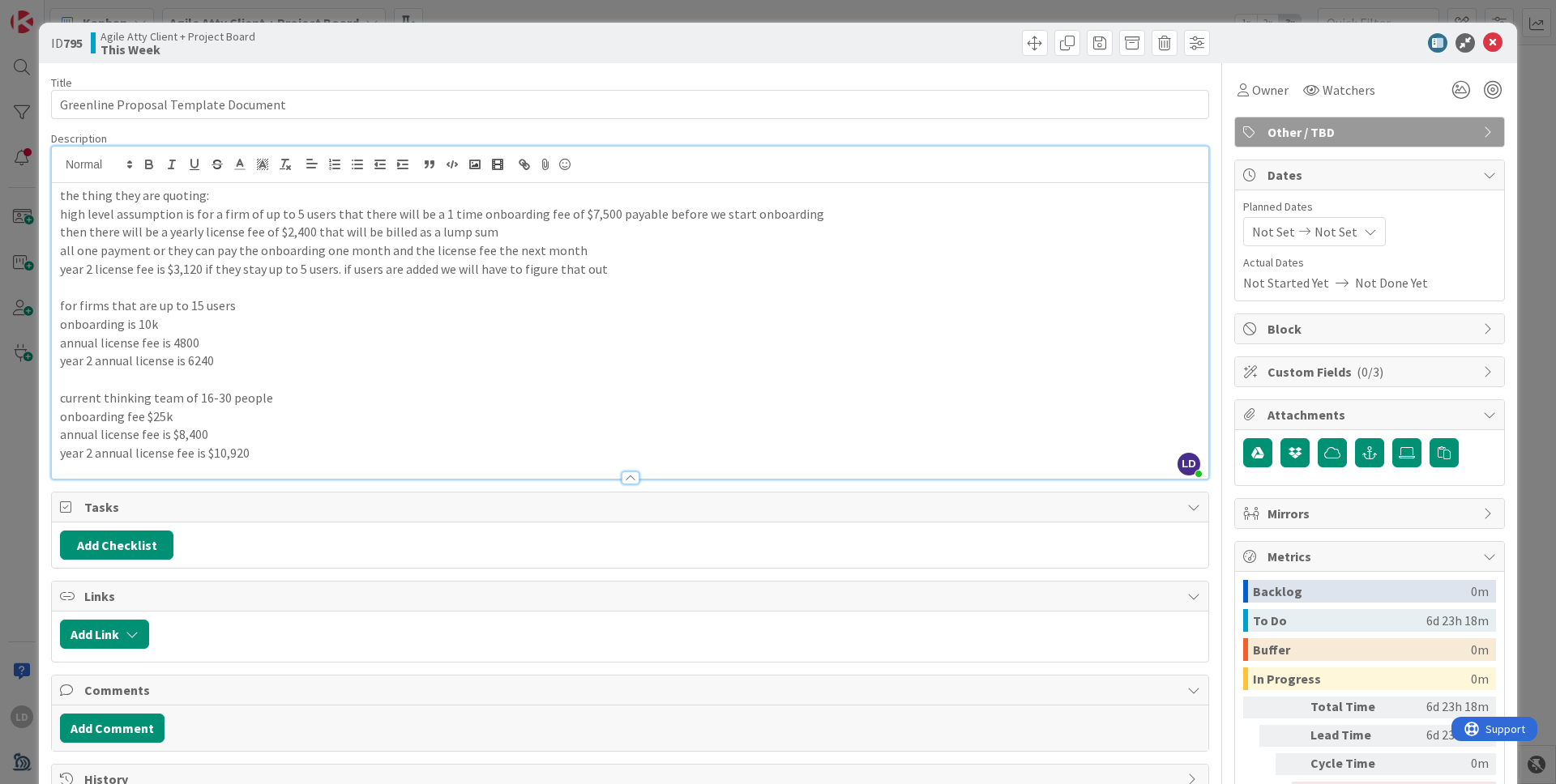
click at [339, 324] on p "onboarding is 10k" at bounding box center [630, 324] width 1140 height 19
click at [57, 204] on div "the thing they are quoting: high level assumption is for a firm of up to 5 user…" at bounding box center [630, 330] width 1156 height 296
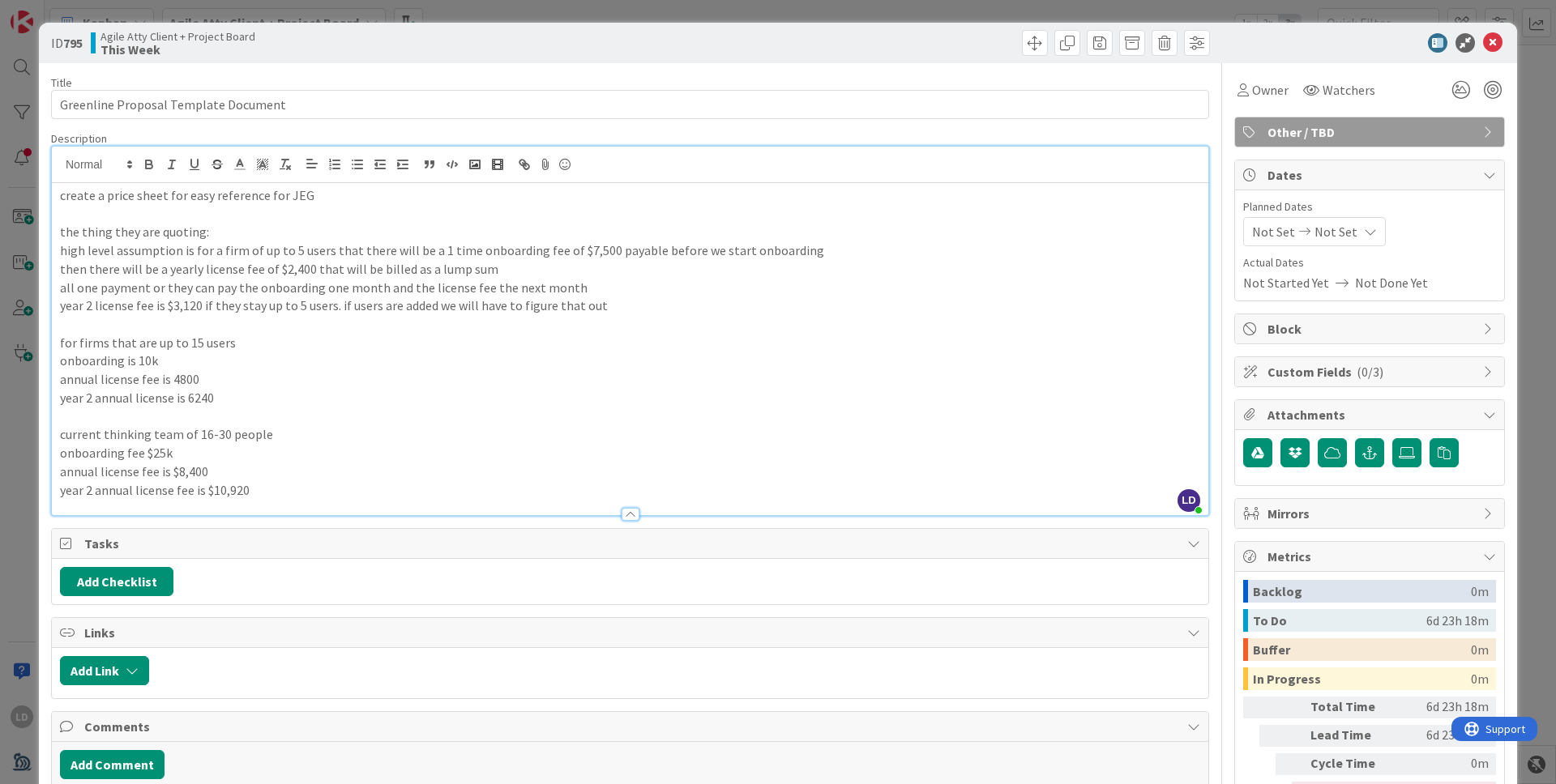
click at [596, 345] on p "for firms that are up to 15 users" at bounding box center [630, 343] width 1140 height 19
click at [427, 410] on p at bounding box center [630, 416] width 1140 height 19
click at [350, 270] on p "then there will be a yearly license fee of $2,400 that will be billed as a lump…" at bounding box center [630, 269] width 1140 height 19
click at [1224, 48] on icon at bounding box center [1492, 43] width 19 height 19
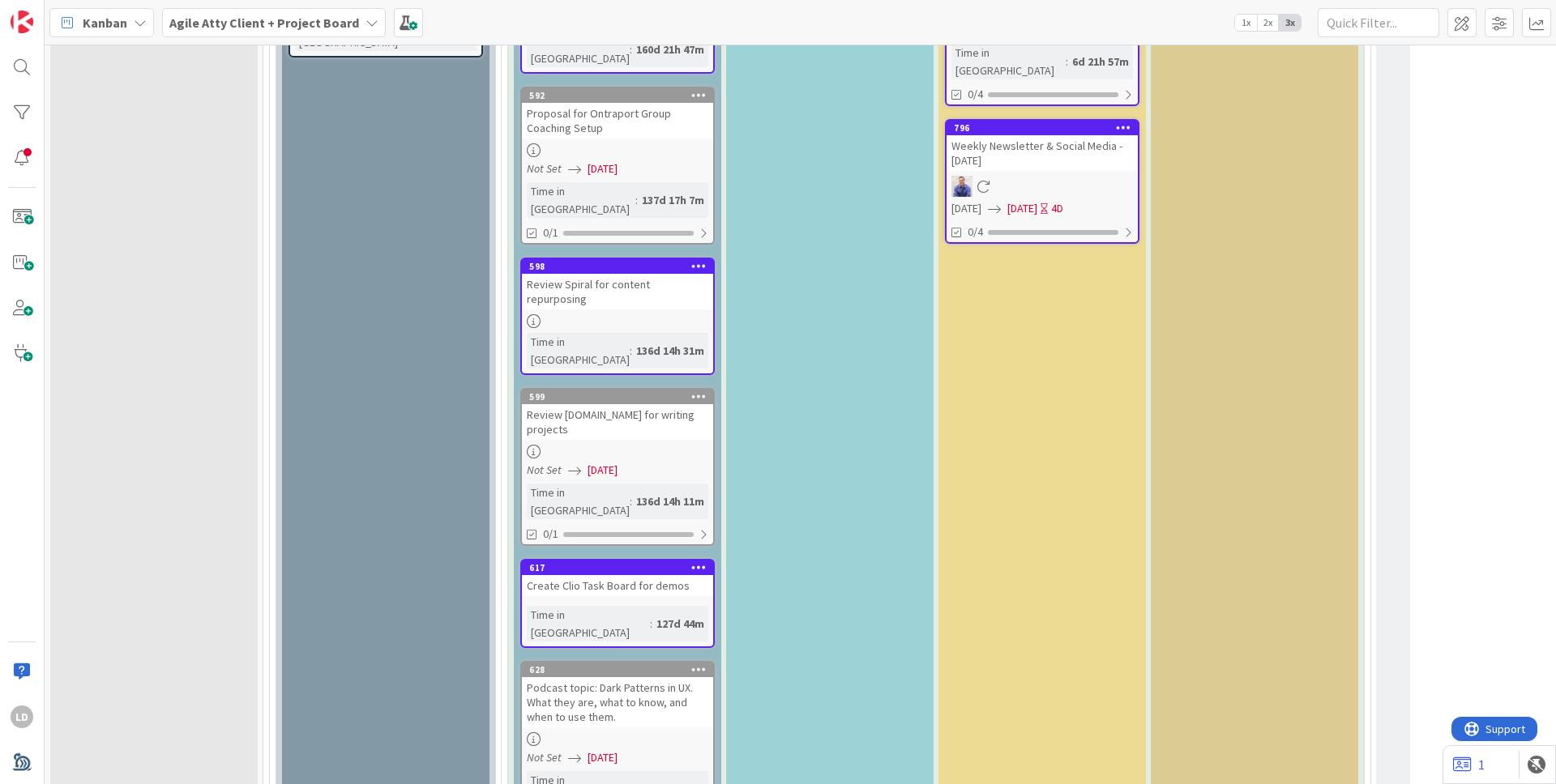
scroll to position [3831, 0]
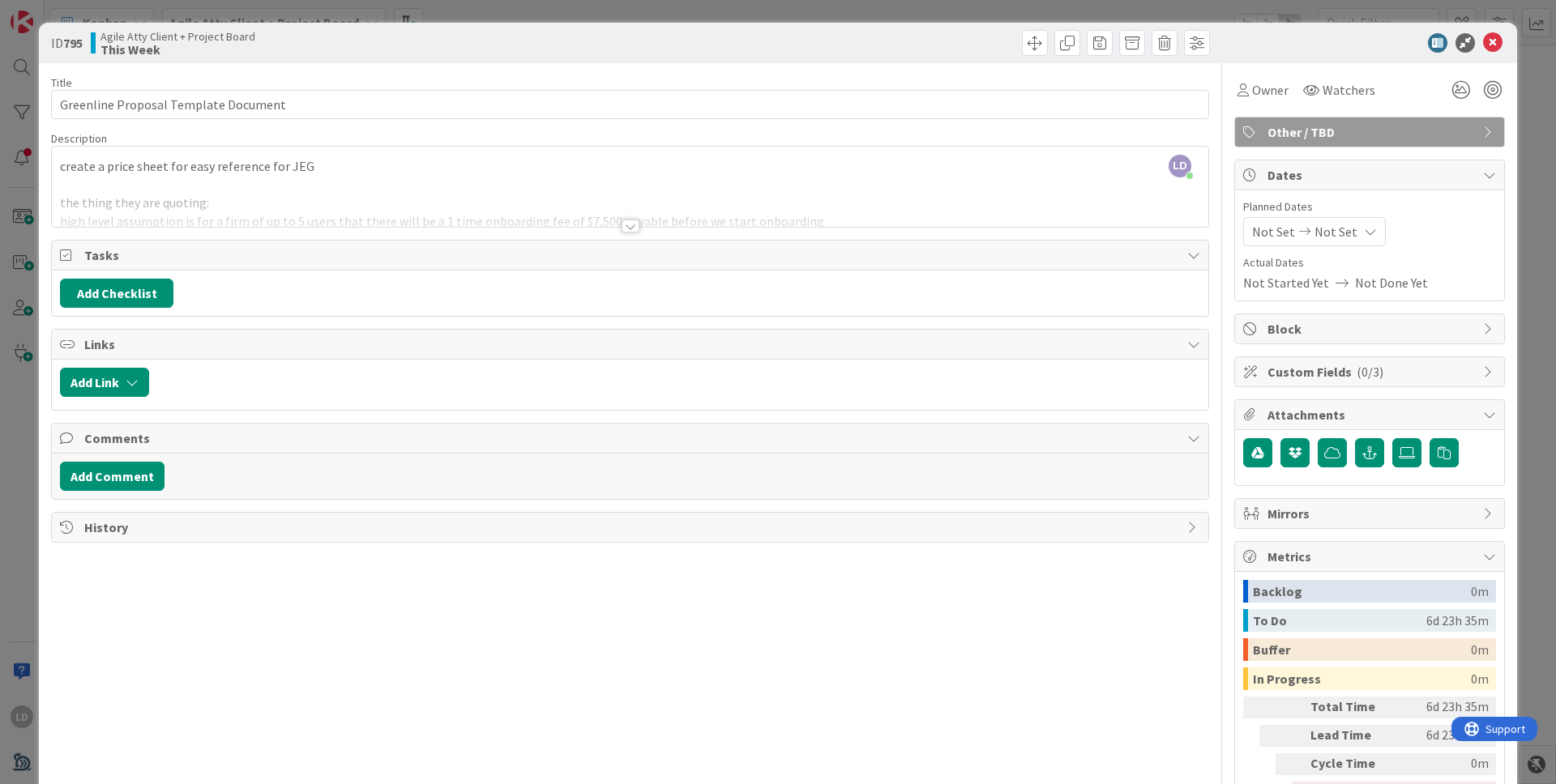
click at [143, 222] on div at bounding box center [630, 206] width 1156 height 42
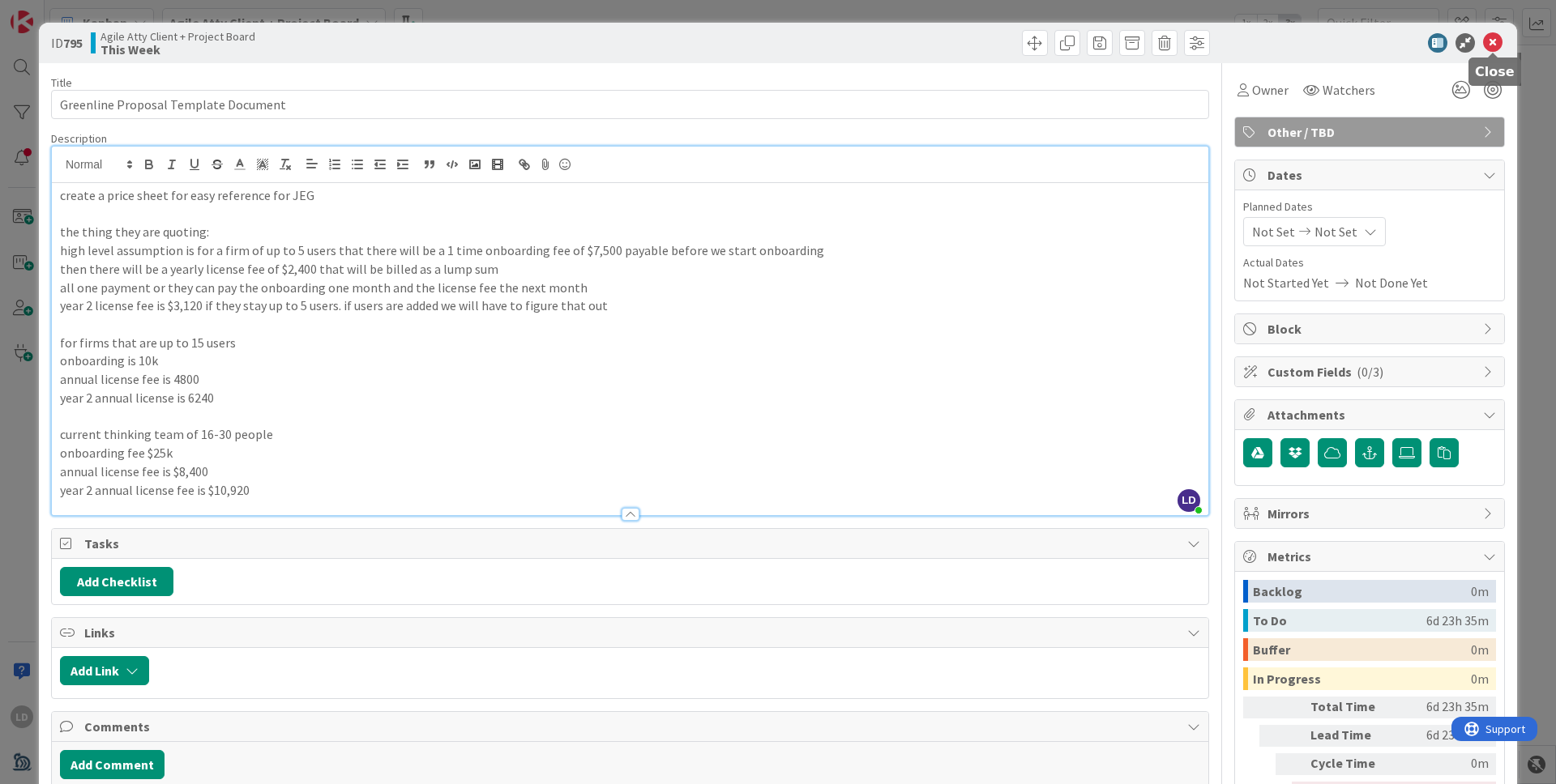
click at [1224, 46] on icon at bounding box center [1492, 43] width 19 height 19
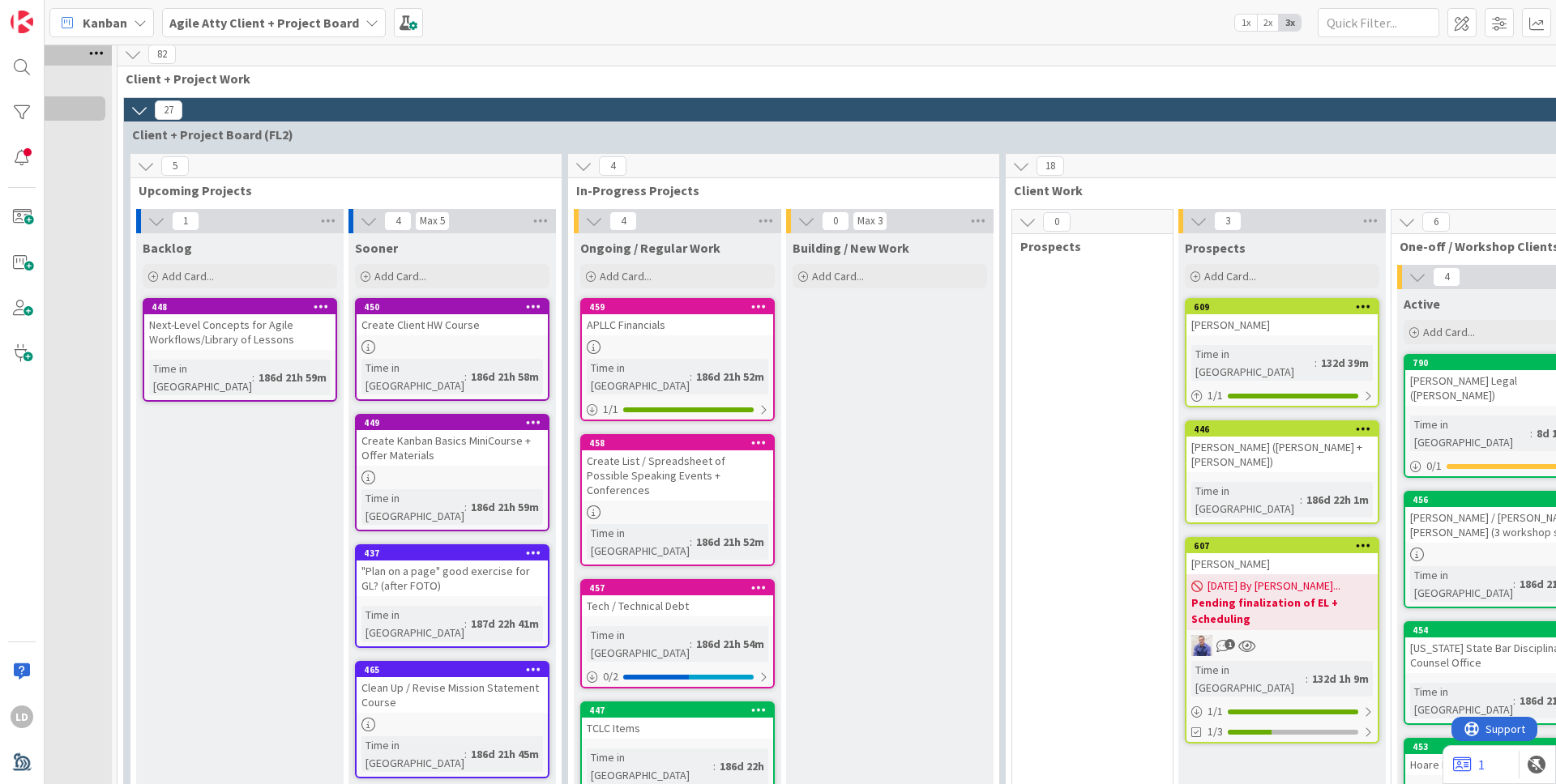
scroll to position [7, 121]
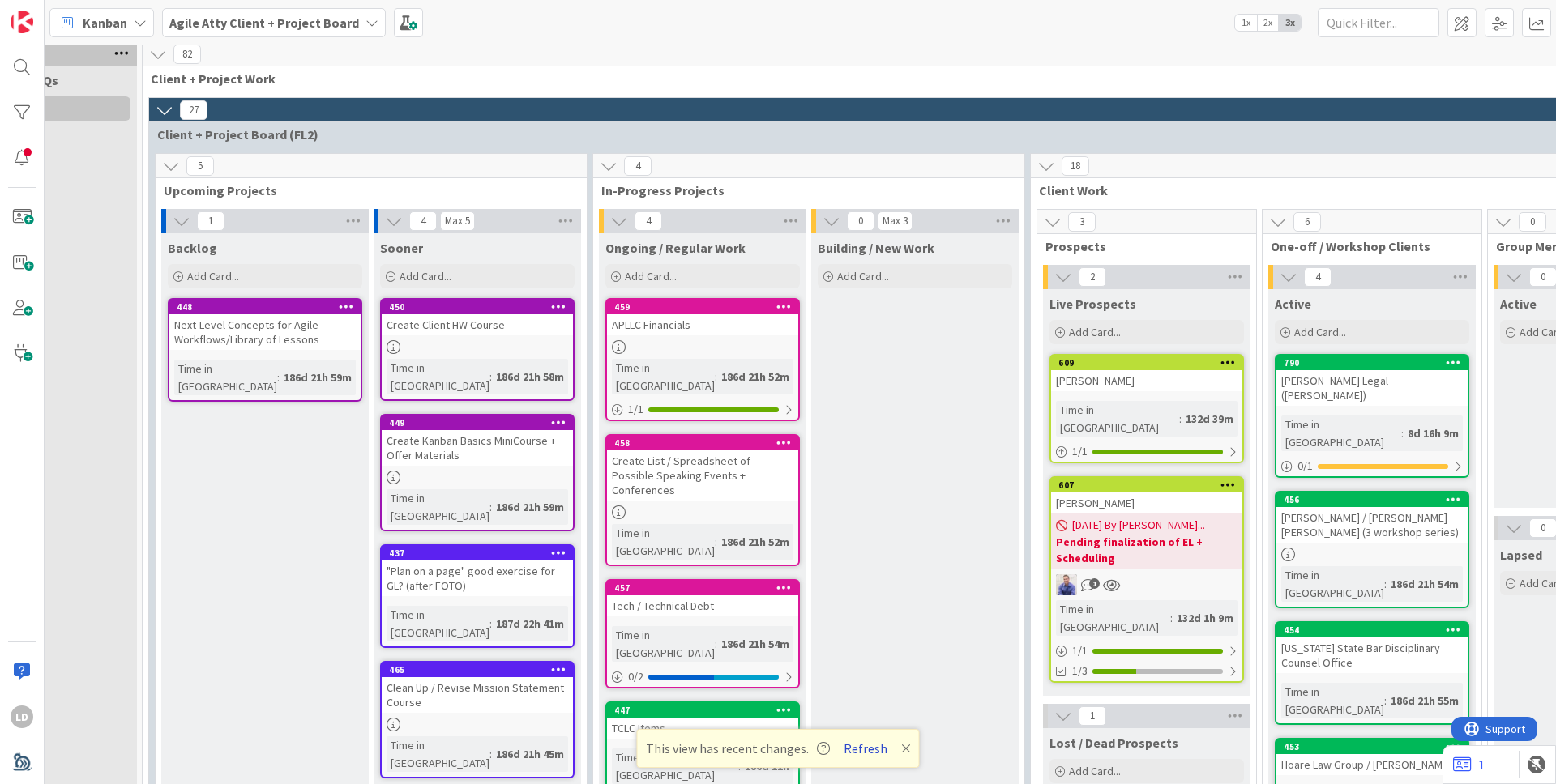
click at [850, 626] on button "Refresh" at bounding box center [864, 748] width 55 height 21
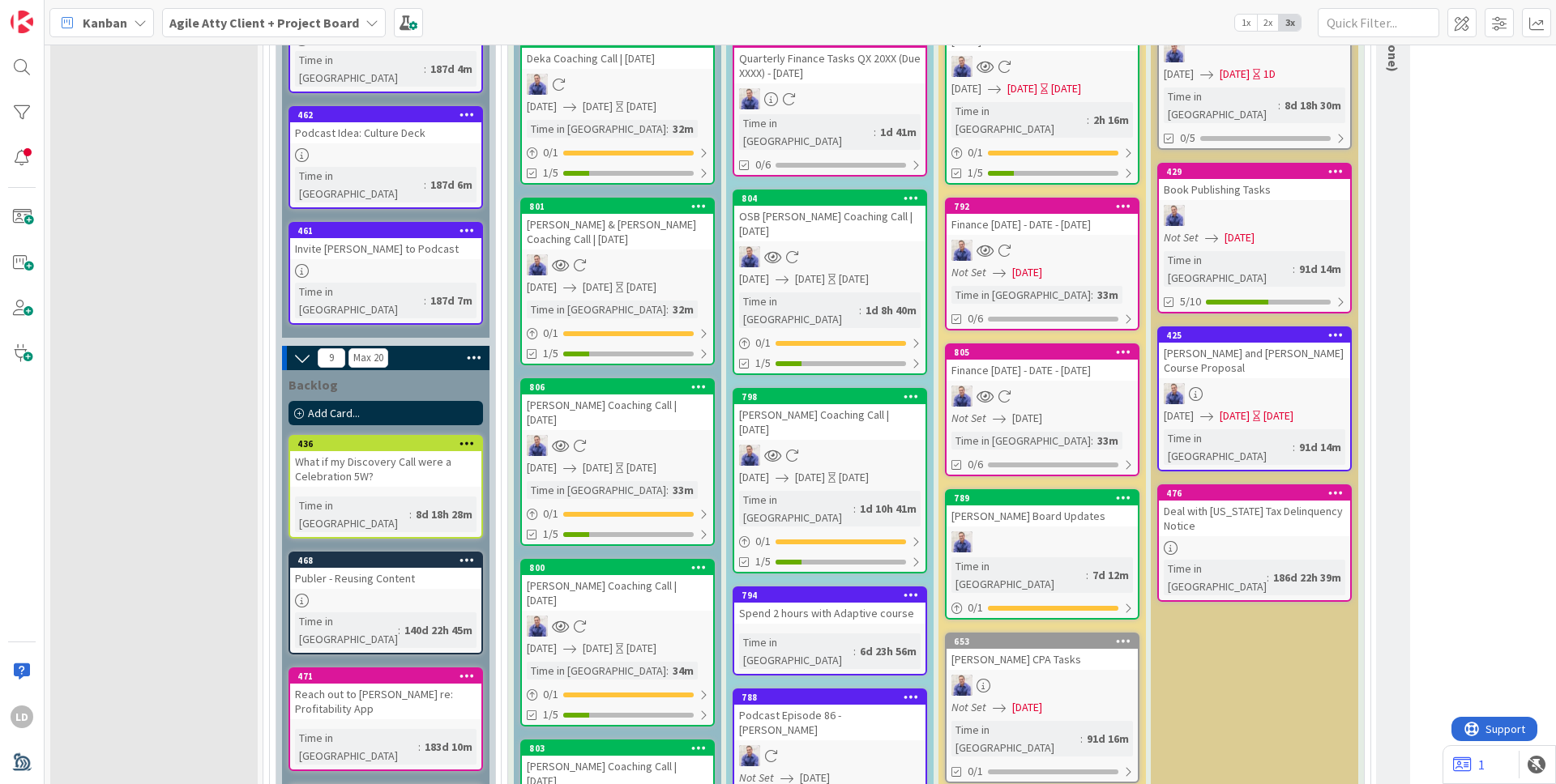
scroll to position [1990, 0]
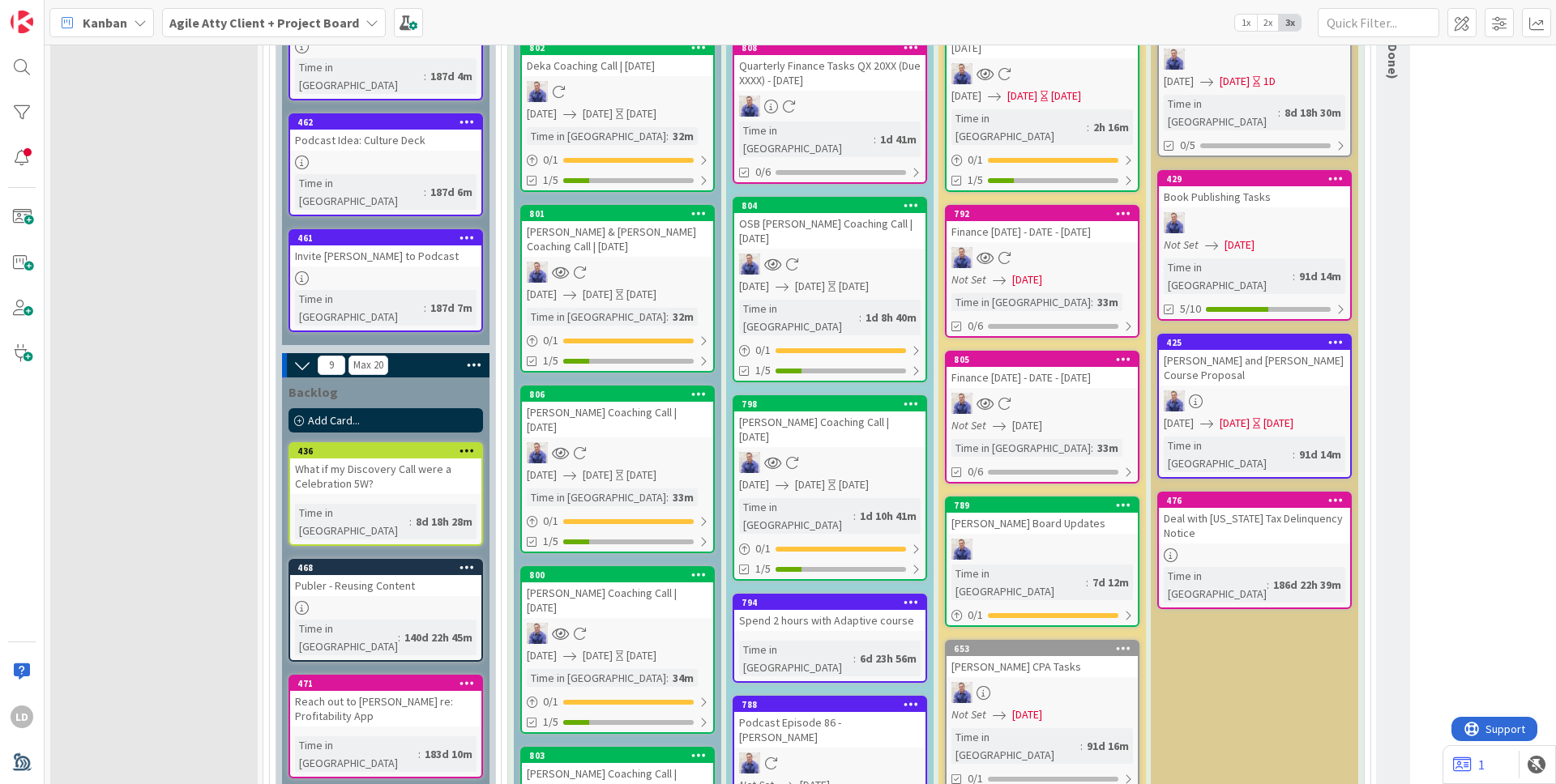
click at [759, 712] on div "Podcast Episode 86 - JEff DeFrancisco" at bounding box center [830, 729] width 191 height 35
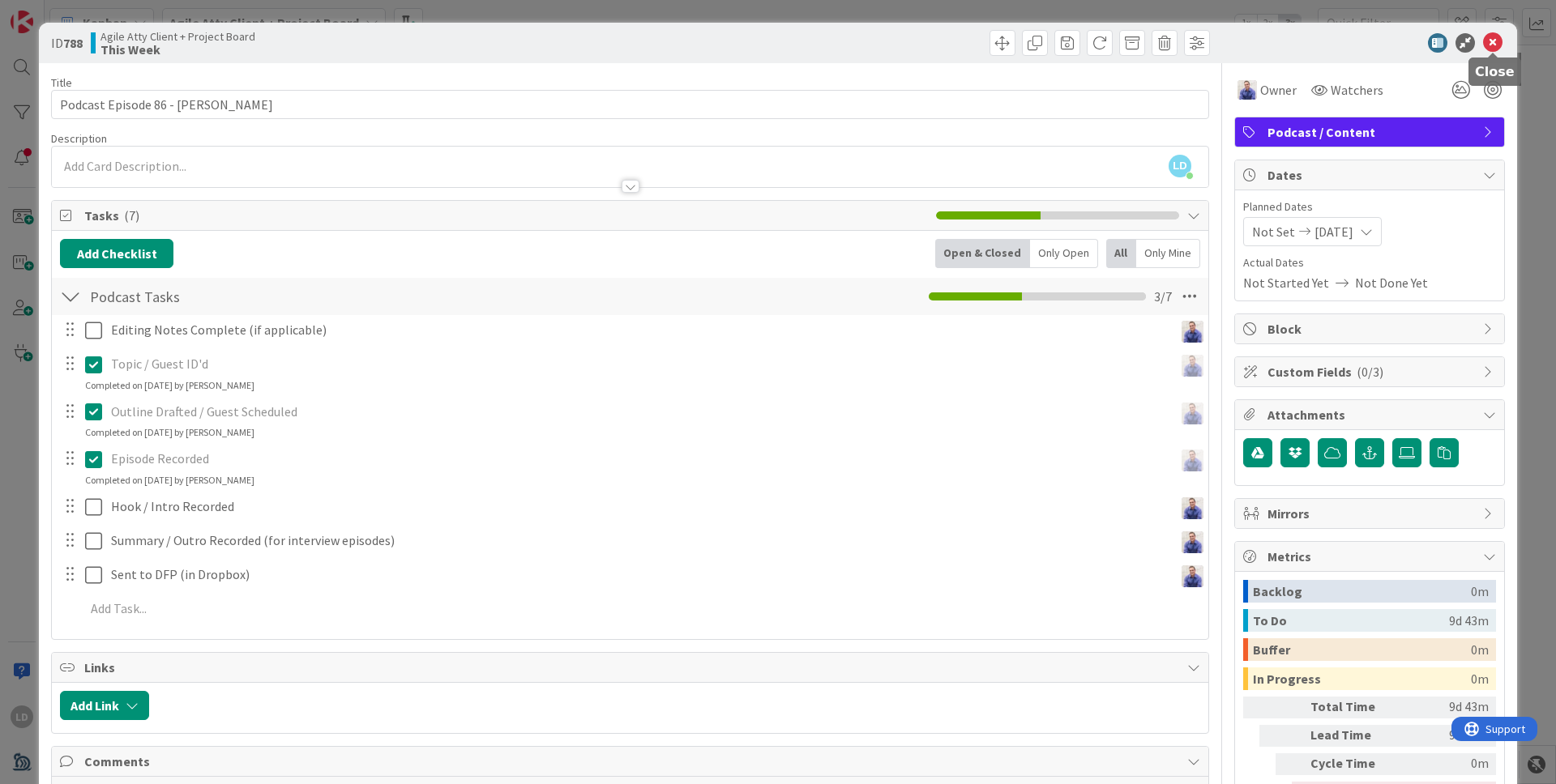
click at [1500, 51] on icon at bounding box center [1492, 43] width 19 height 19
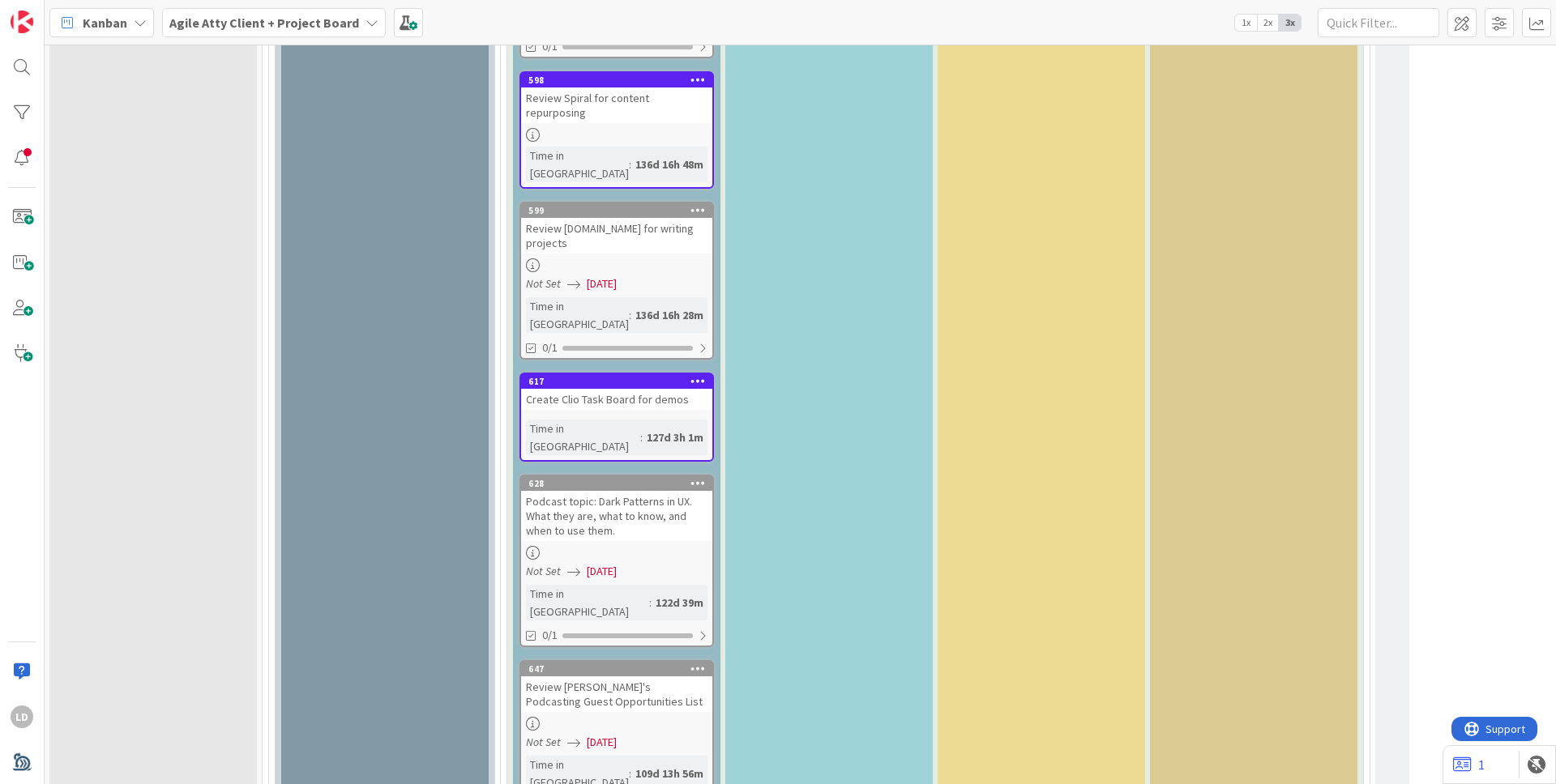
scroll to position [3945, 1]
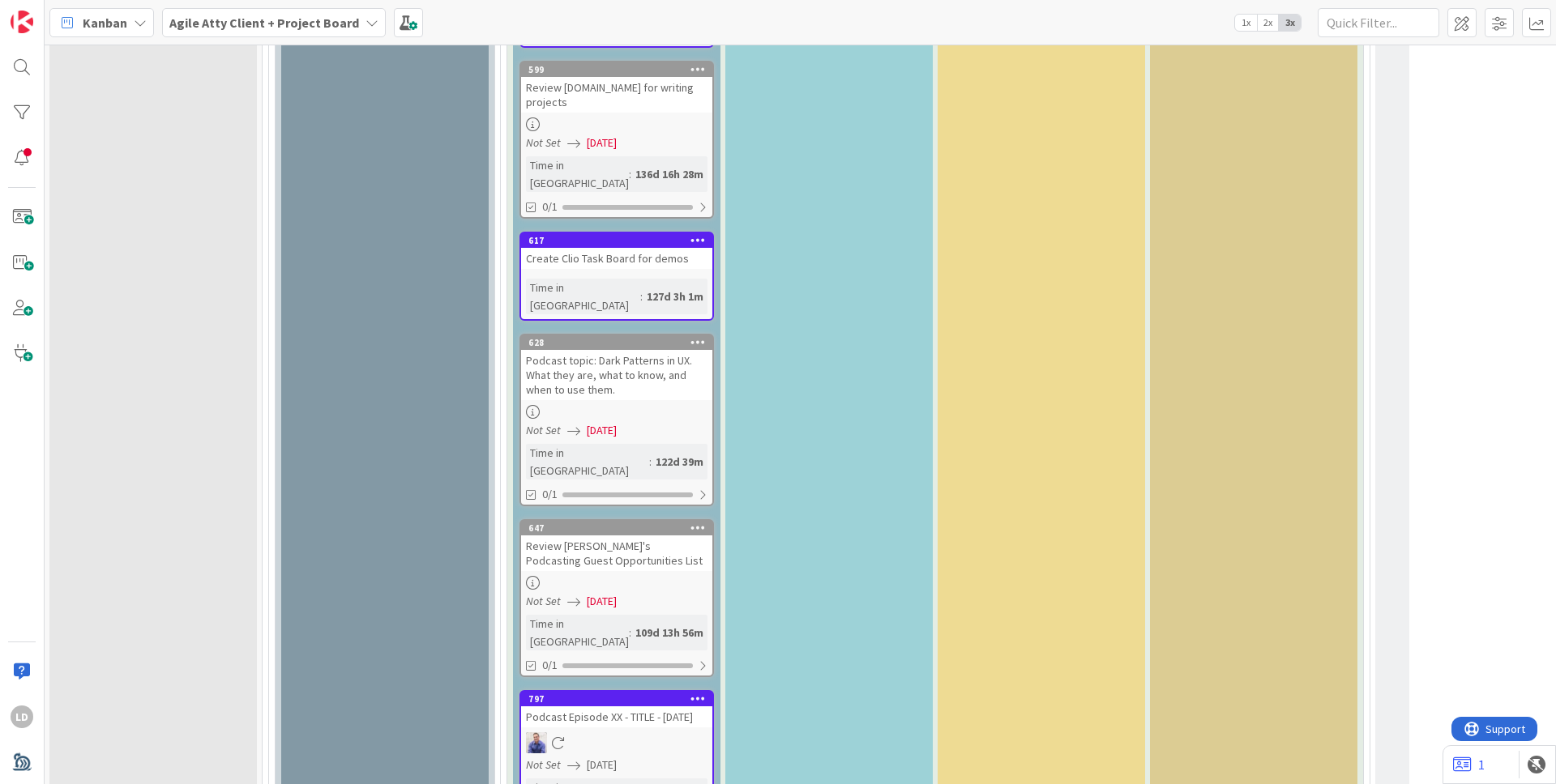
type textarea "x"
type textarea "G"
type textarea "x"
type textarea "Gr"
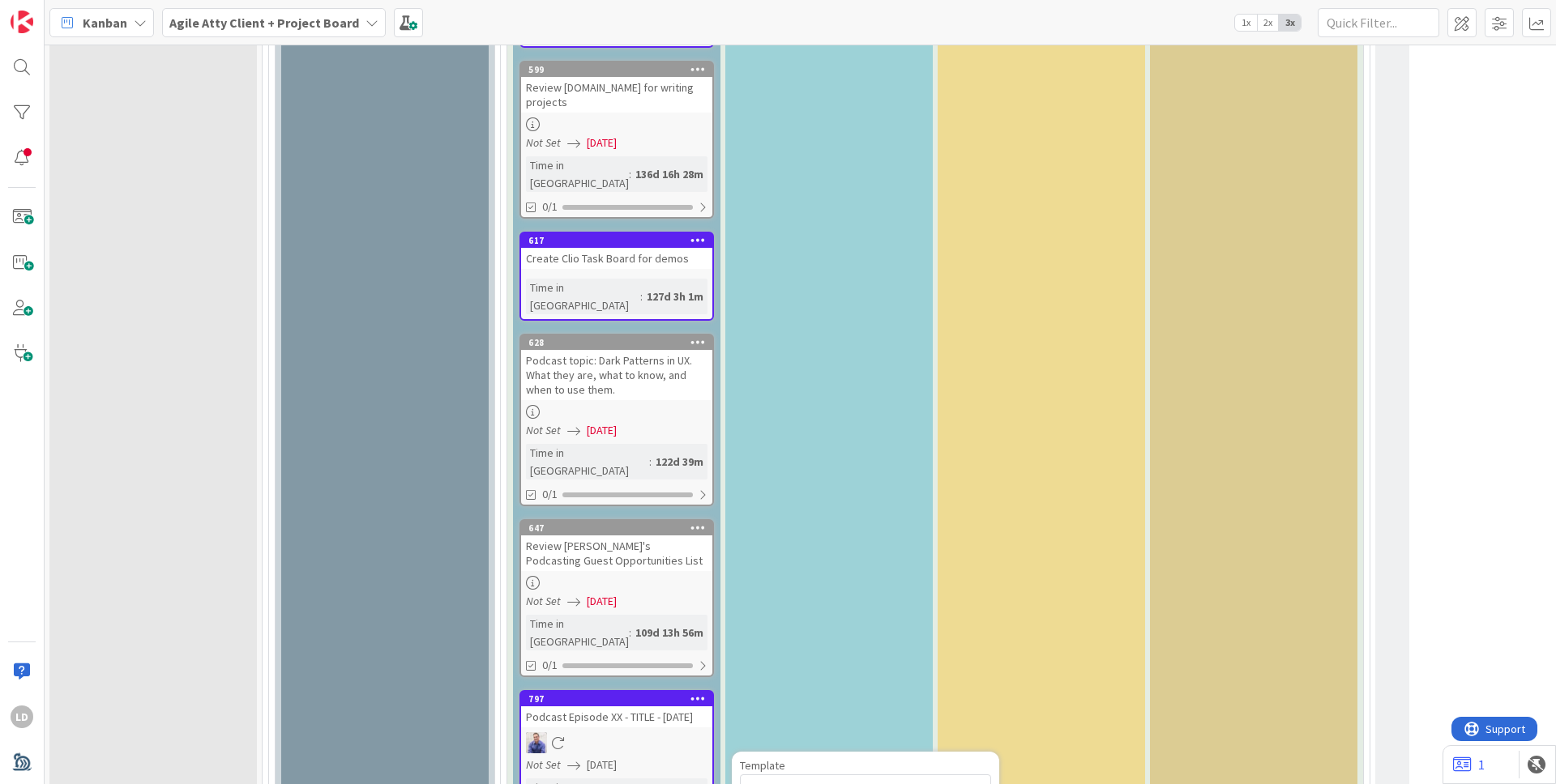
type textarea "x"
type textarea "Gre"
type textarea "x"
type textarea "Gree"
type textarea "x"
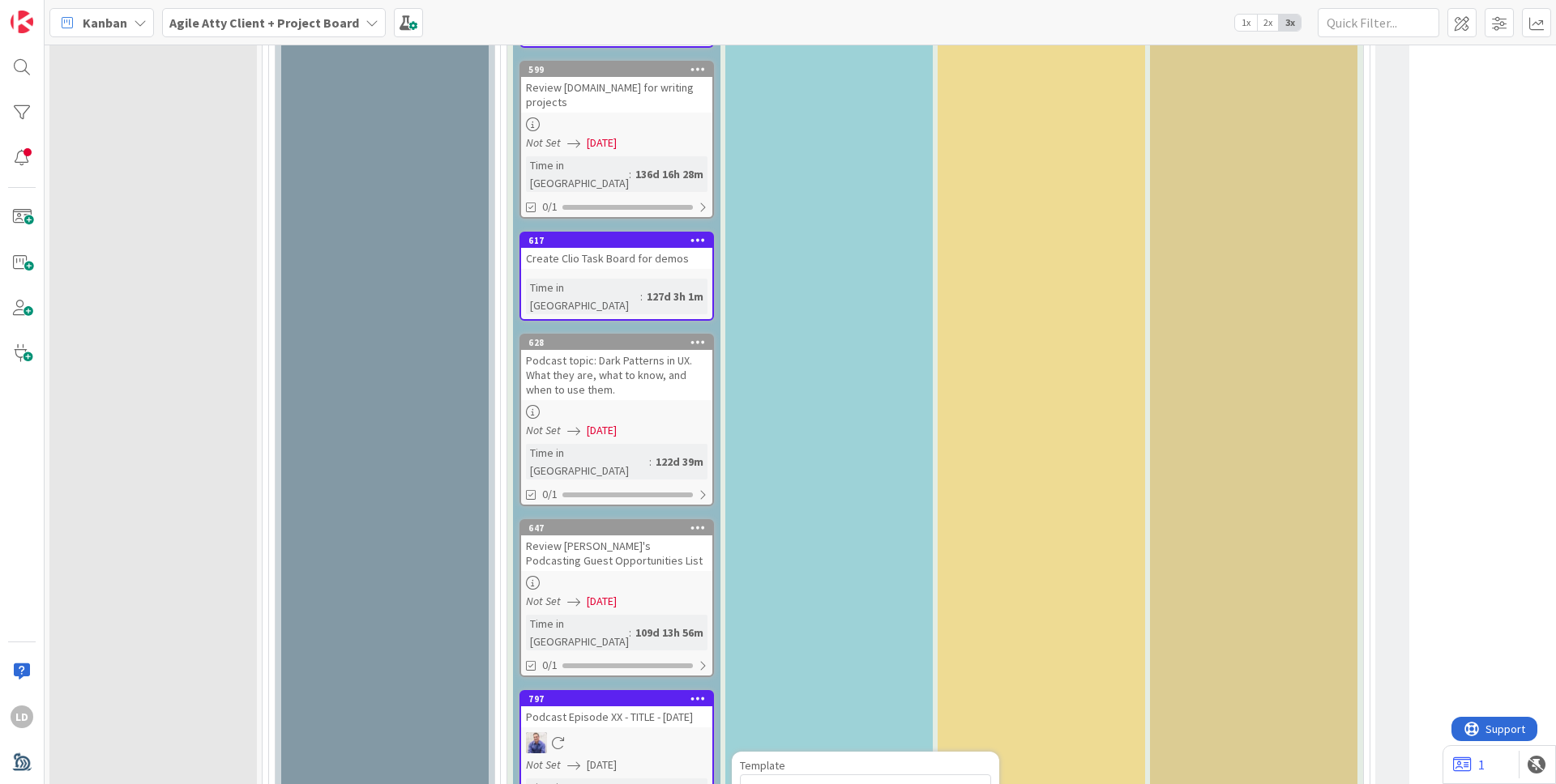
type textarea "Green"
type textarea "x"
type textarea "Green"
type textarea "x"
type textarea "Green"
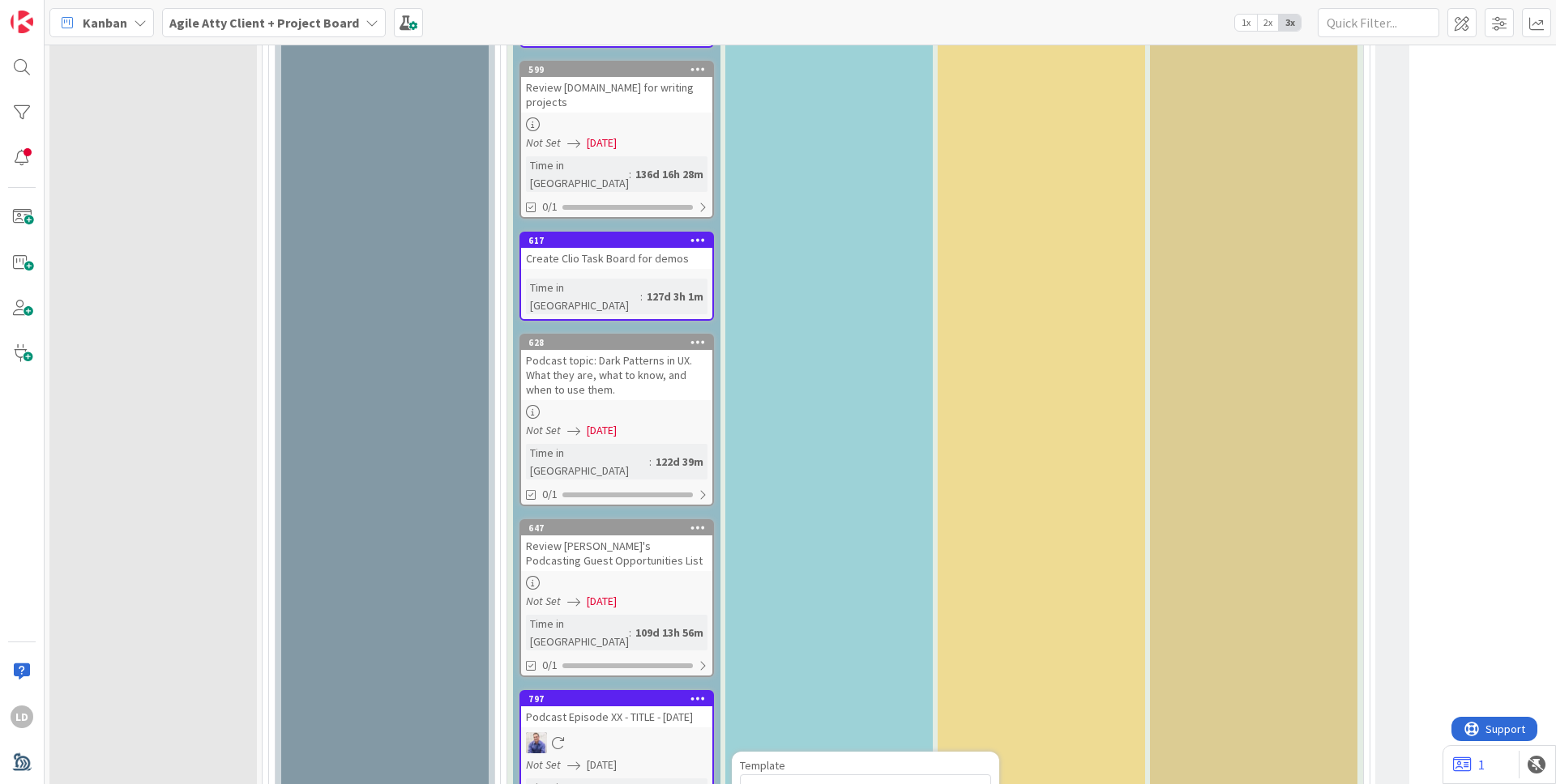
type textarea "x"
type textarea "Greenl"
type textarea "x"
type textarea "Greenli"
type textarea "x"
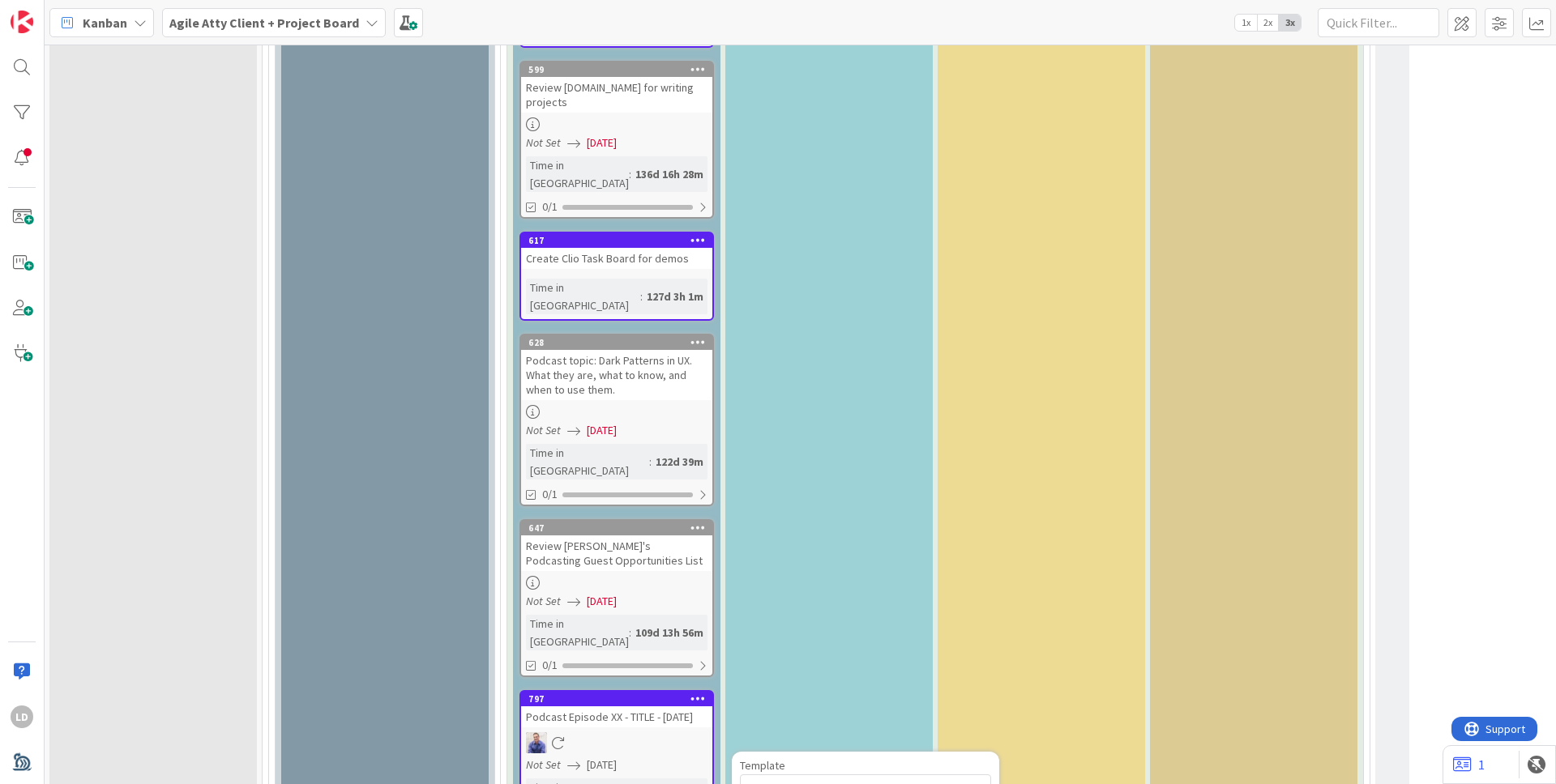
type textarea "Greenlin"
type textarea "x"
type textarea "Greenline"
type textarea "x"
type textarea "Greenline"
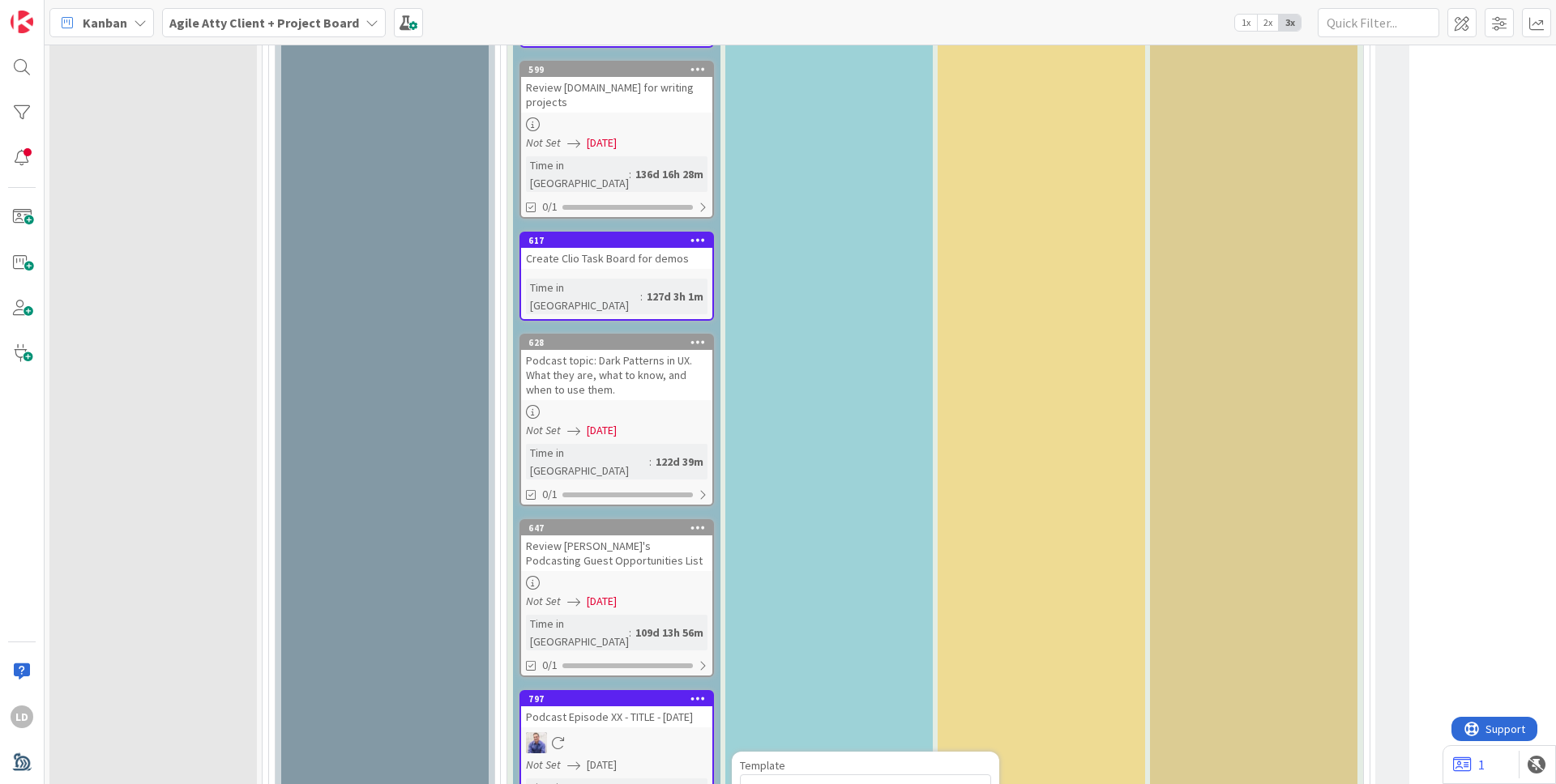
type textarea "x"
type textarea "Greenline O"
type textarea "x"
type textarea "Greenline Ob"
type textarea "x"
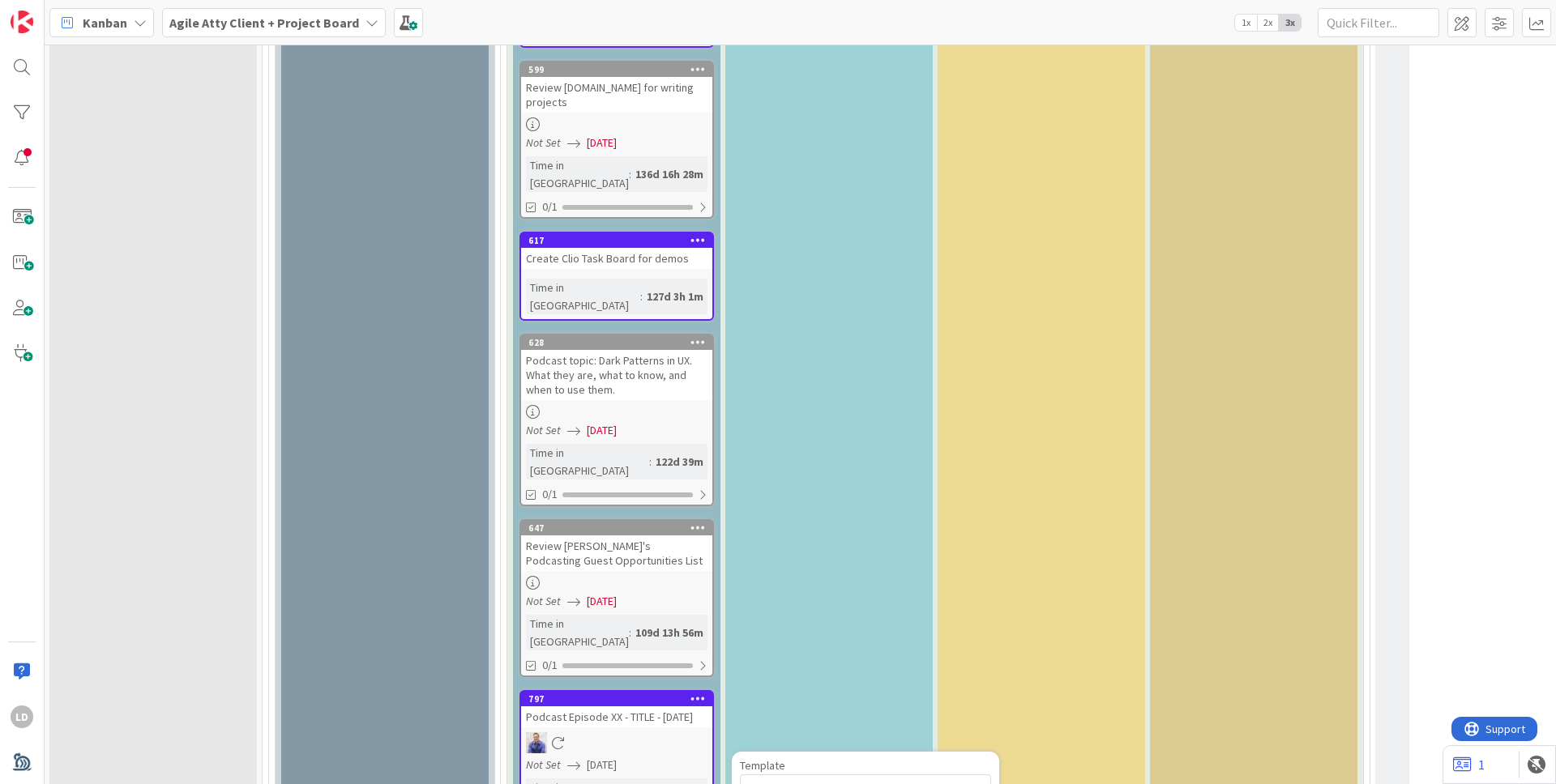
type textarea "Greenline O"
type textarea "x"
type textarea "Greenline On"
type textarea "x"
type textarea "Greenline Onb"
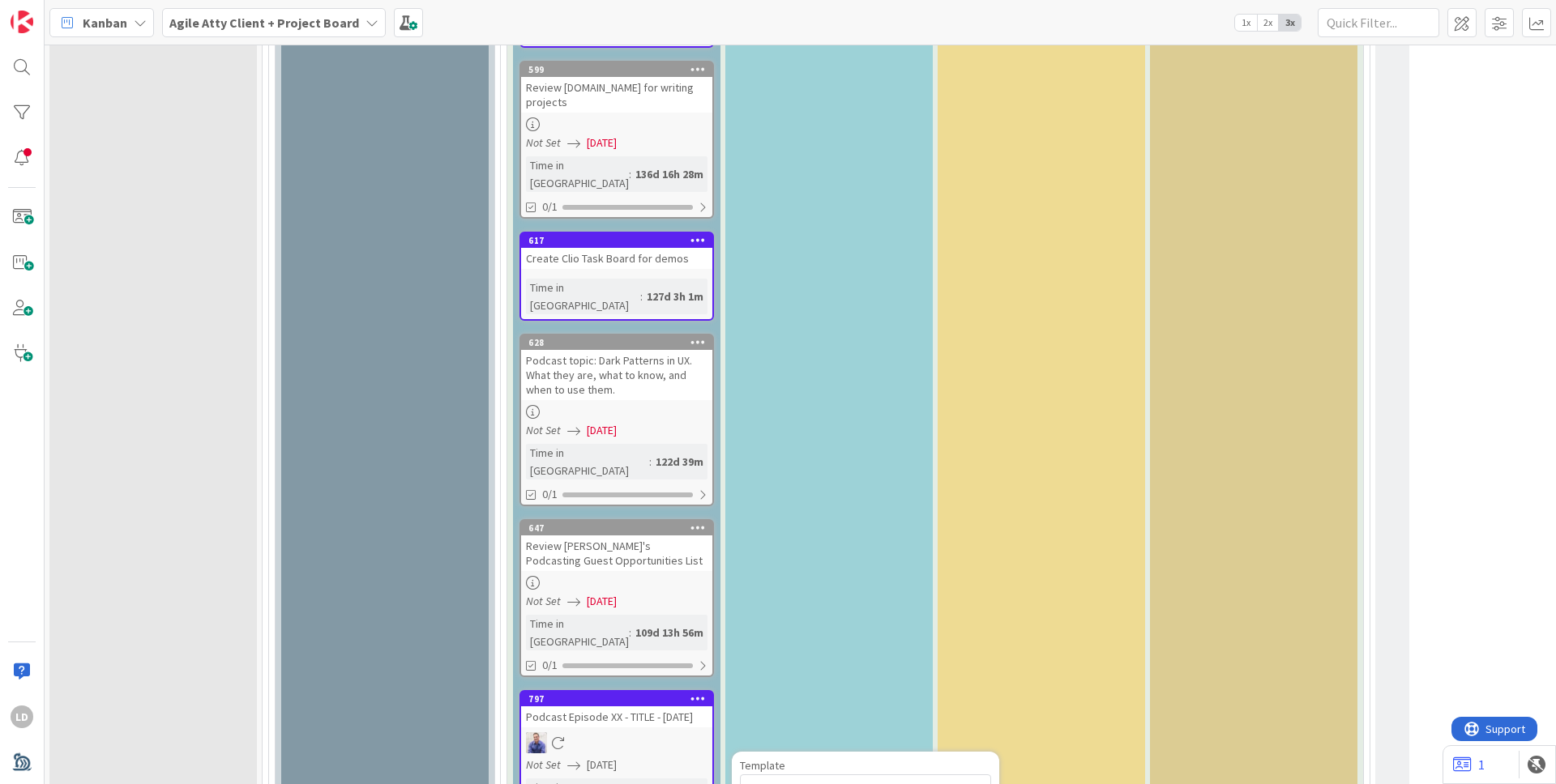
type textarea "x"
type textarea "Greenline Onbo"
type textarea "x"
type textarea "Greenline Onboa"
type textarea "x"
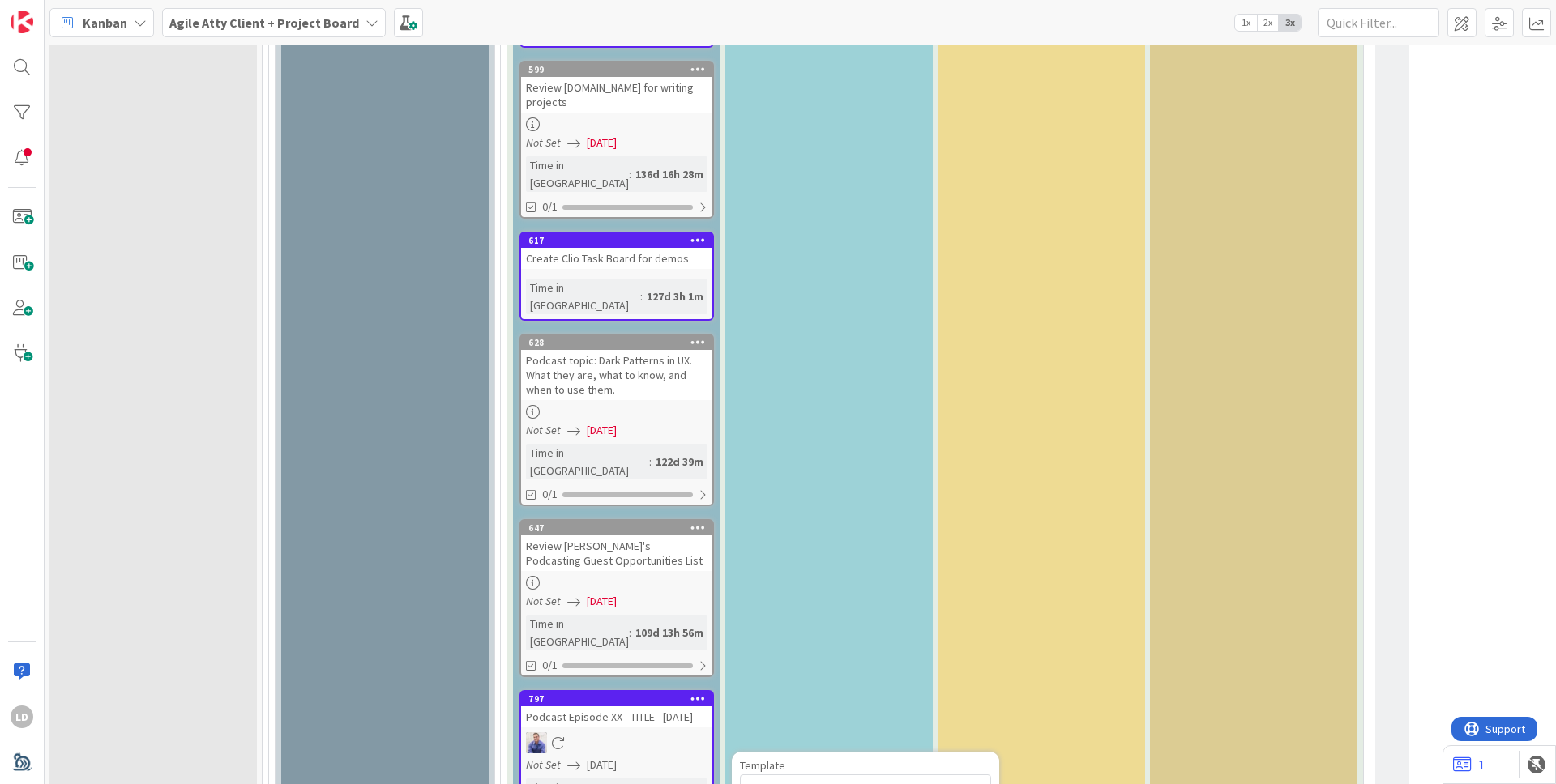
type textarea "Greenline Onboar"
type textarea "x"
type textarea "Greenline Onboard"
type textarea "x"
type textarea "Greenline Onboardi"
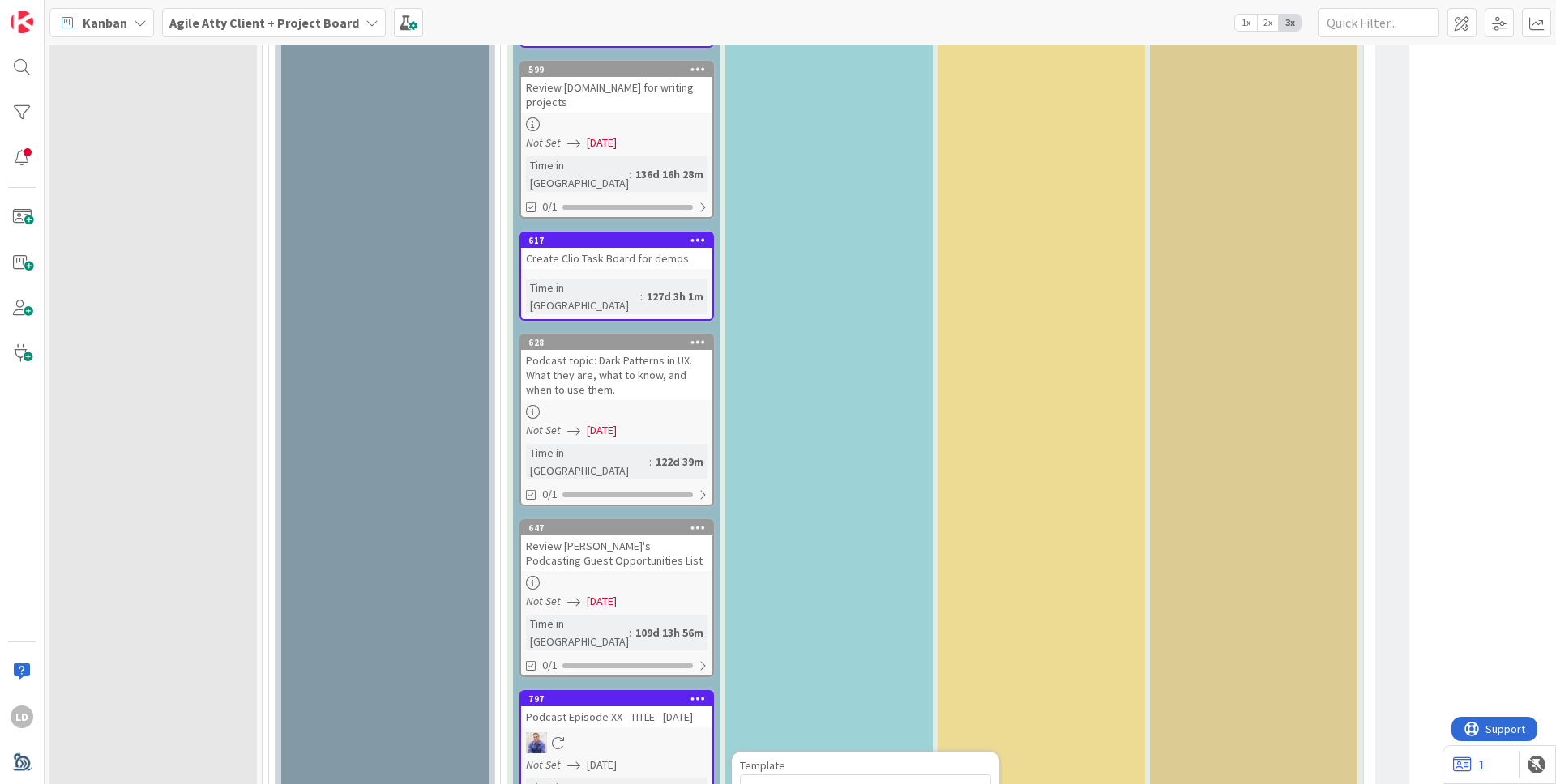
type textarea "x"
type textarea "Greenline Onboardin"
type textarea "x"
type textarea "Greenline Onboarding"
type textarea "x"
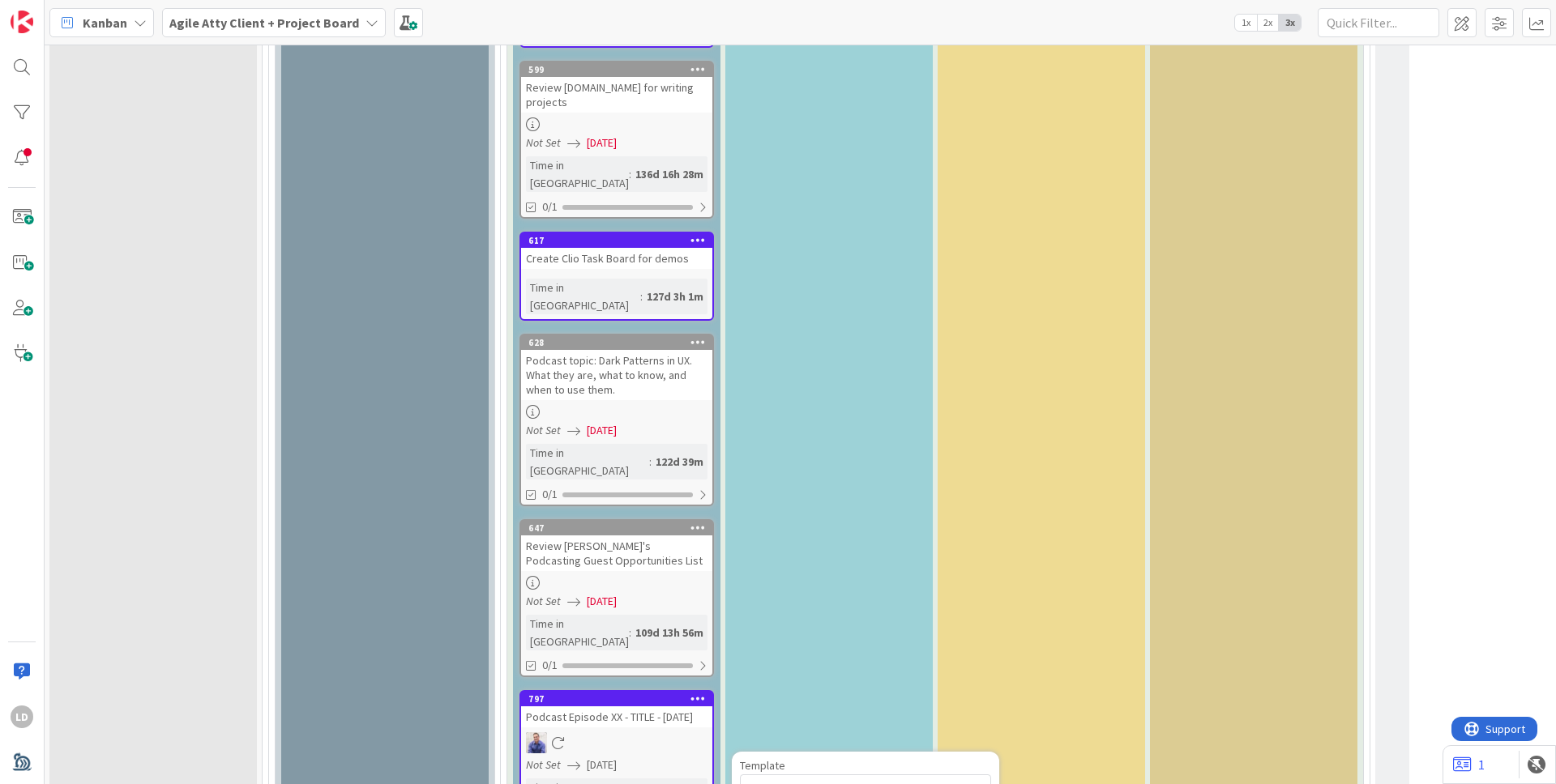
type textarea "Greenline Onboarding"
type textarea "x"
type textarea "Greenline Onboarding S"
type textarea "x"
type textarea "Greenline Onboarding SP"
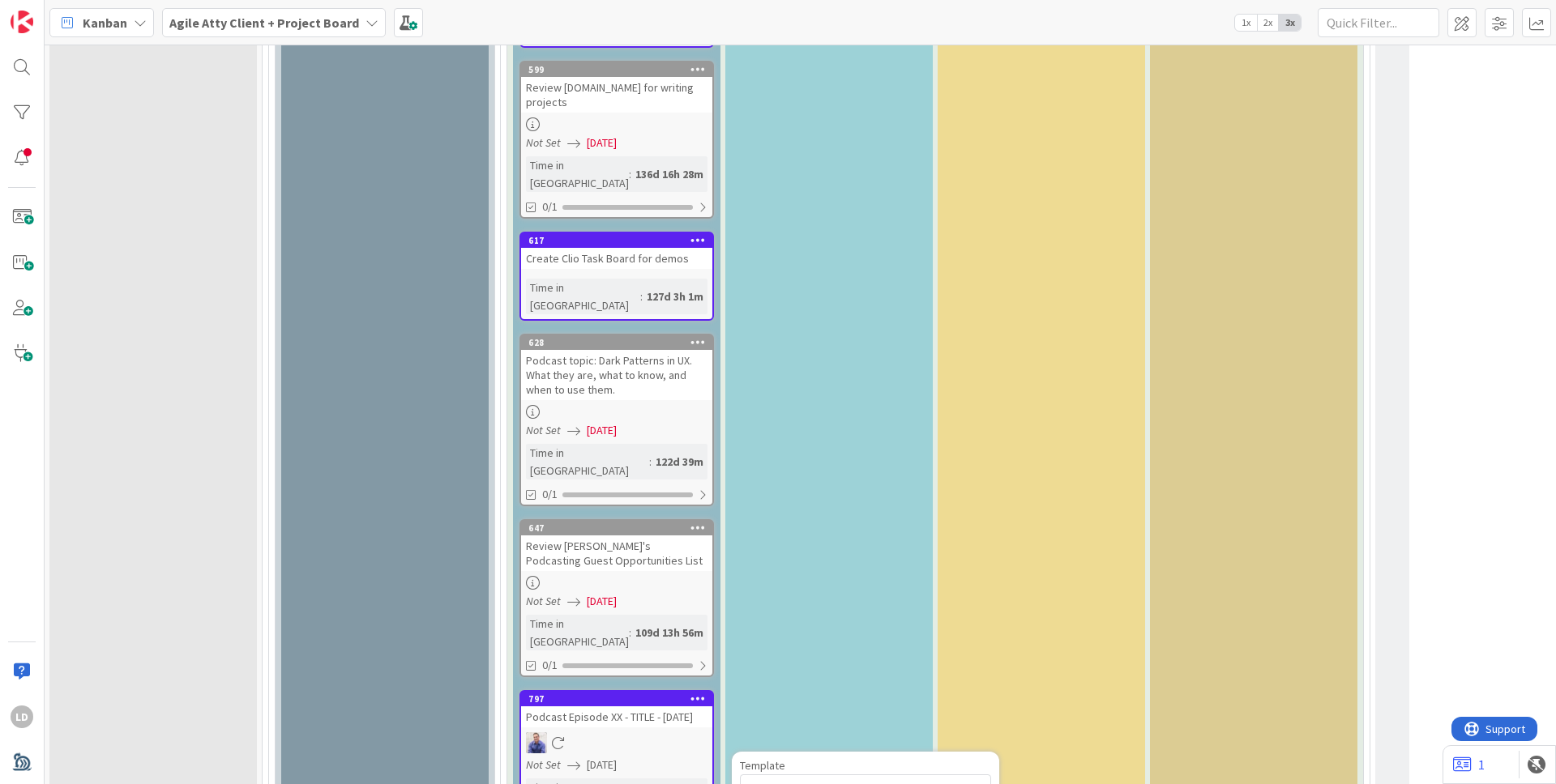
type textarea "x"
type textarea "Greenline Onboarding S"
type textarea "x"
type textarea "Greenline Onboarding SO"
type textarea "x"
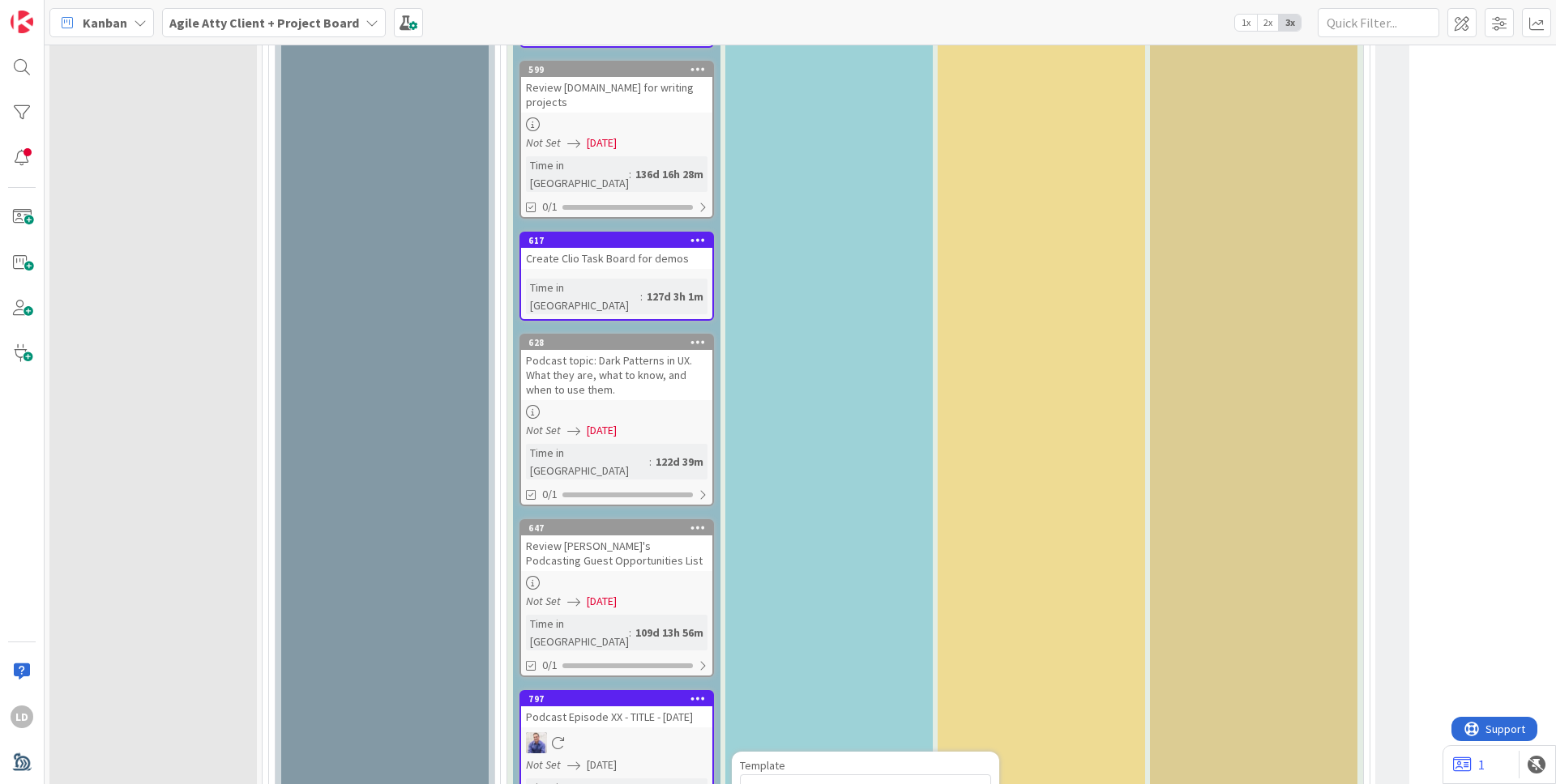
type textarea "Greenline Onboarding SOP"
type textarea "x"
type textarea "Greenline Onboarding SOPP"
type textarea "x"
type textarea "Greenline Onboarding SOP"
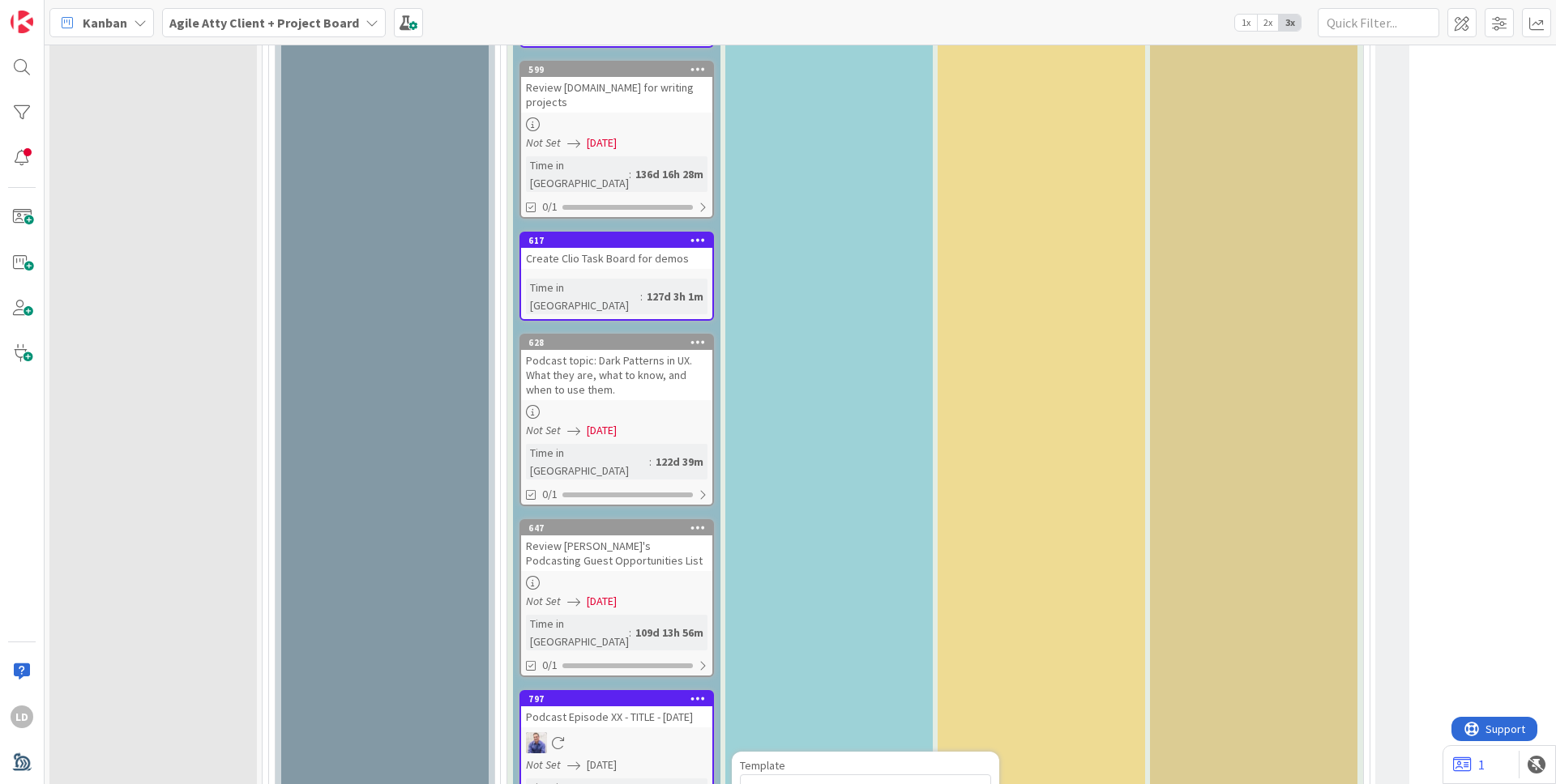
type textarea "x"
type textarea "Greenline Onboarding SOPs"
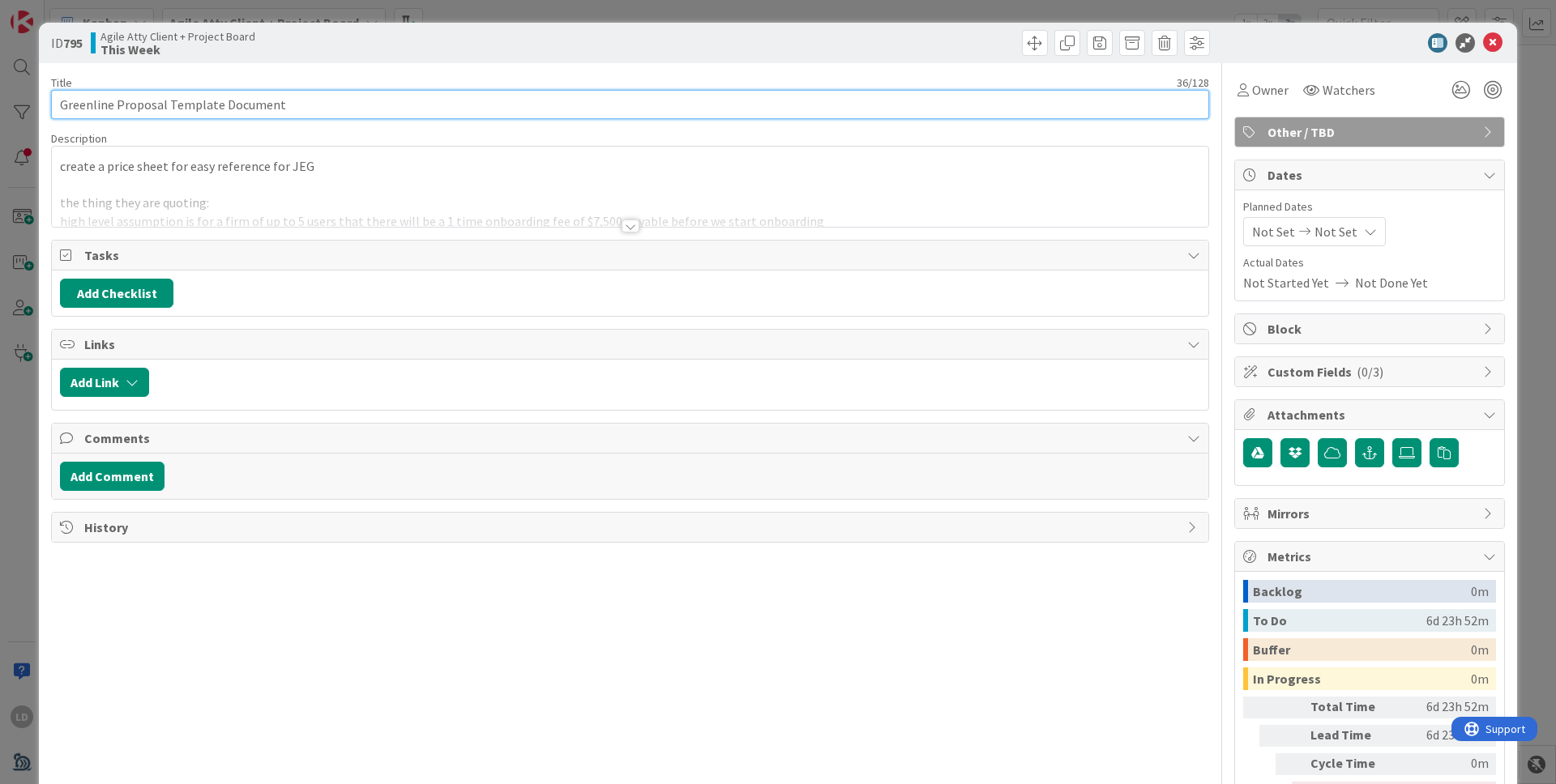
click at [149, 103] on input "Greenline Proposal Template Document" at bounding box center [630, 104] width 1158 height 29
type input "Greenline Pricing Template Document"
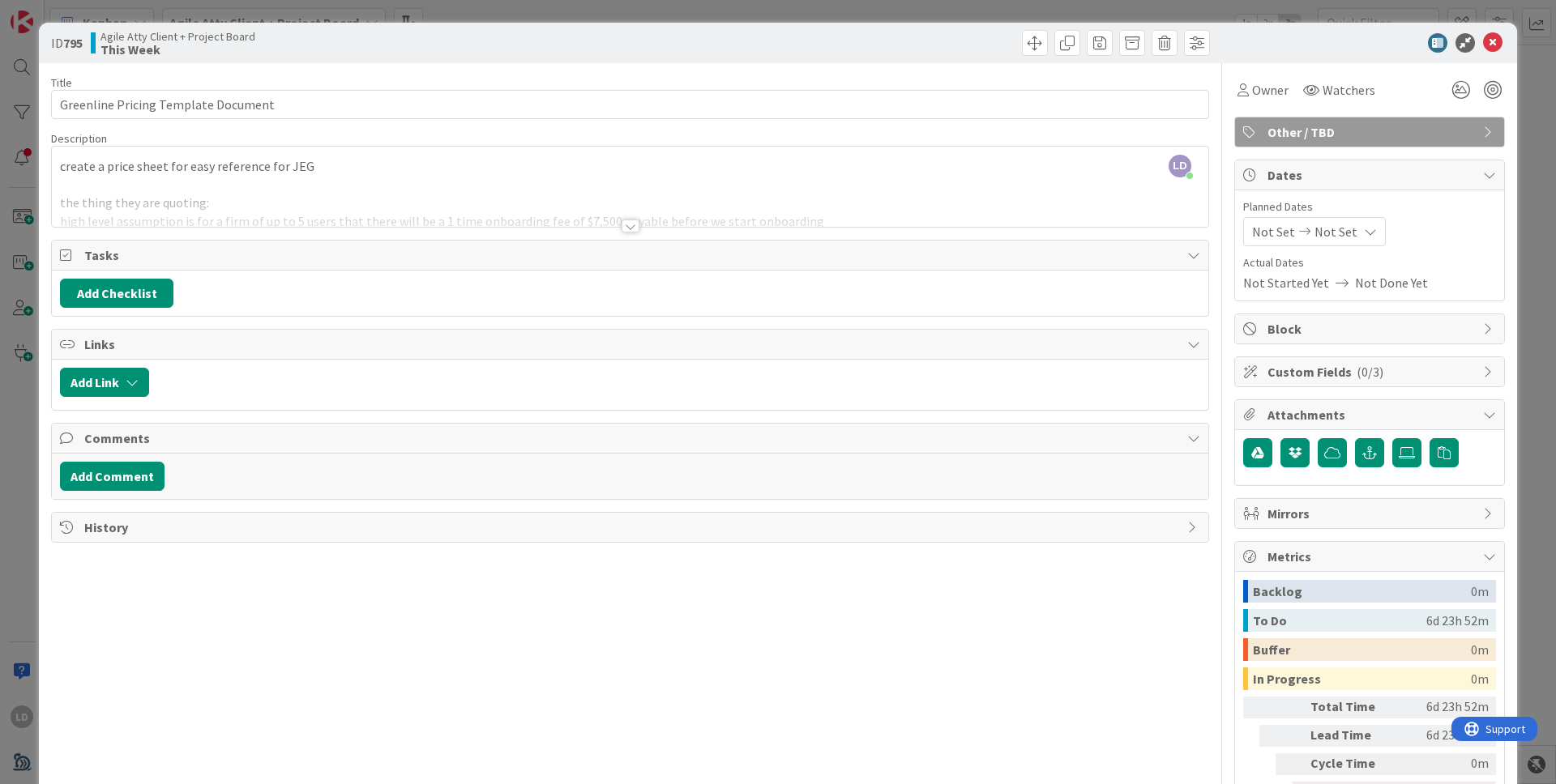
click at [427, 85] on div "Title 35 / 128" at bounding box center [630, 82] width 1158 height 15
click at [1489, 41] on icon at bounding box center [1492, 43] width 19 height 19
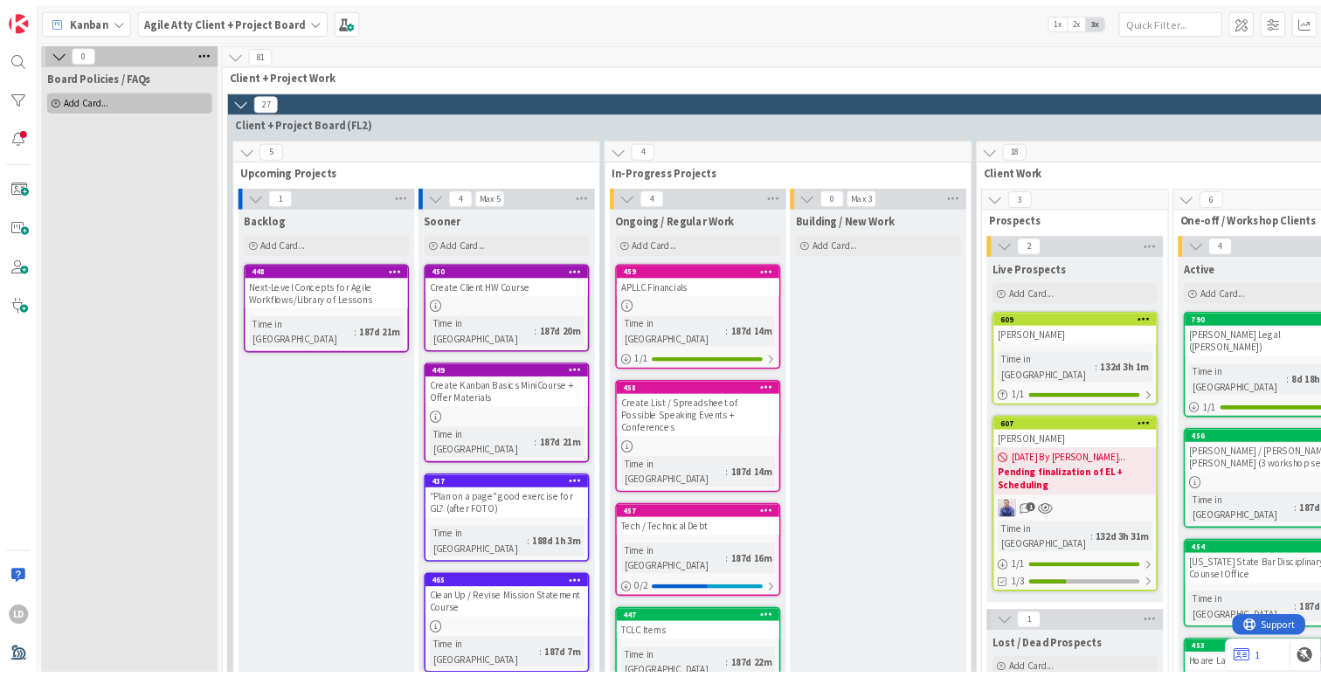
scroll to position [0, 2]
